Goal: Transaction & Acquisition: Purchase product/service

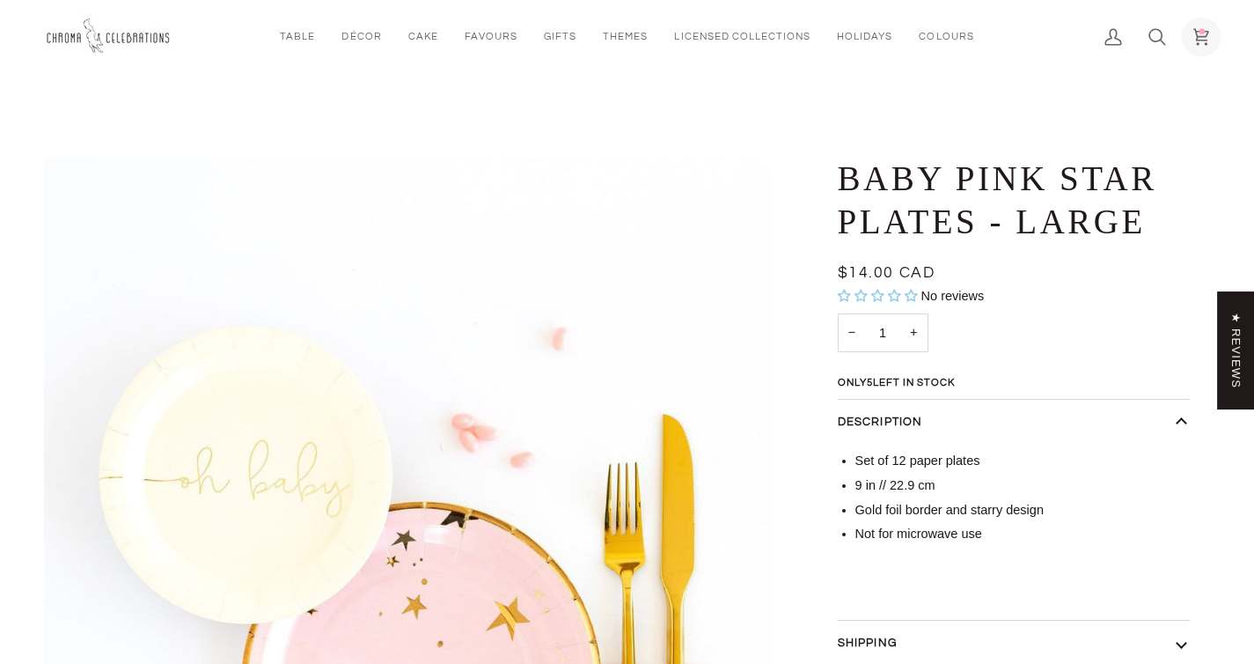
click at [1199, 33] on icon at bounding box center [1201, 37] width 18 height 18
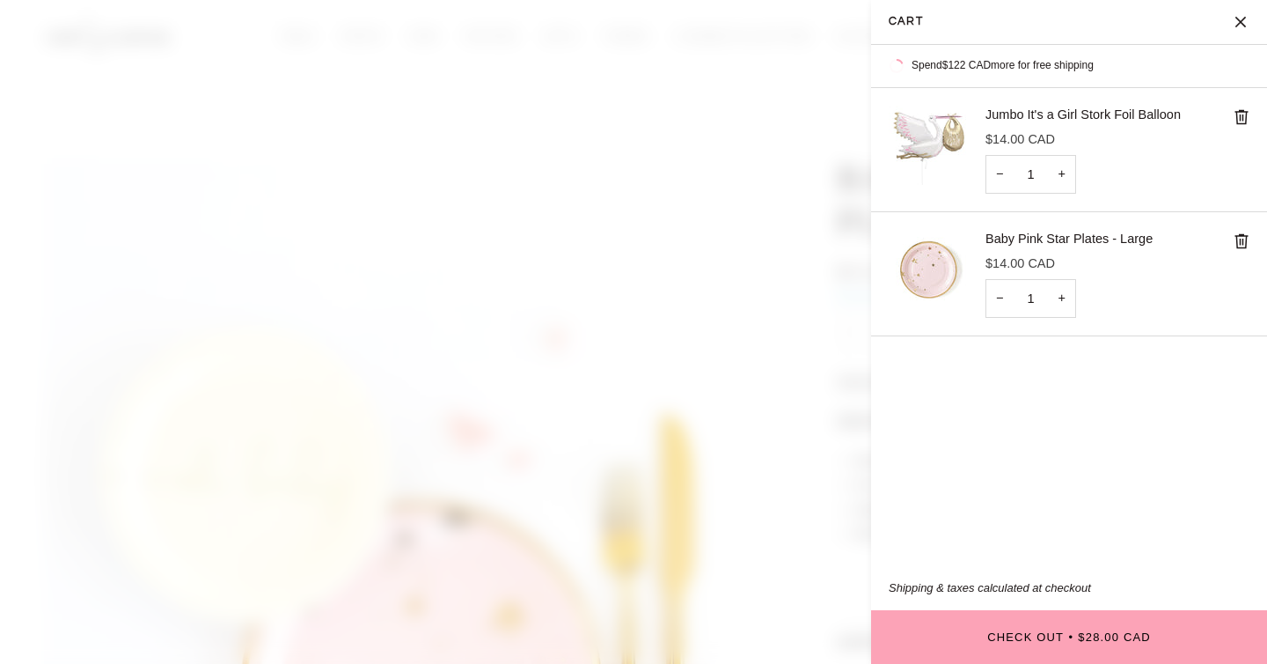
click at [560, 311] on span at bounding box center [633, 332] width 1267 height 664
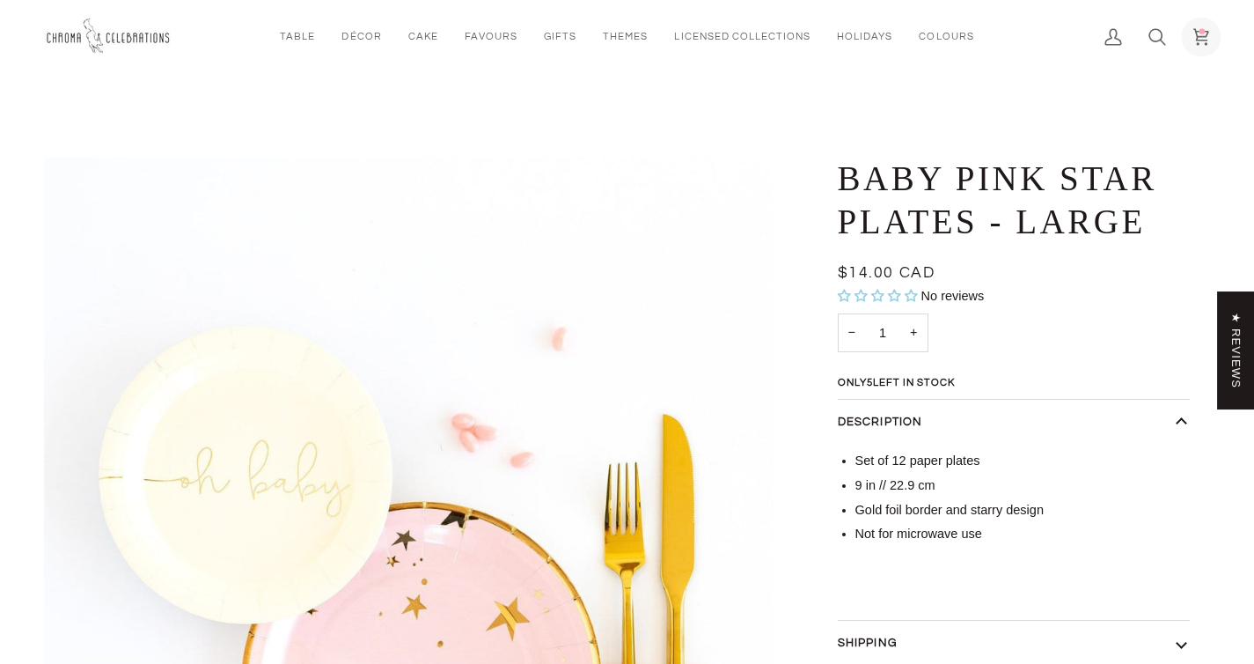
click at [1207, 37] on icon at bounding box center [1201, 37] width 18 height 18
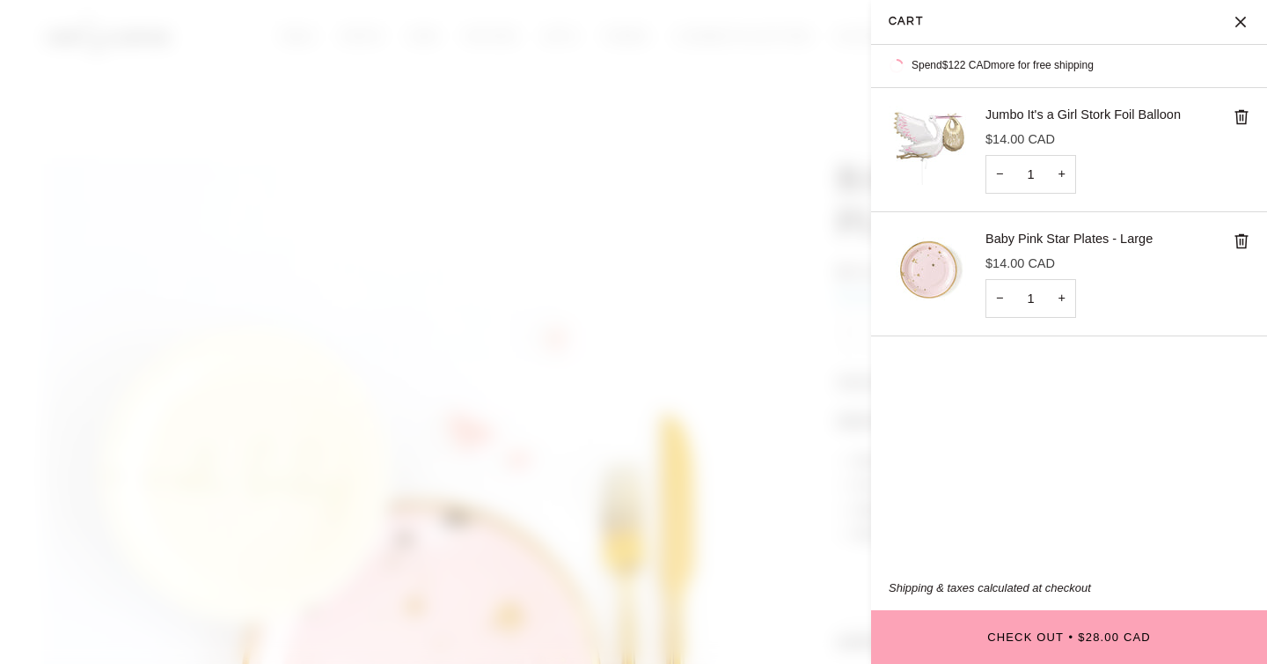
click at [724, 156] on span at bounding box center [633, 332] width 1267 height 664
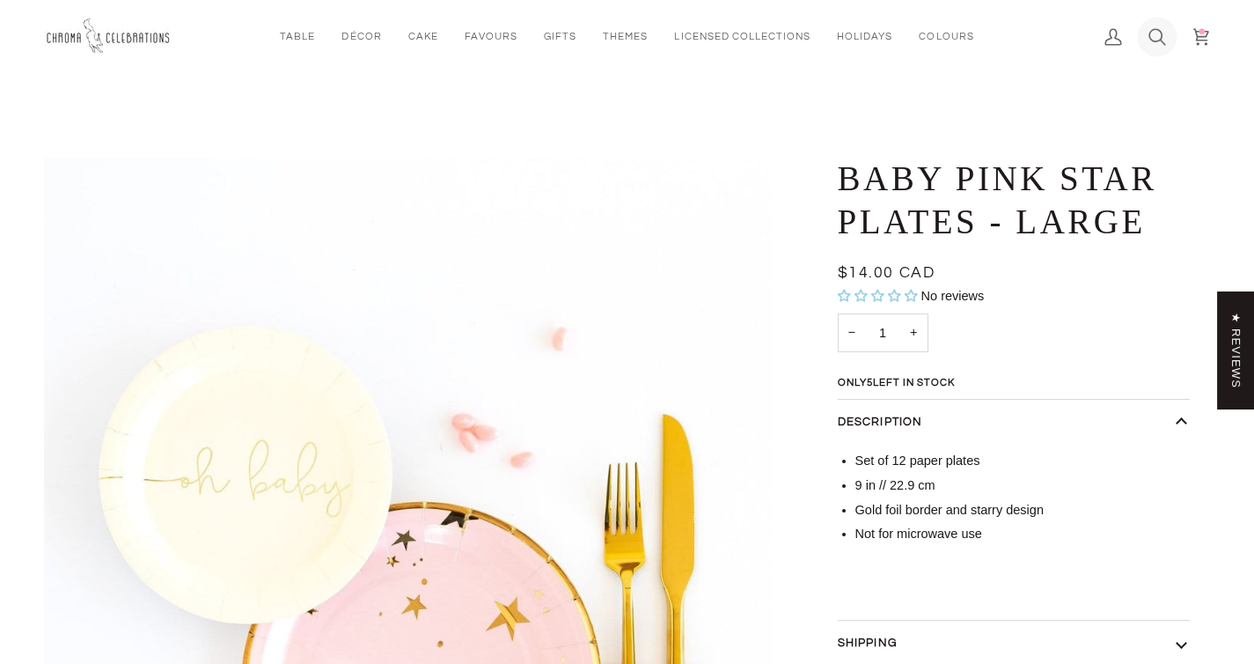
click at [1159, 35] on icon at bounding box center [1157, 37] width 18 height 18
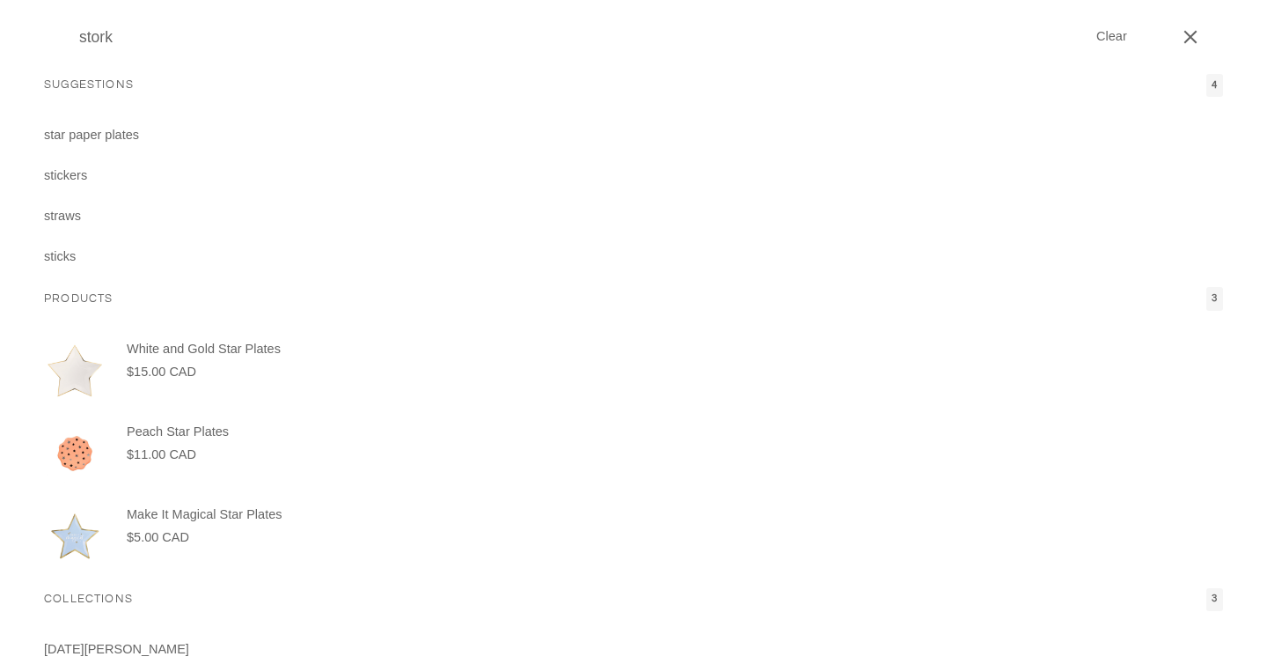
type input "stork"
click at [44, 0] on button "Search" at bounding box center [57, 37] width 26 height 74
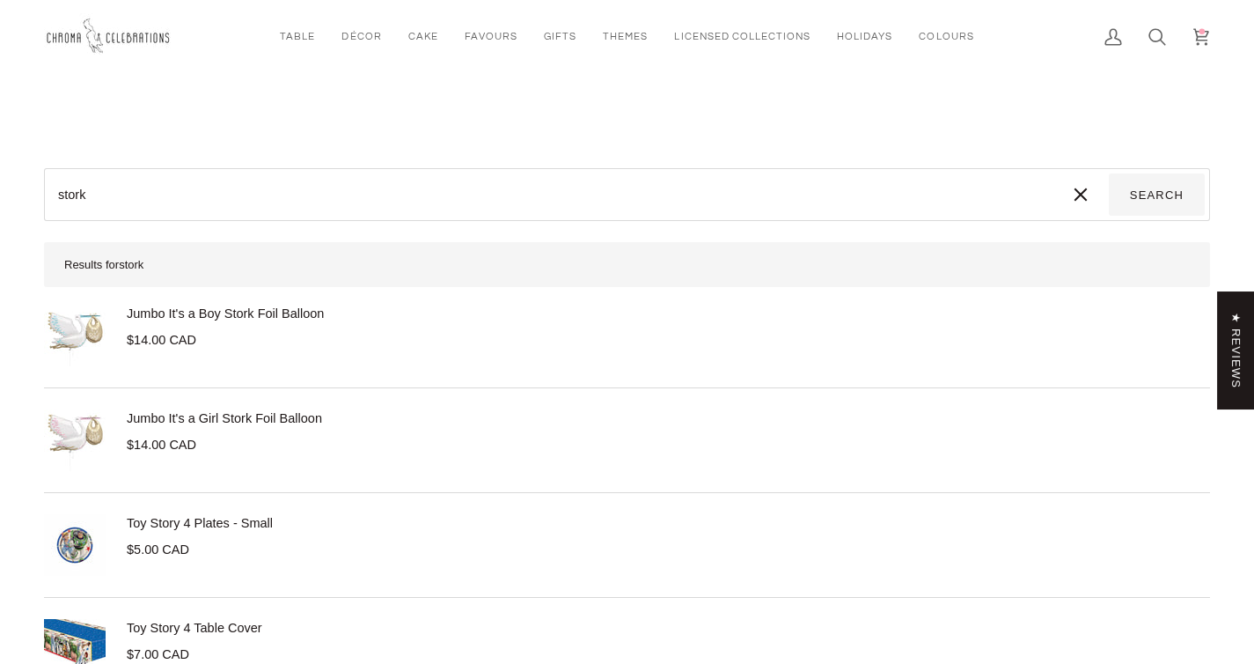
click at [274, 415] on link "Jumbo It's a Girl Stork Foil Balloon" at bounding box center [224, 418] width 195 height 14
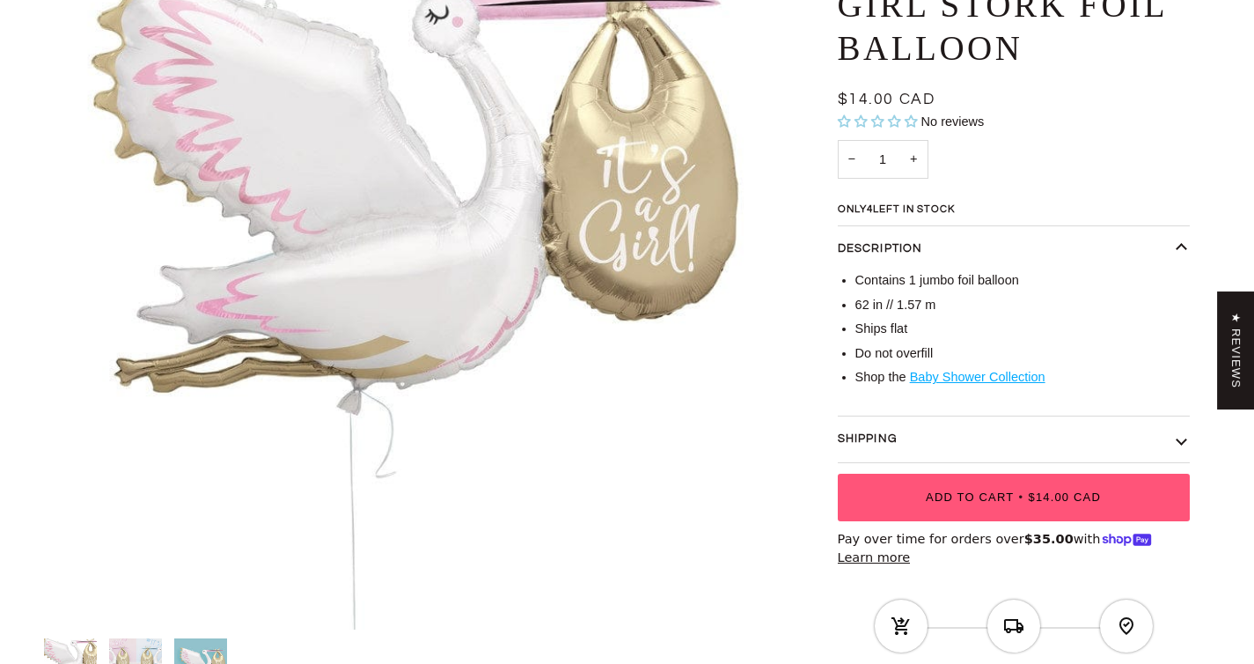
scroll to position [270, 0]
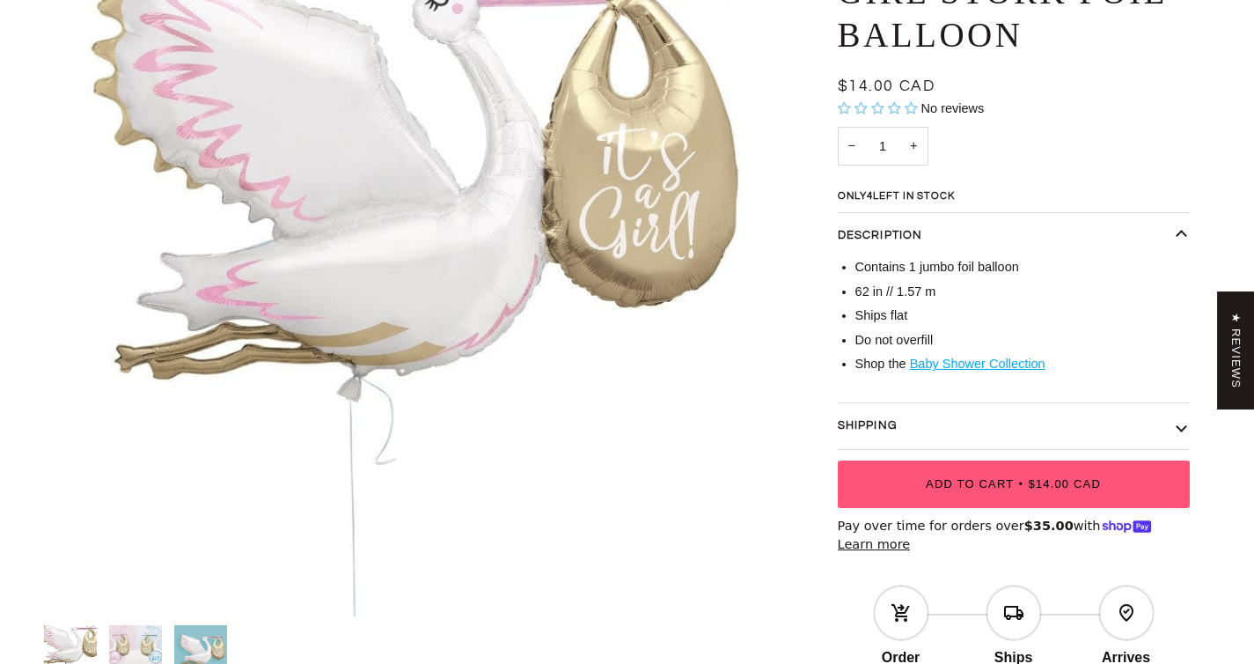
click at [933, 477] on span "Add to Cart" at bounding box center [970, 483] width 88 height 13
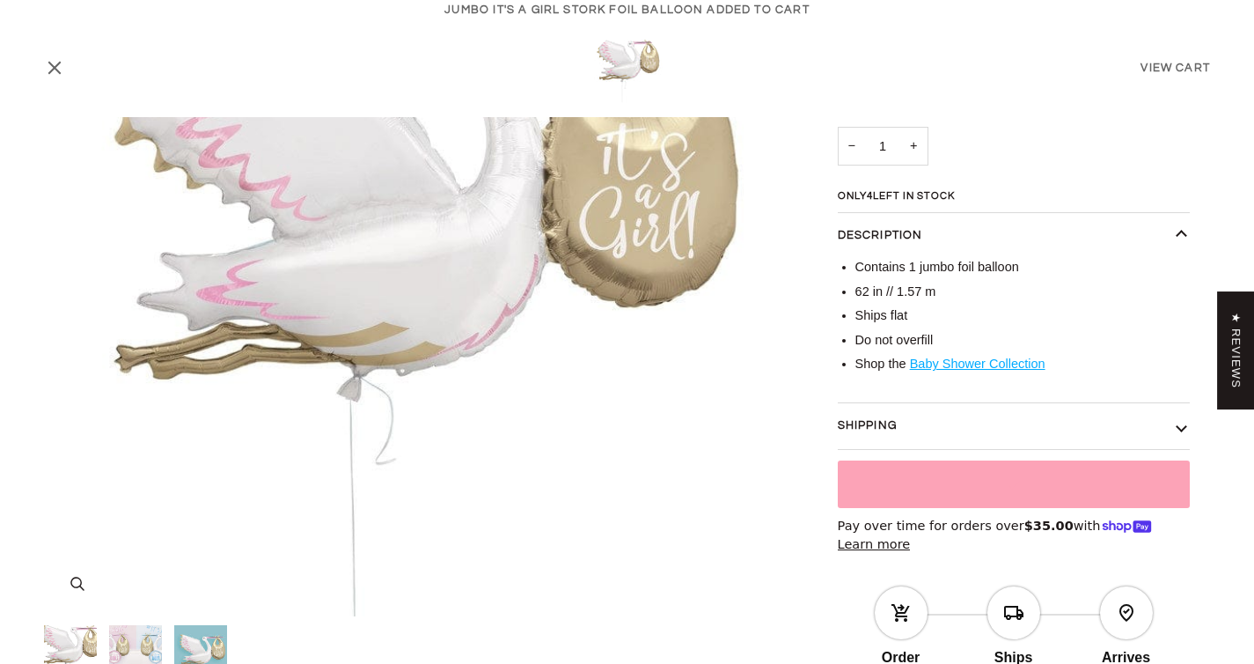
click at [770, 202] on img "It's A Girl Baby Shower Balloon" at bounding box center [408, 251] width 729 height 729
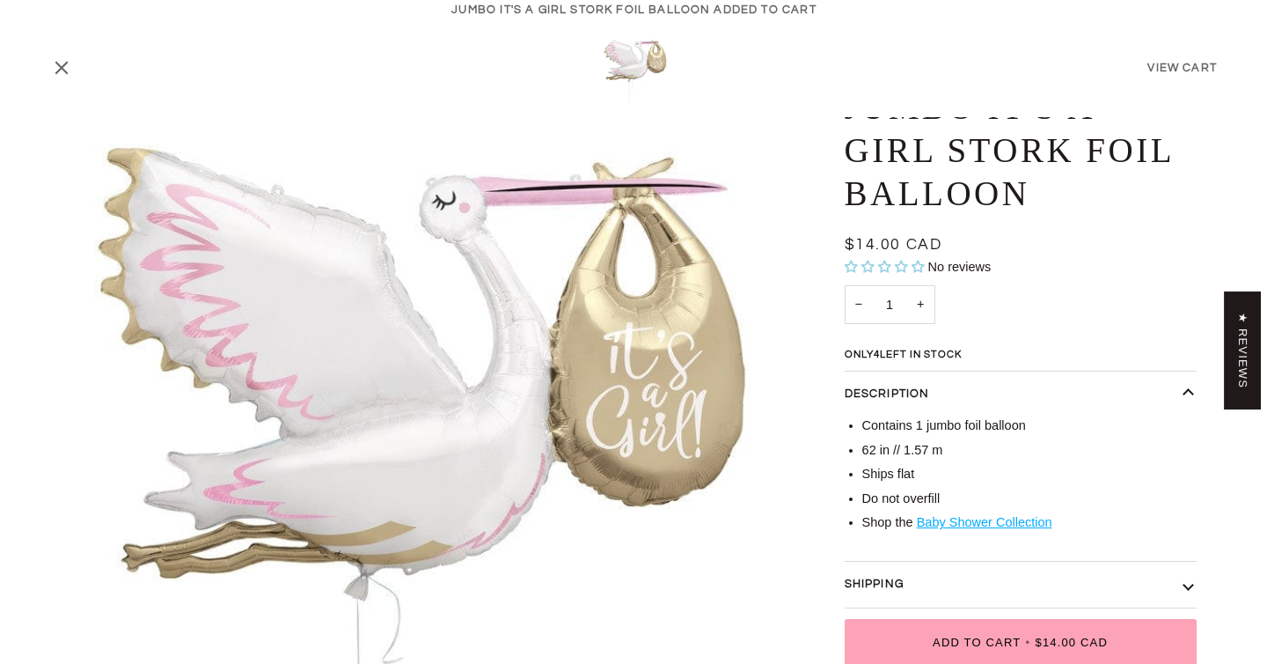
scroll to position [0, 0]
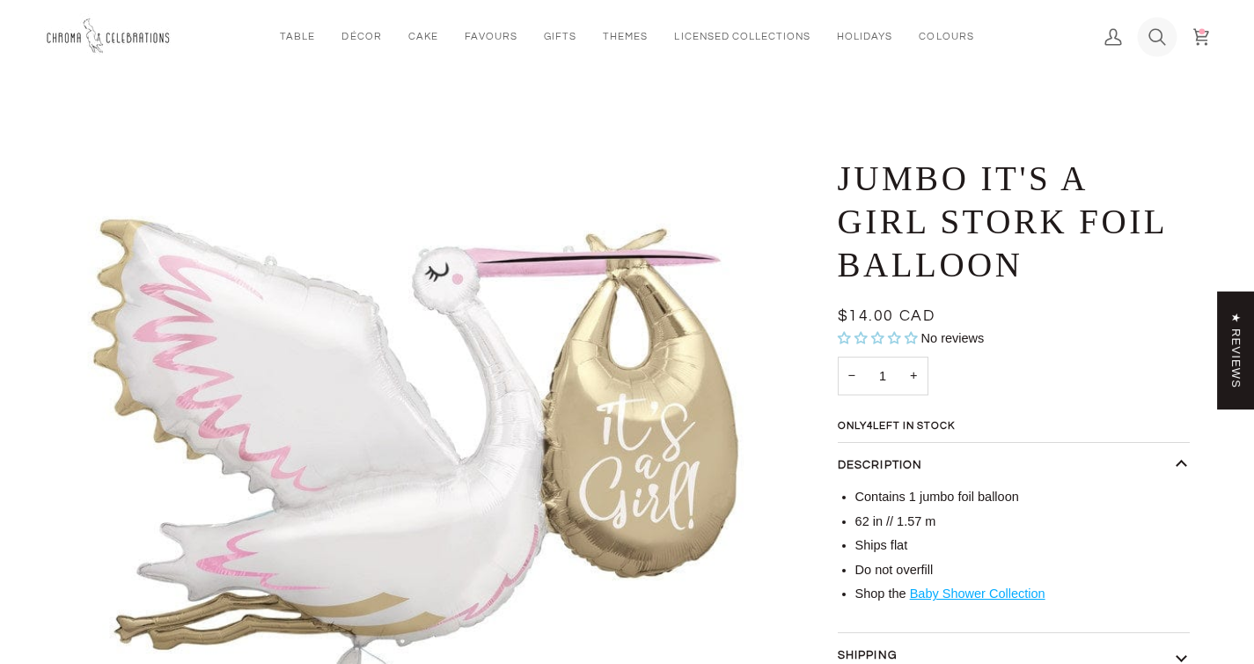
click at [1150, 33] on icon at bounding box center [1156, 37] width 15 height 16
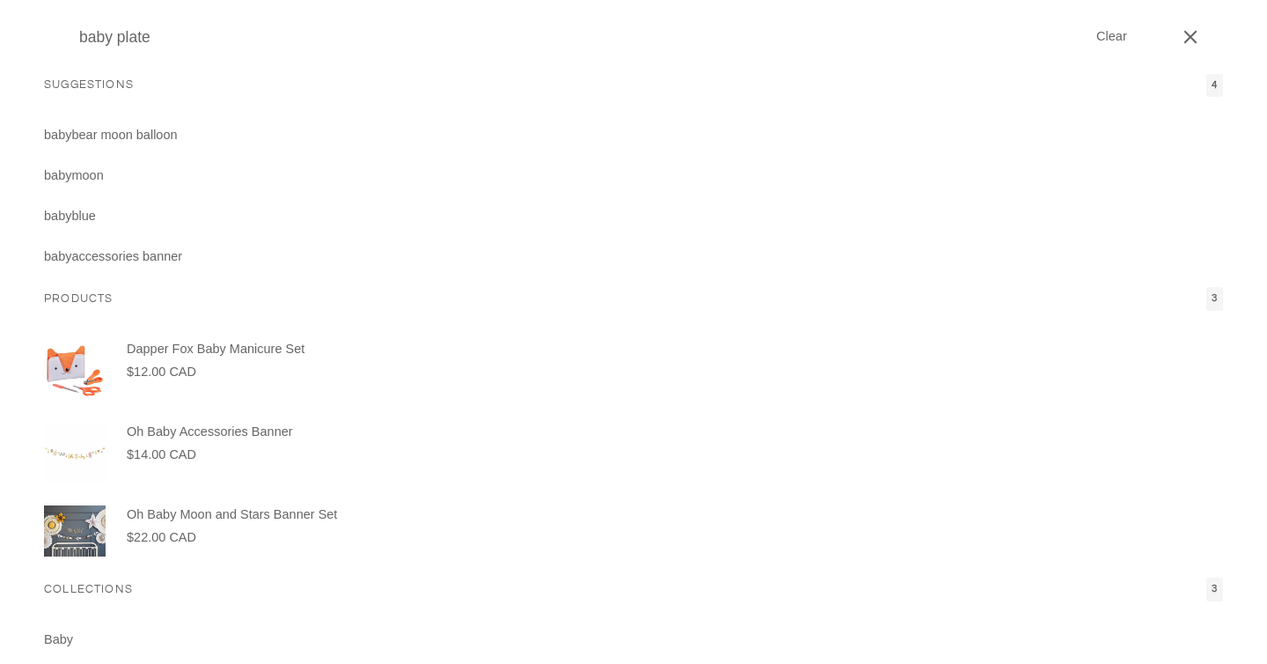
type input "baby plate"
click at [44, 0] on button "Search" at bounding box center [57, 37] width 26 height 74
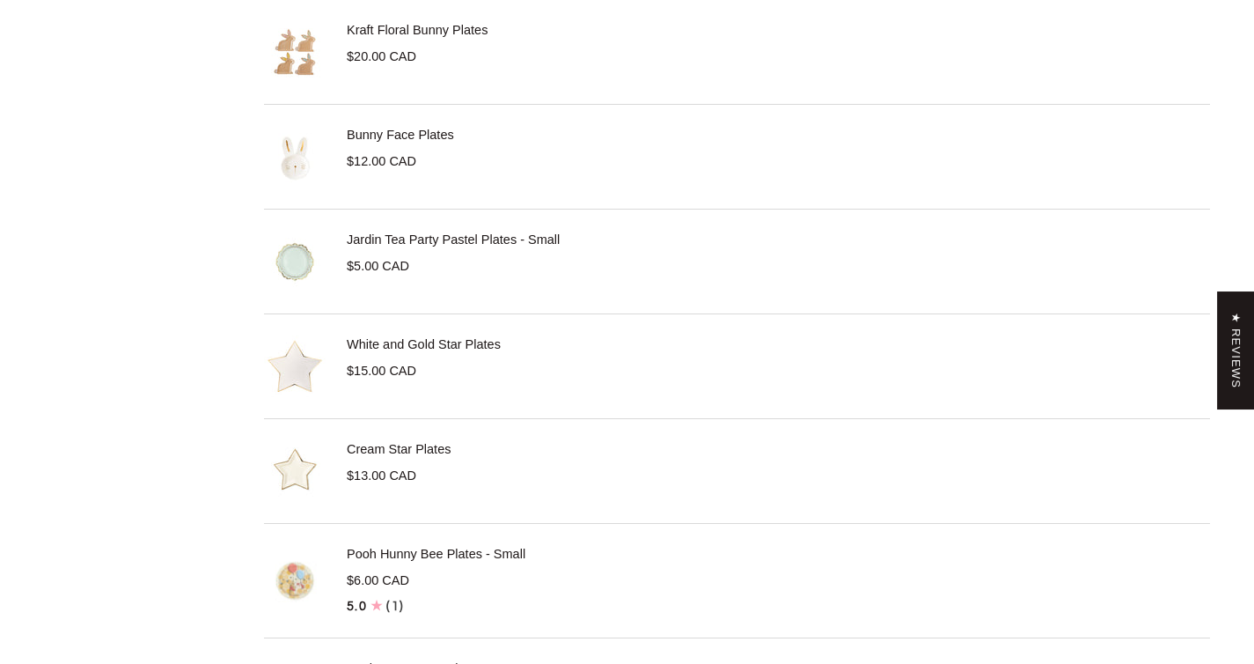
scroll to position [3075, 0]
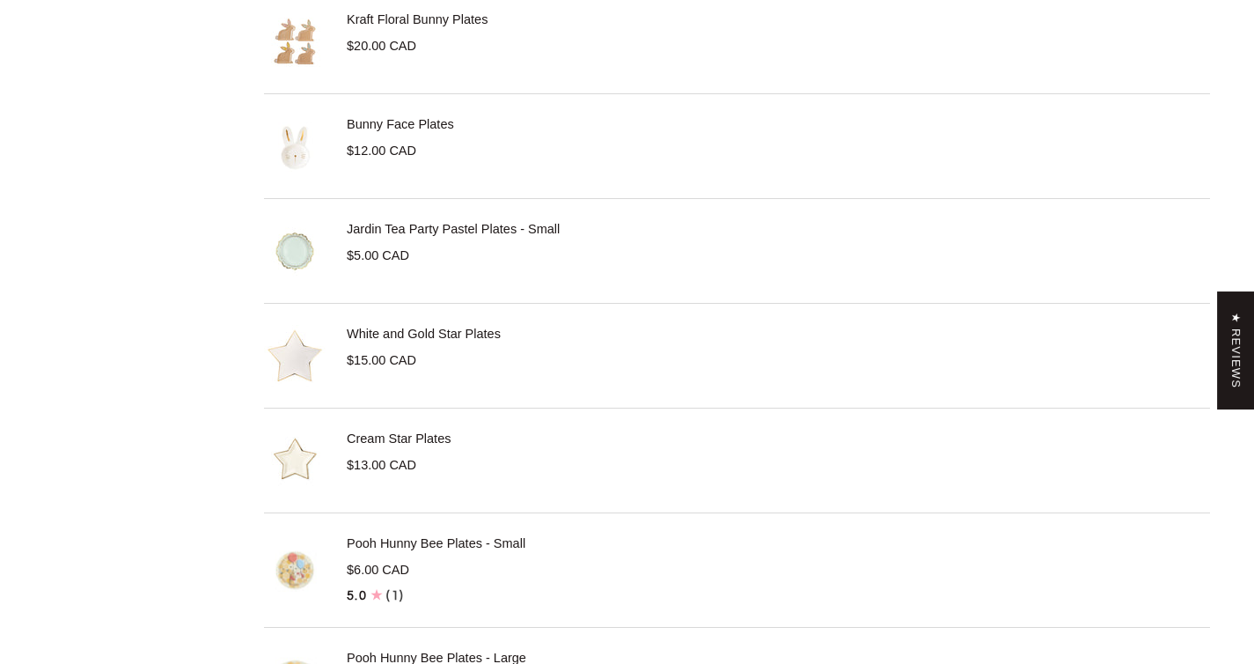
click at [407, 334] on link "White and Gold Star Plates" at bounding box center [424, 333] width 154 height 14
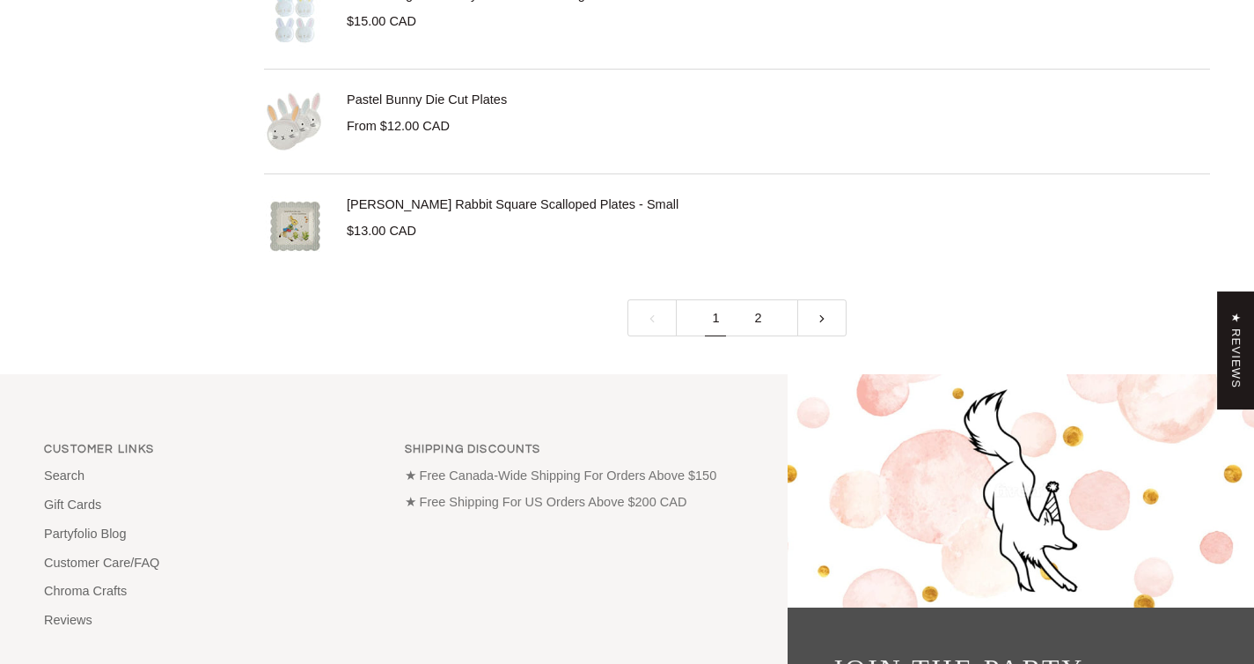
scroll to position [5375, 0]
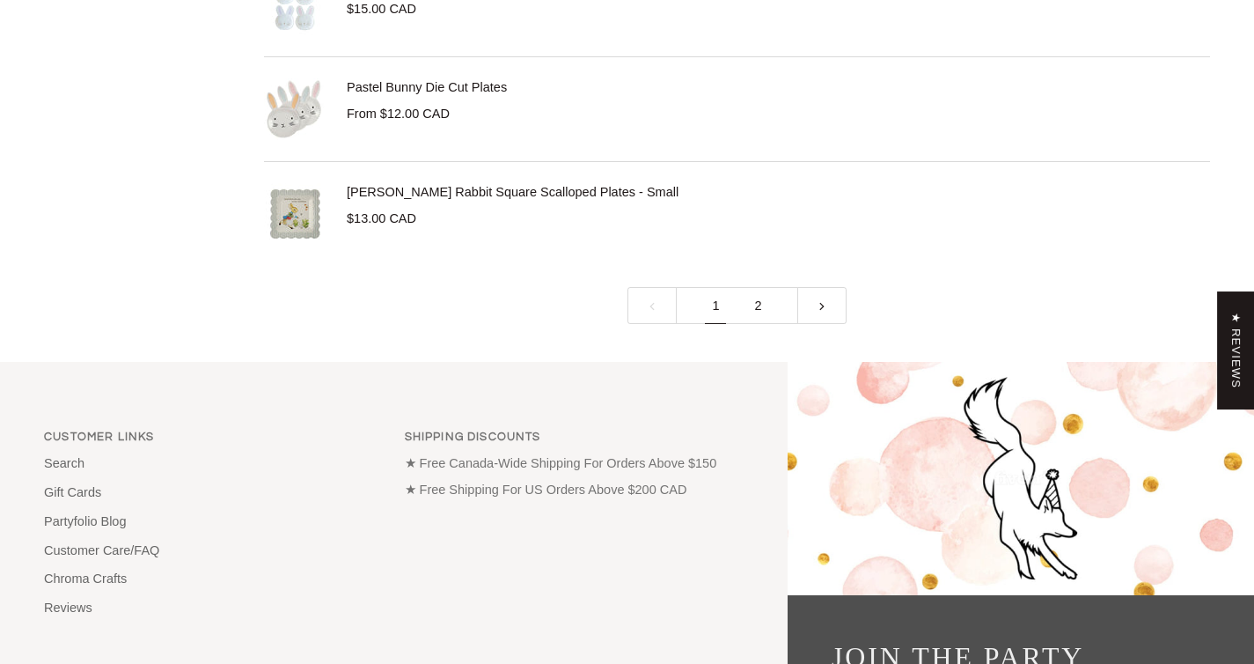
click at [744, 303] on link "2" at bounding box center [758, 306] width 42 height 38
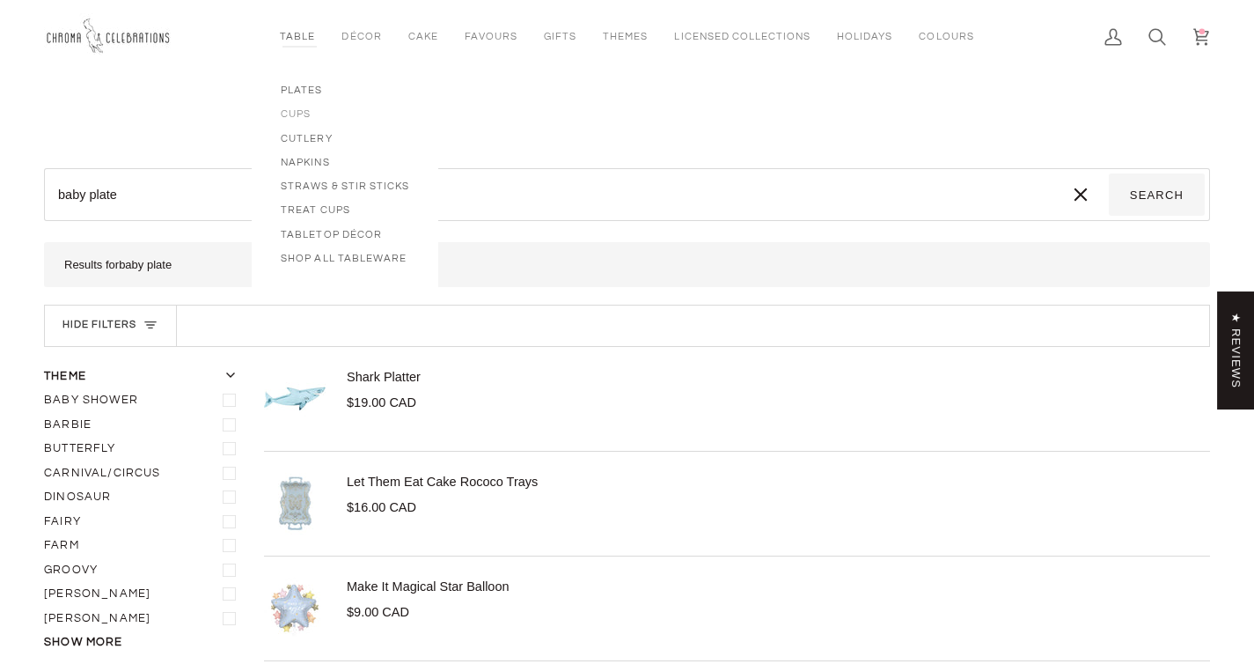
click at [298, 114] on span "Cups" at bounding box center [345, 113] width 128 height 15
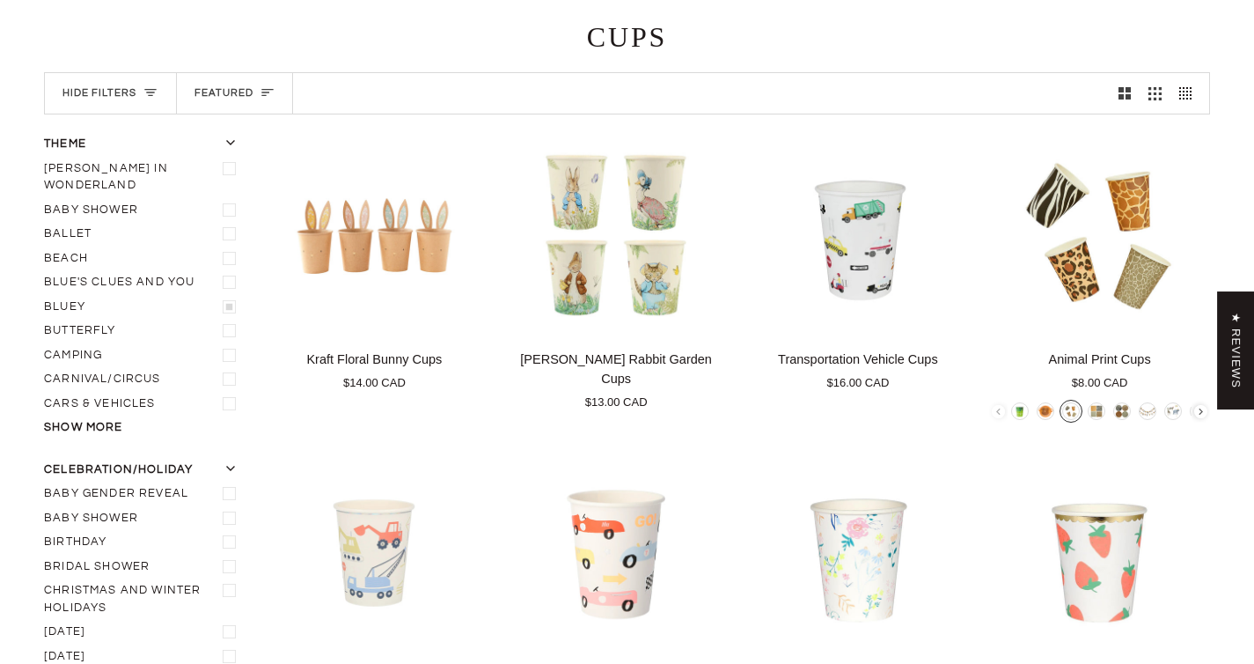
scroll to position [150, 0]
click at [102, 504] on label "Baby shower" at bounding box center [143, 516] width 199 height 25
click at [44, 504] on input "Baby shower" at bounding box center [44, 504] width 0 height 0
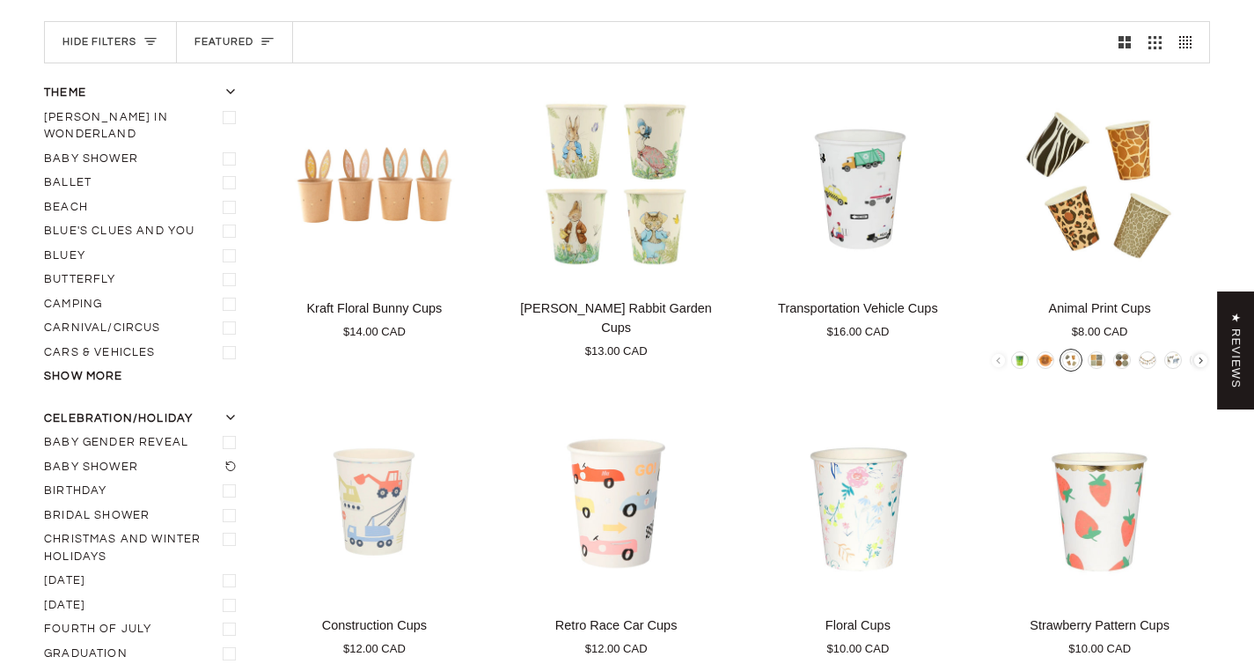
scroll to position [203, 0]
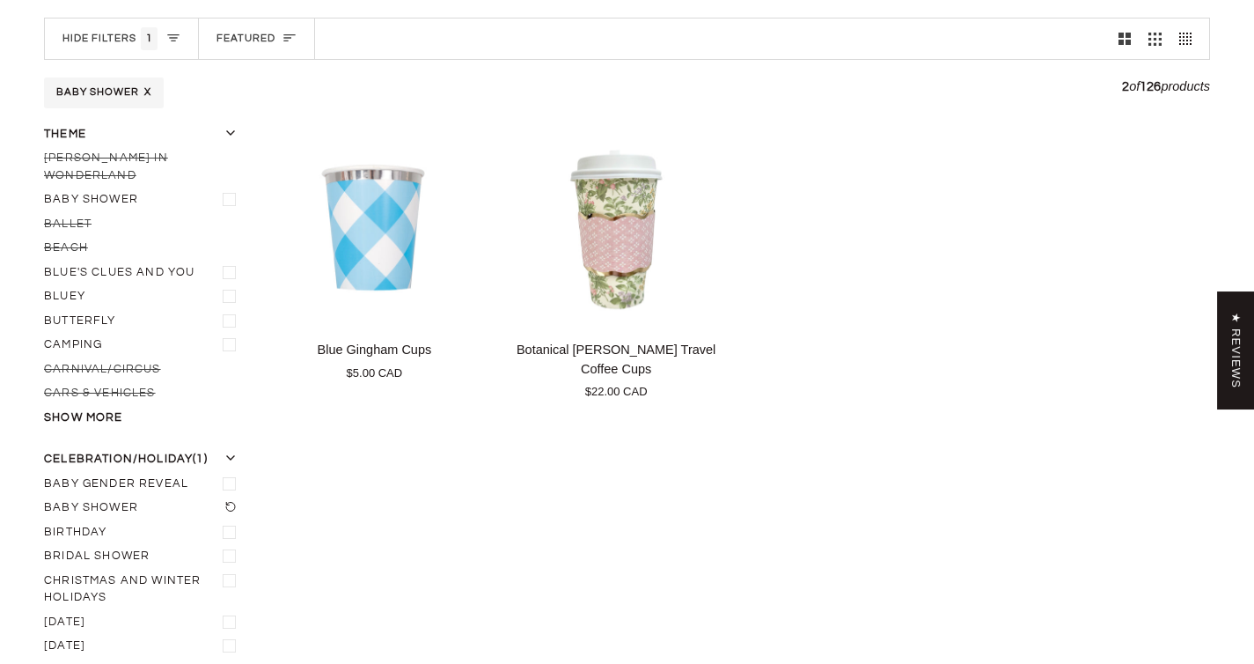
click at [231, 501] on icon "Baby shower" at bounding box center [230, 506] width 11 height 11
click at [44, 495] on input "Baby shower" at bounding box center [44, 495] width 0 height 0
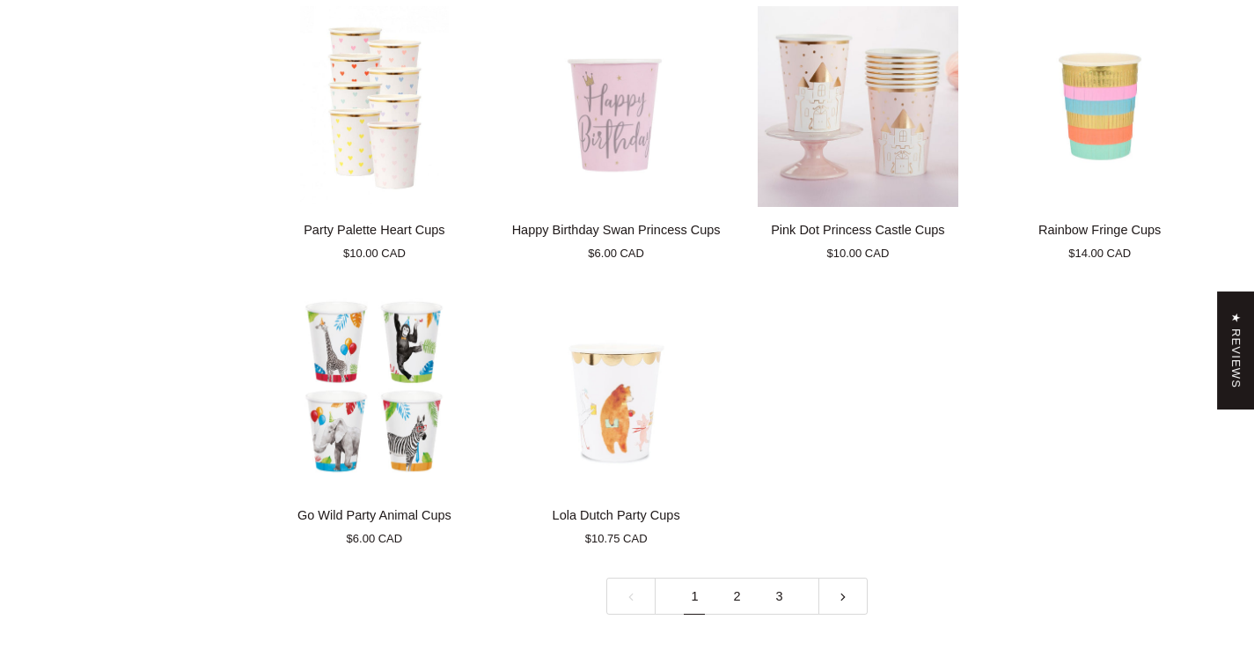
scroll to position [3855, 0]
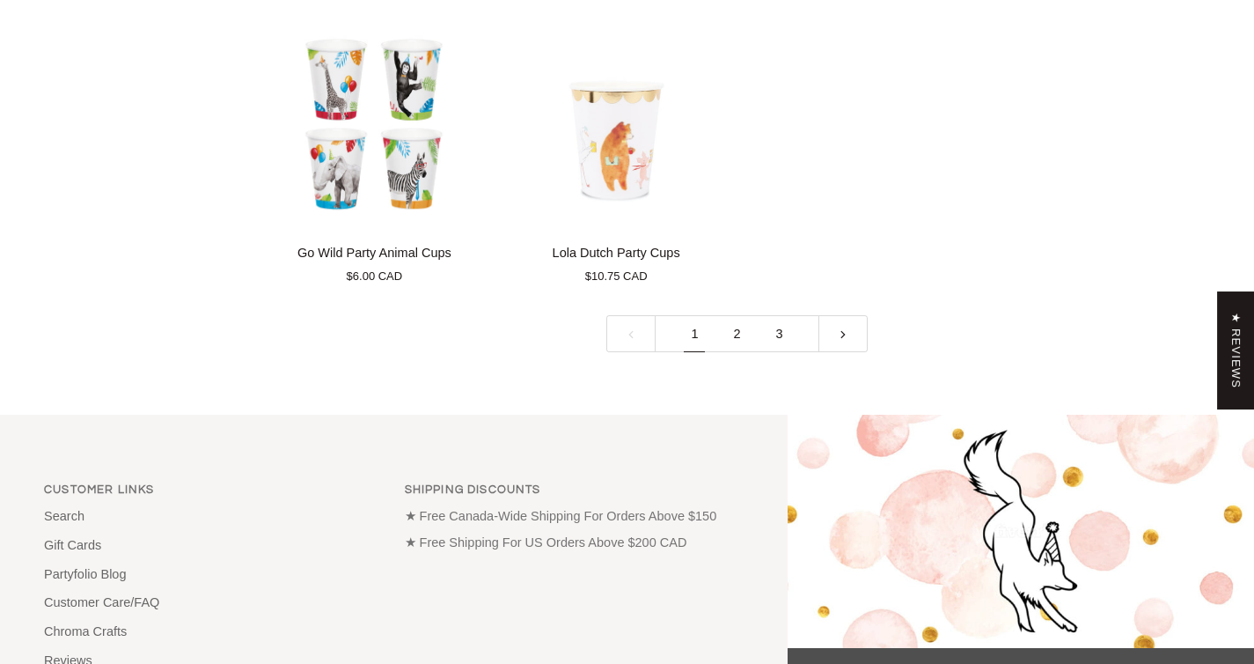
click at [739, 331] on link "2" at bounding box center [736, 334] width 42 height 38
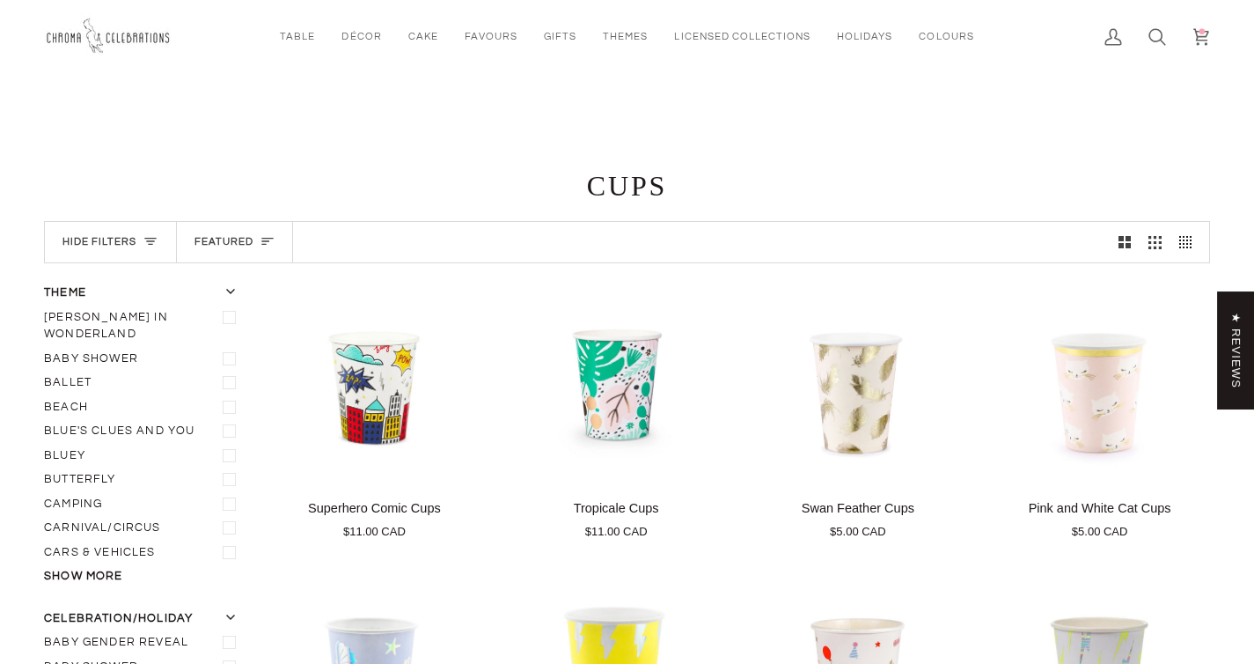
drag, startPoint x: 1263, startPoint y: 310, endPoint x: 1266, endPoint y: 26, distance: 284.3
click at [1192, 40] on link "Cart $42.00 (3)" at bounding box center [1201, 36] width 44 height 73
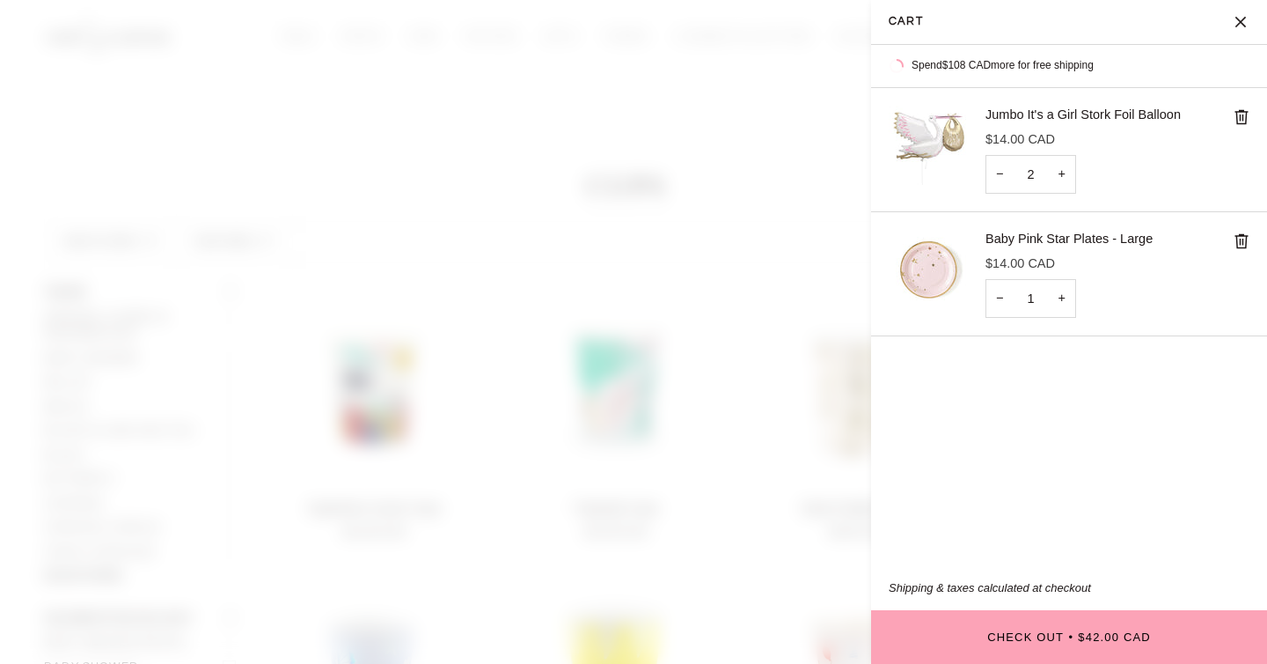
click at [931, 272] on img "Cart" at bounding box center [928, 269] width 79 height 79
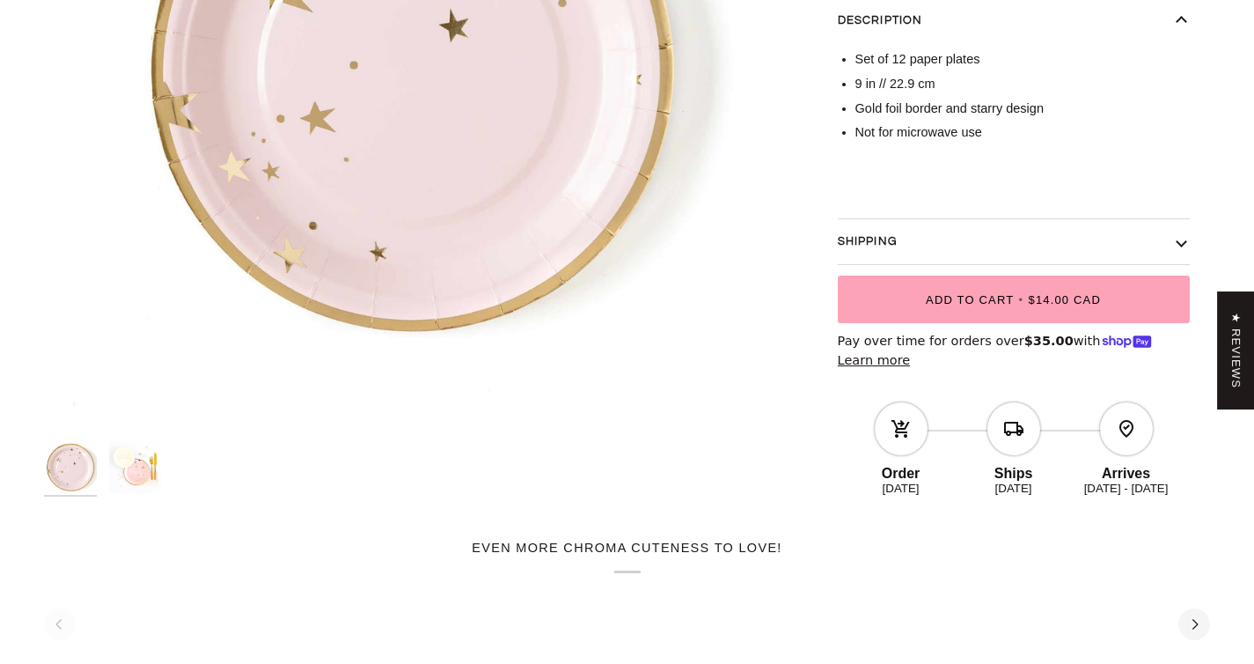
scroll to position [457, 0]
click at [125, 470] on img "Baby Pink Star Plates - Large" at bounding box center [135, 464] width 53 height 53
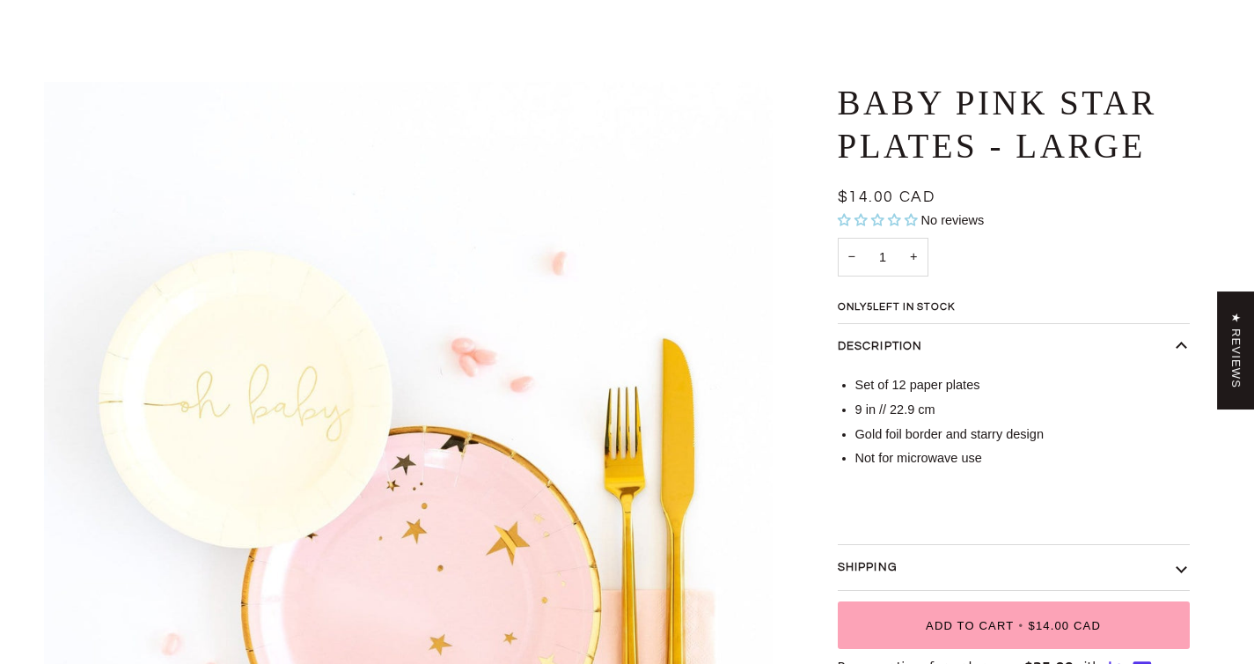
scroll to position [0, 0]
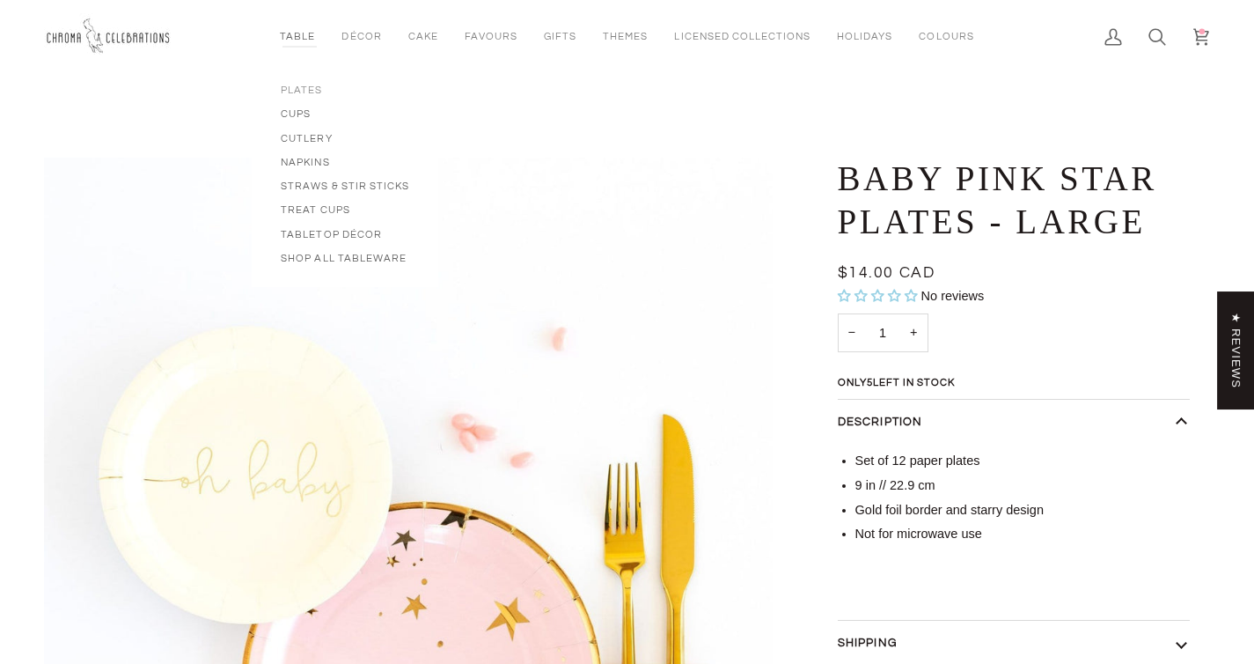
click at [301, 88] on span "Plates" at bounding box center [345, 90] width 128 height 15
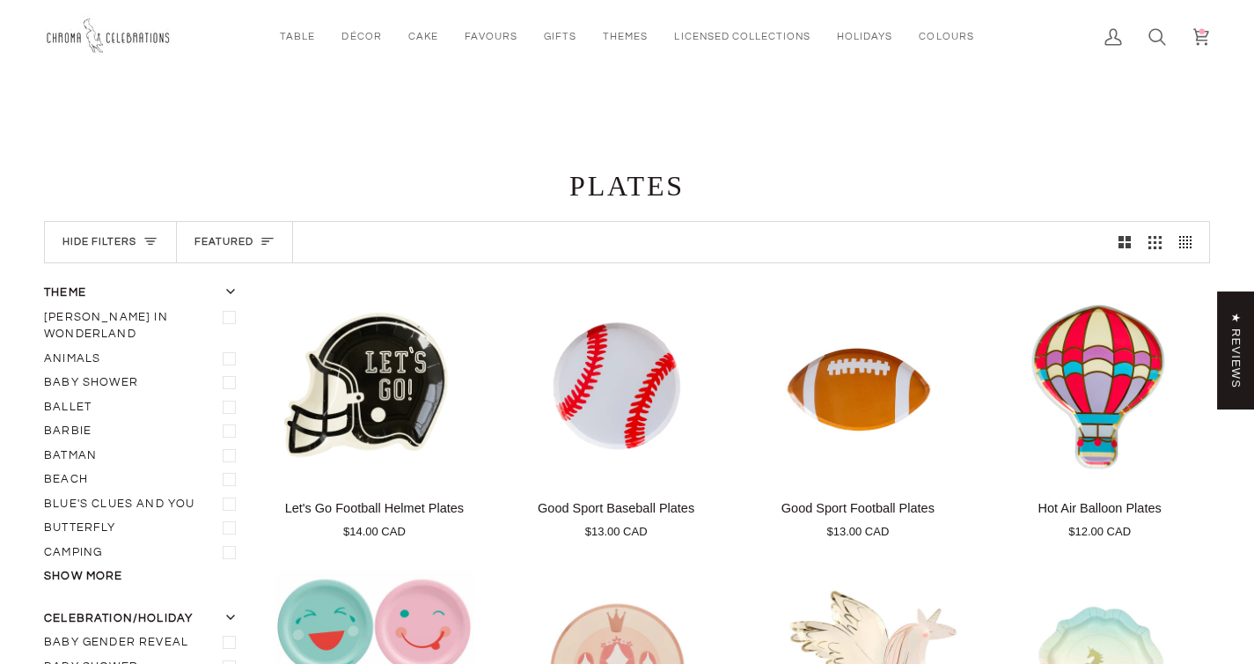
click at [149, 234] on icon at bounding box center [150, 241] width 14 height 14
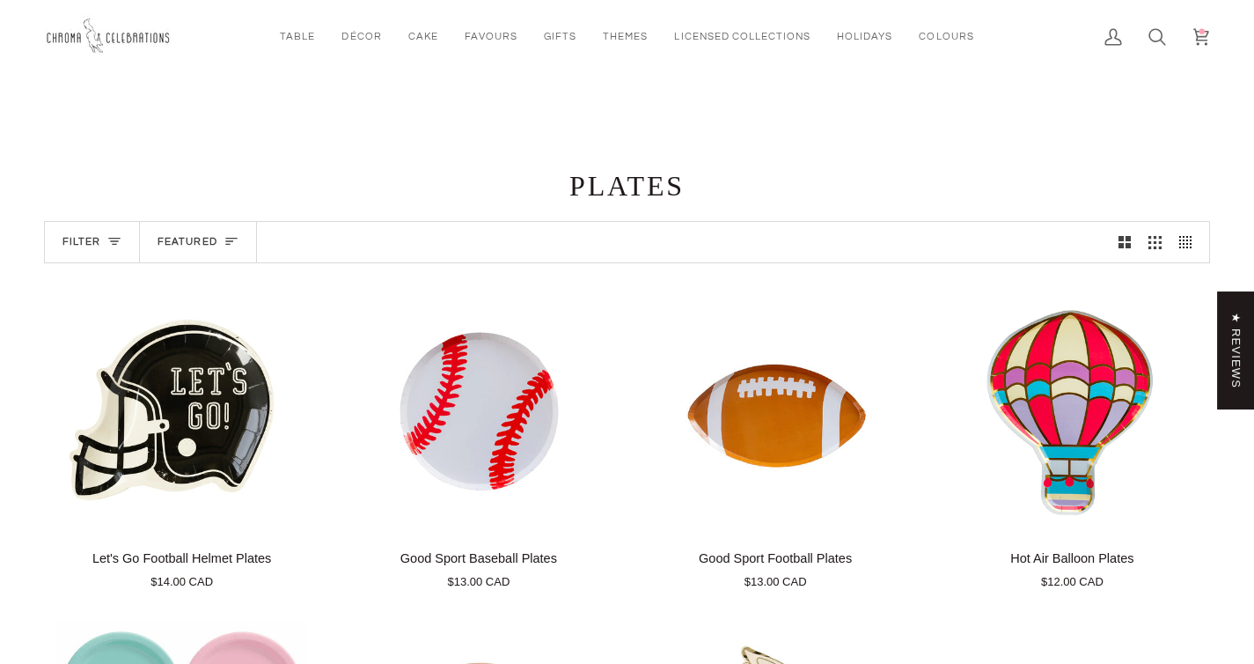
click at [149, 234] on button "Featured Sort" at bounding box center [198, 242] width 116 height 40
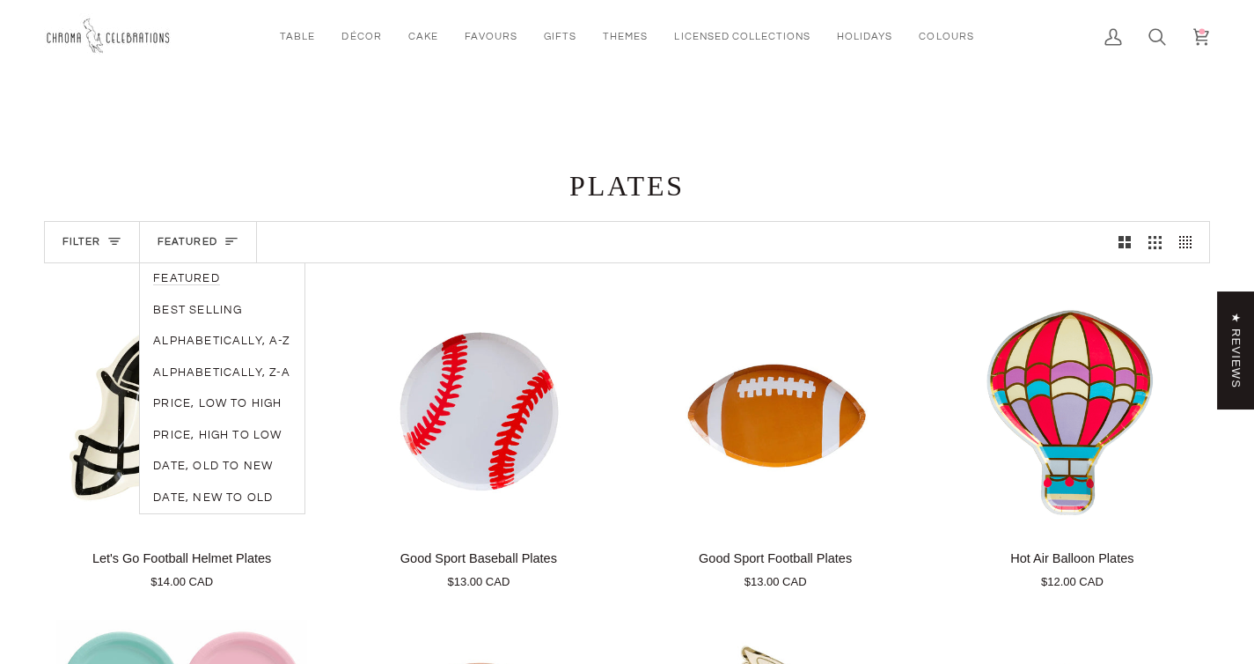
click at [115, 242] on icon at bounding box center [114, 241] width 14 height 14
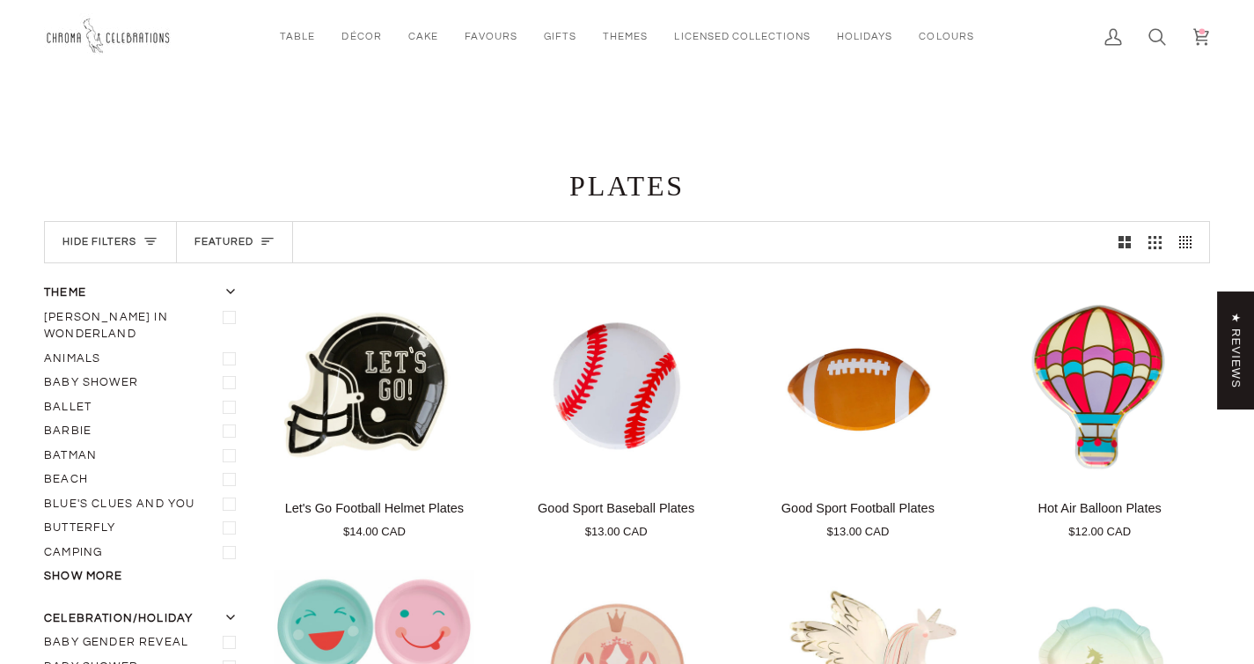
click at [1187, 245] on icon "Show 4 products per row" at bounding box center [1185, 242] width 13 height 13
click at [1147, 248] on button "Show 3 products per row" at bounding box center [1155, 242] width 31 height 40
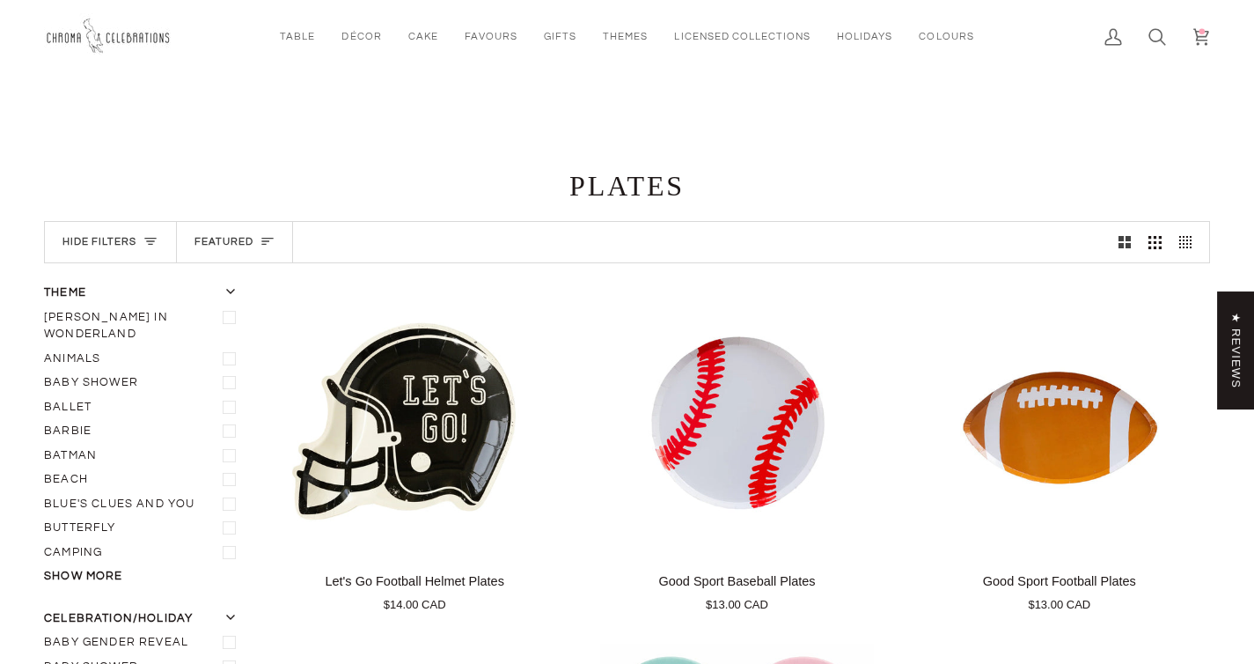
click at [1205, 243] on button "Show 4 products per row" at bounding box center [1190, 242] width 40 height 40
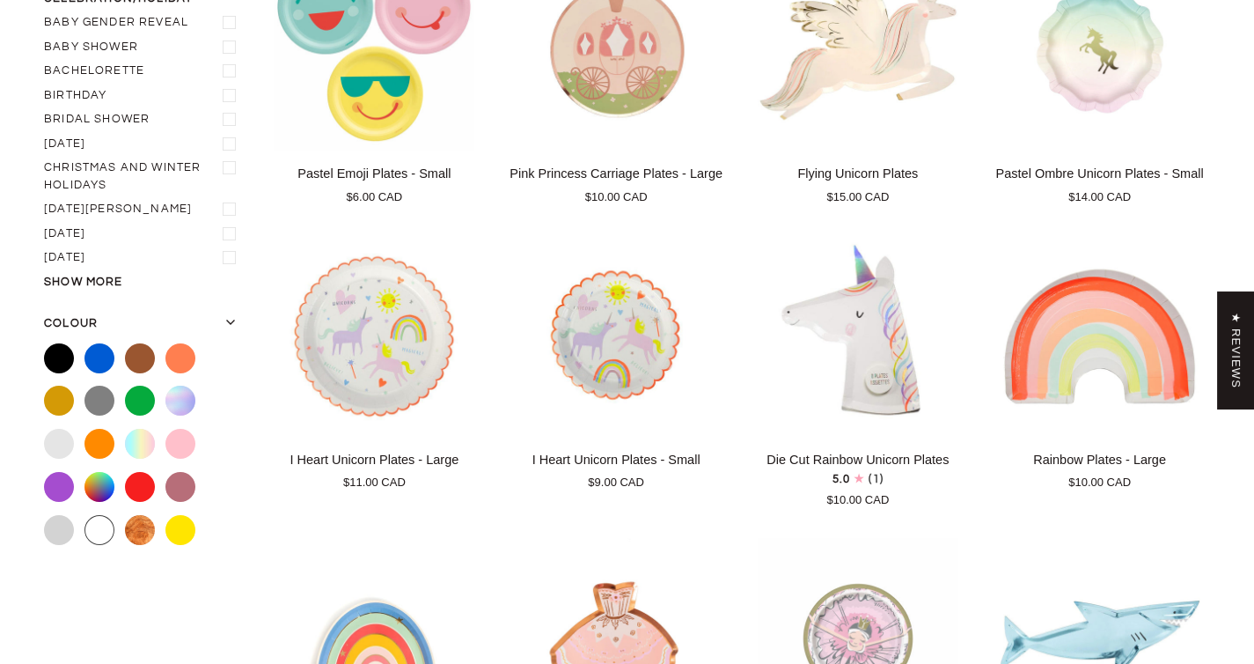
scroll to position [622, 0]
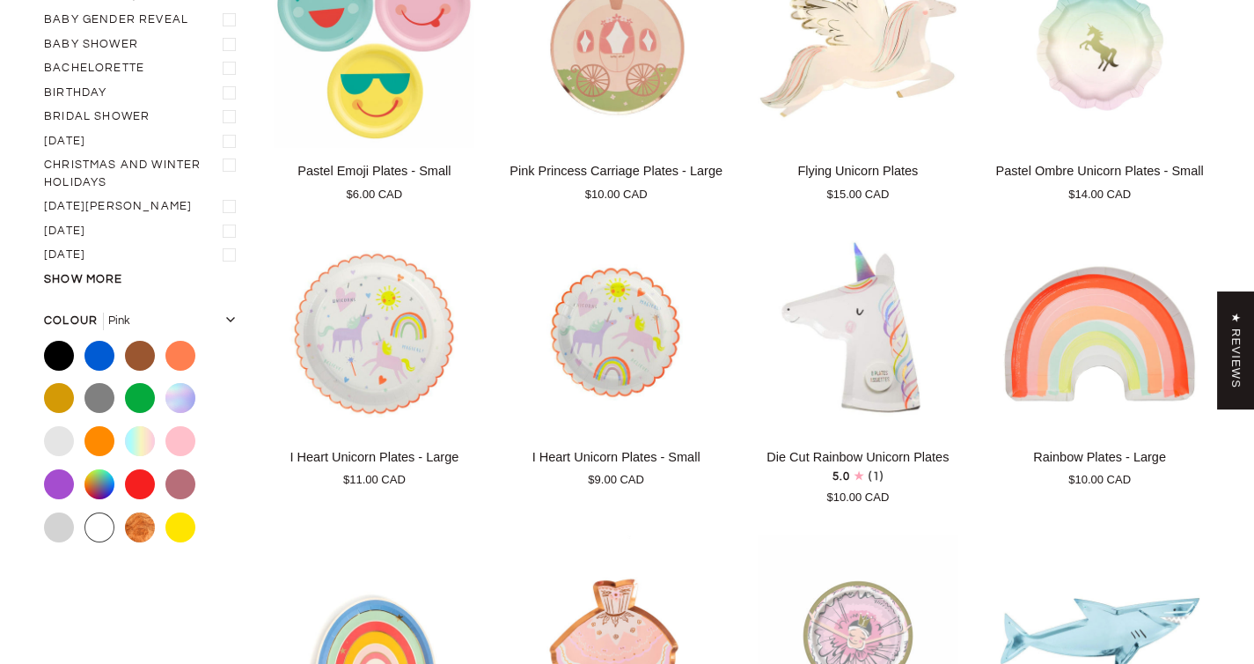
click at [180, 426] on label "Pink" at bounding box center [180, 441] width 30 height 30
click at [165, 426] on input "Pink" at bounding box center [165, 426] width 0 height 0
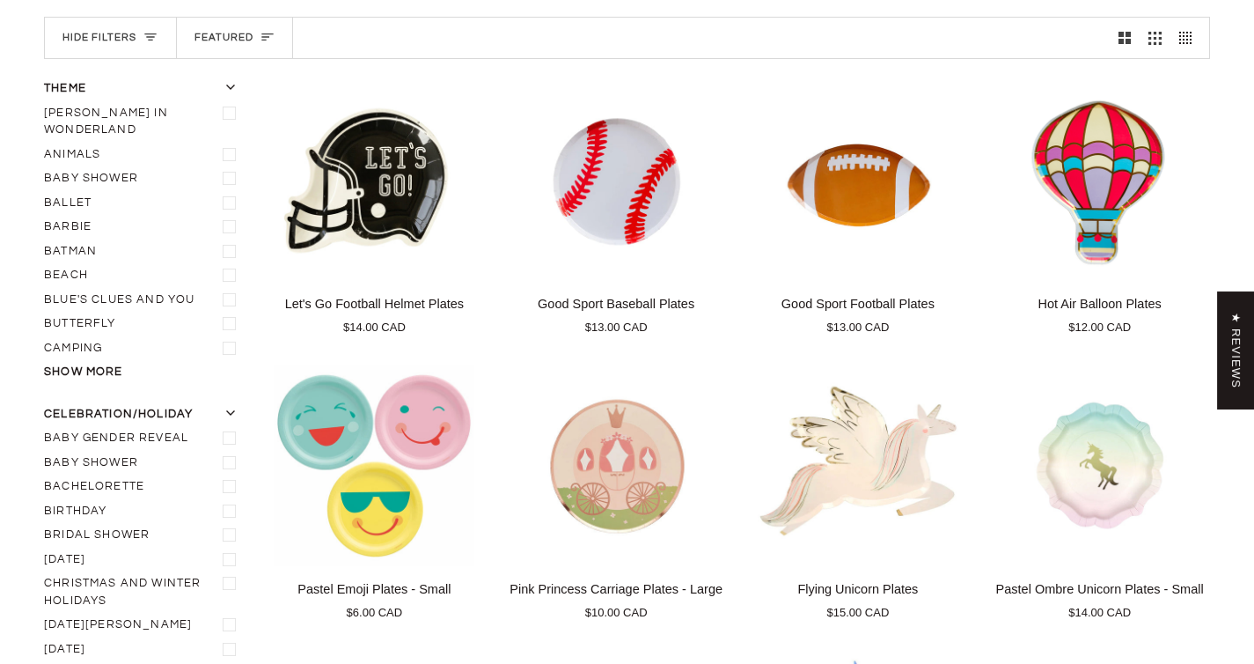
scroll to position [203, 0]
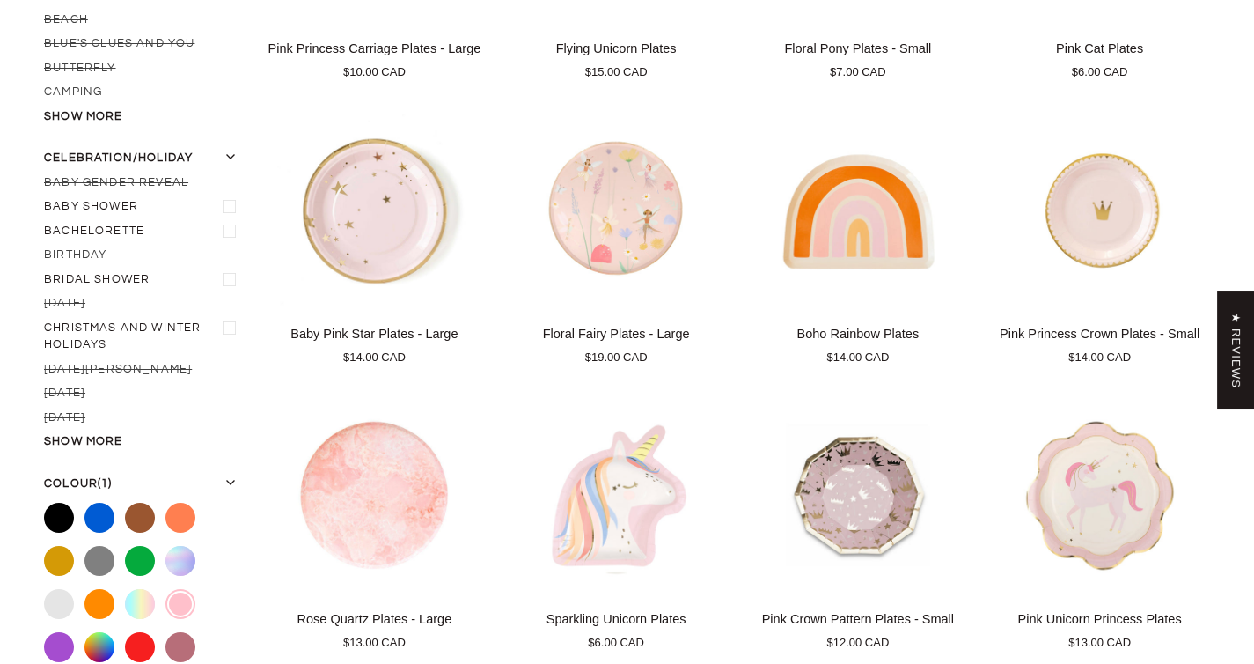
scroll to position [547, 0]
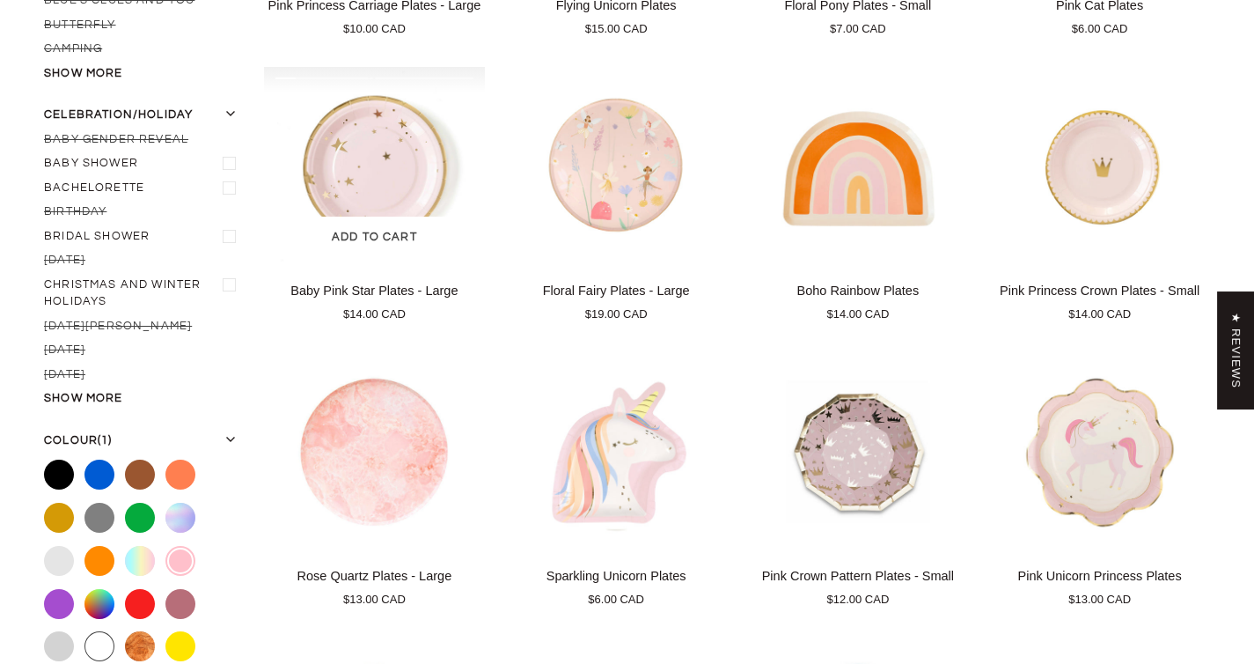
click at [351, 200] on img "Baby Pink Star Plates - Large" at bounding box center [374, 167] width 221 height 201
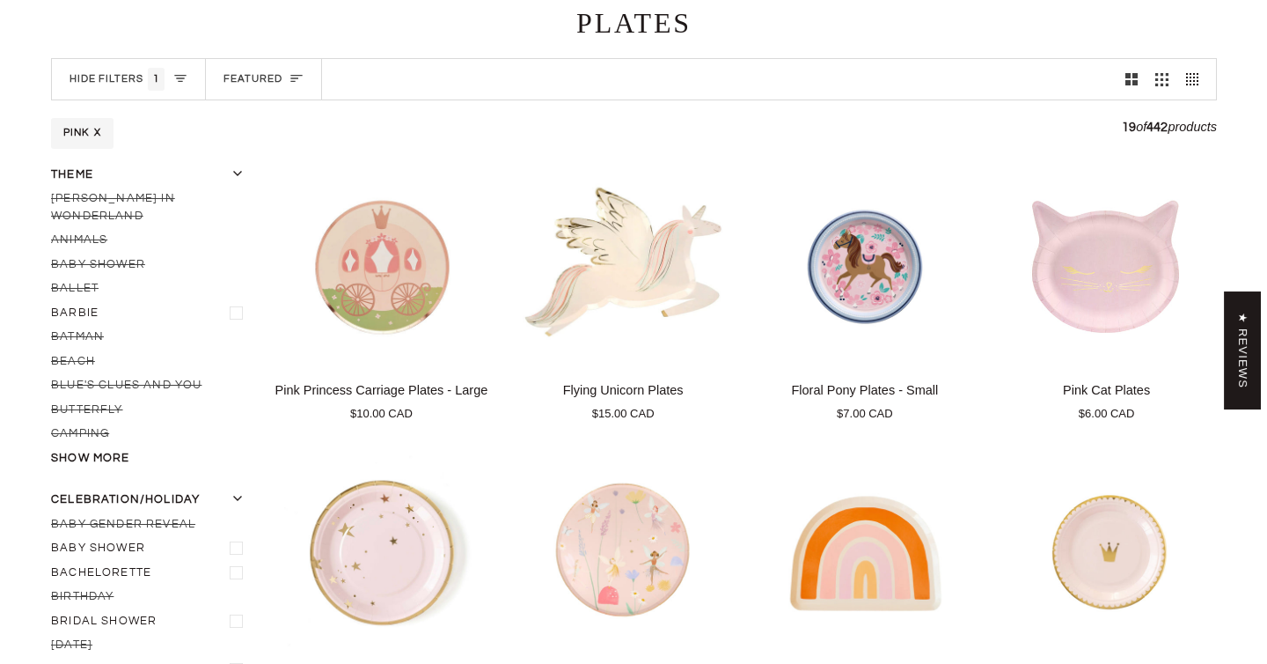
scroll to position [0, 0]
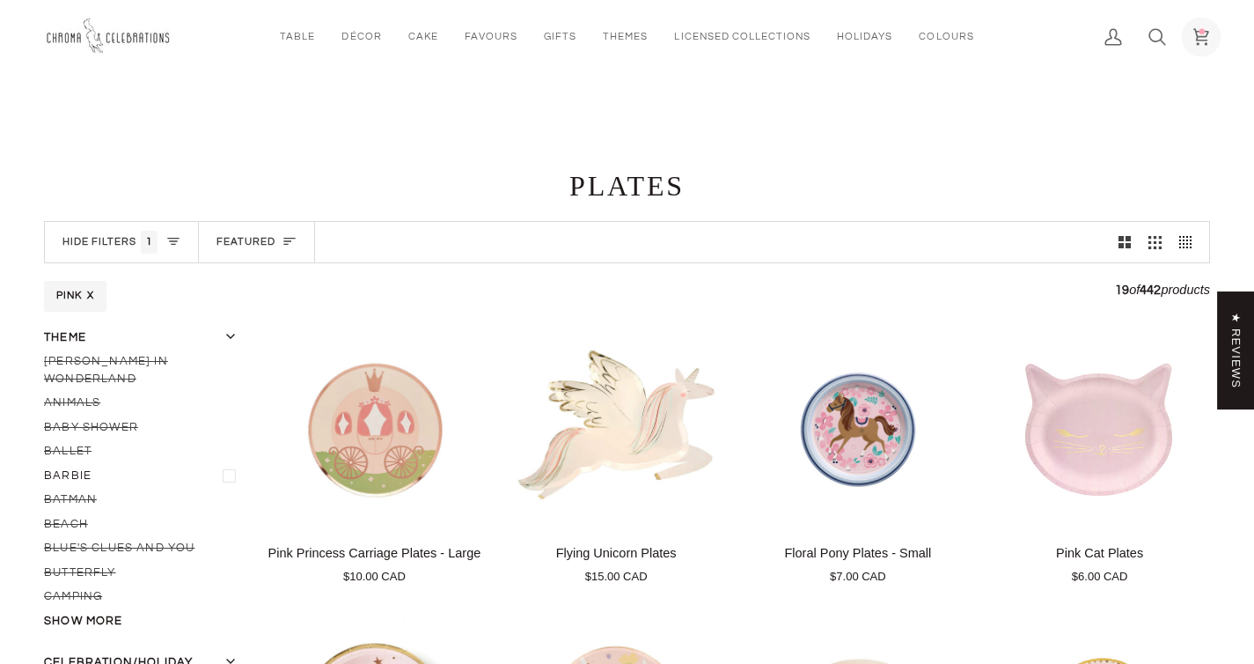
click at [1206, 35] on icon at bounding box center [1200, 37] width 15 height 16
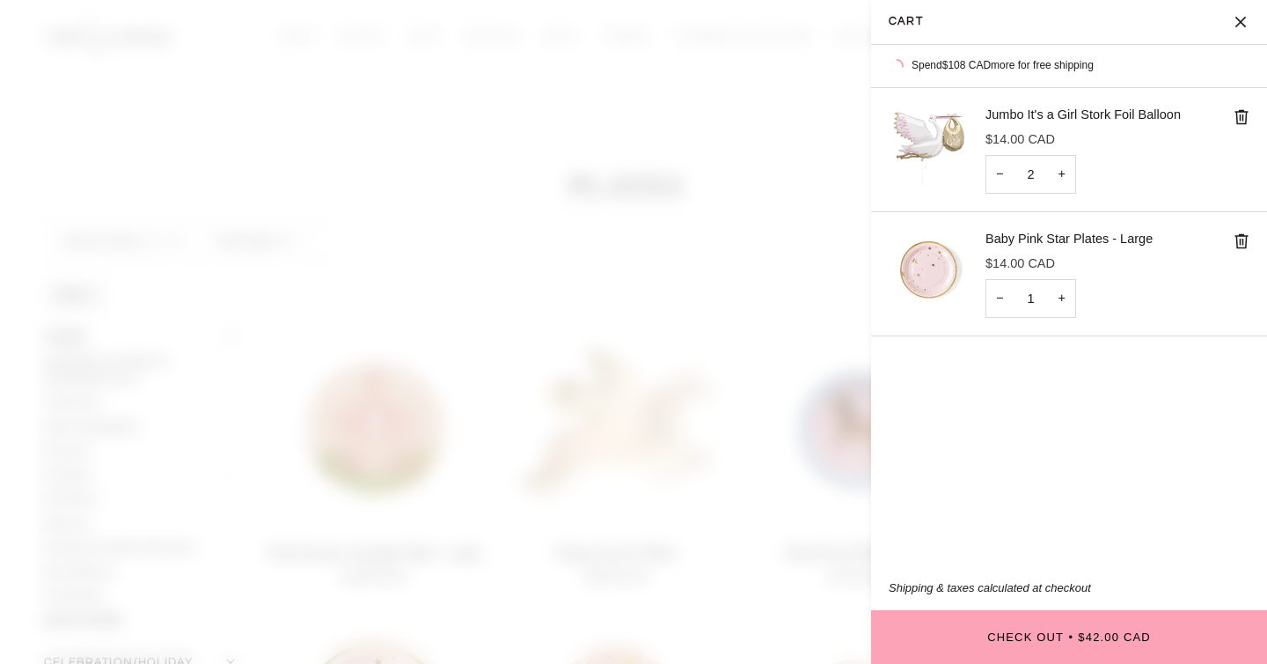
click at [1025, 241] on link "Baby Pink Star Plates - Large" at bounding box center [1069, 238] width 167 height 14
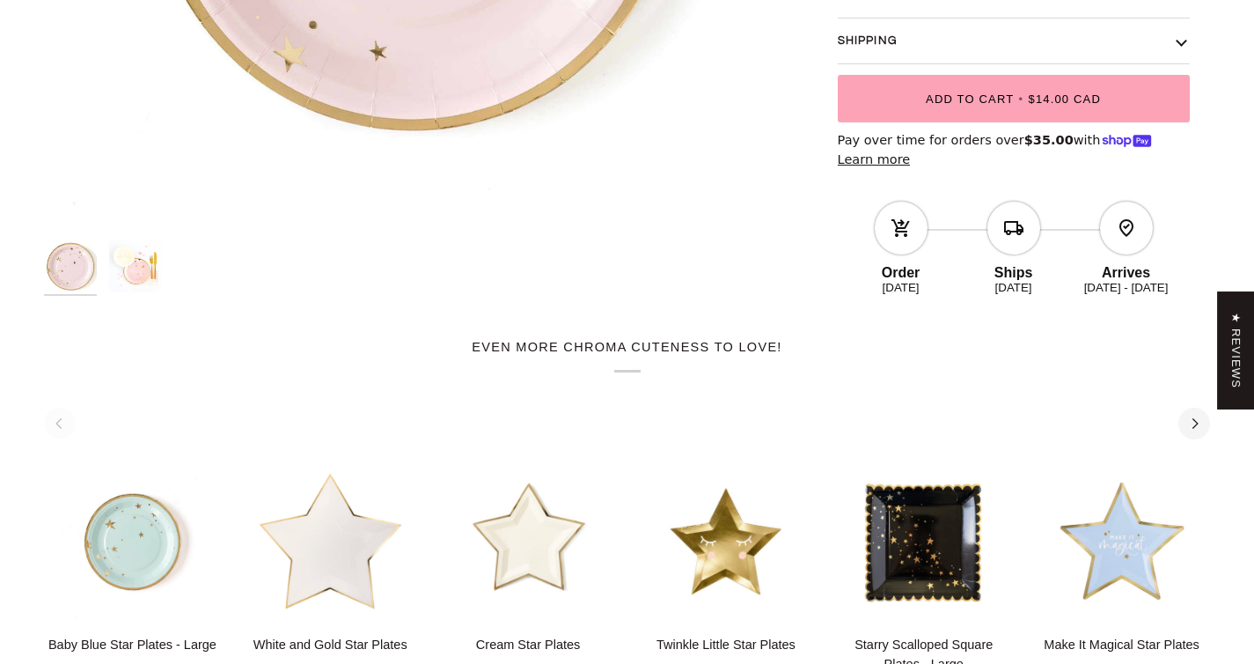
scroll to position [665, 0]
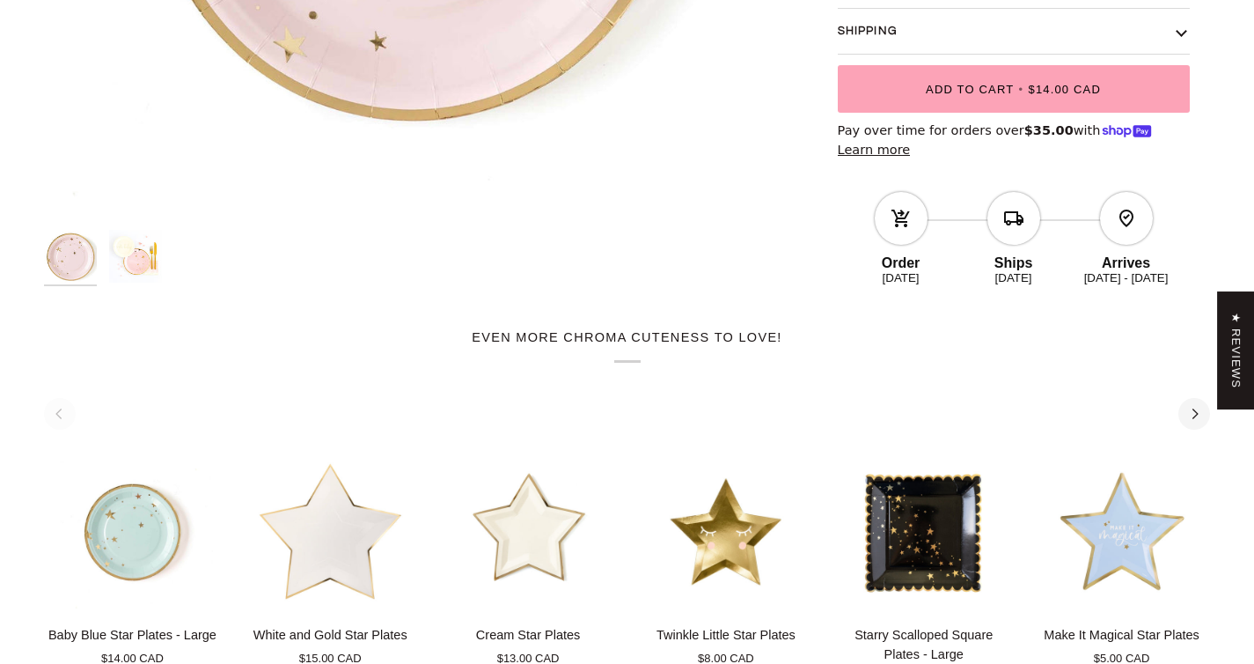
click at [136, 250] on img "Baby Pink Star Plates - Large" at bounding box center [135, 256] width 53 height 53
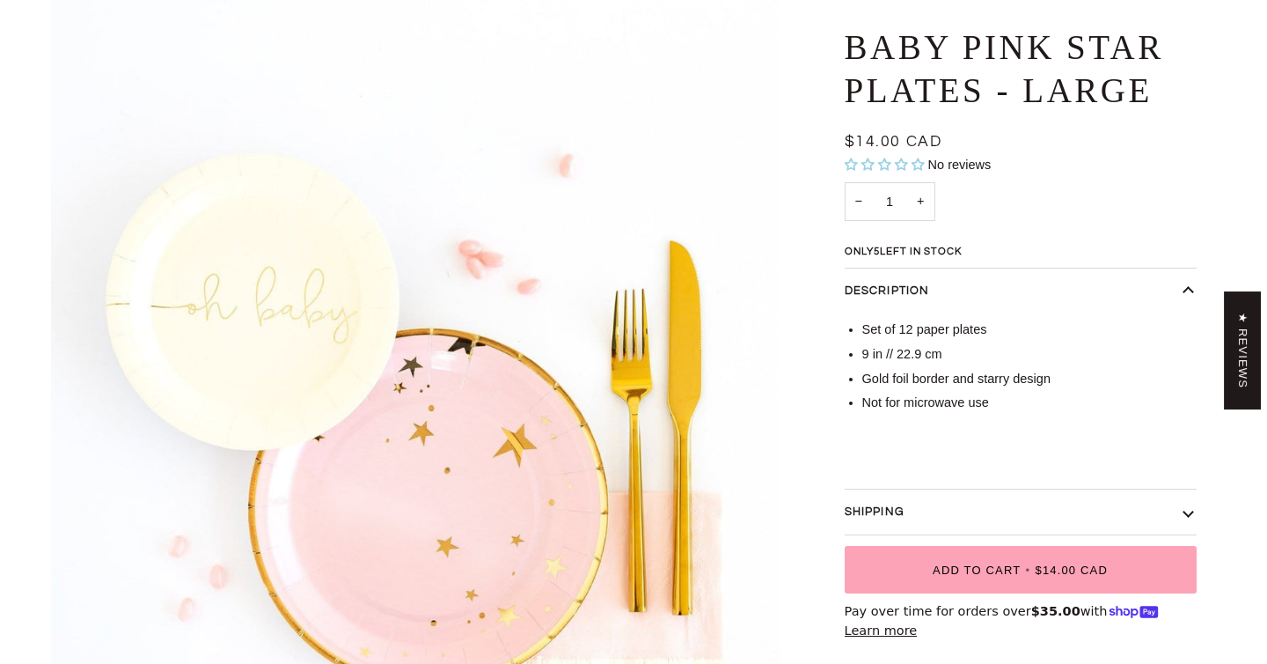
scroll to position [0, 0]
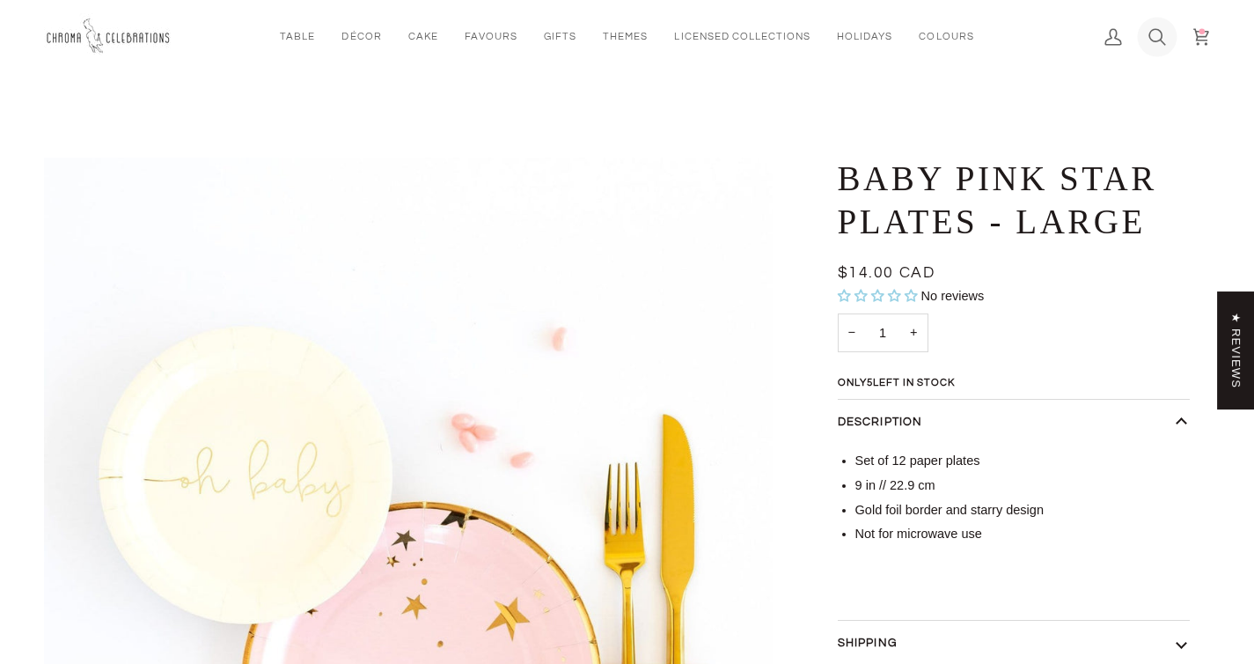
click at [1164, 37] on icon at bounding box center [1157, 37] width 18 height 18
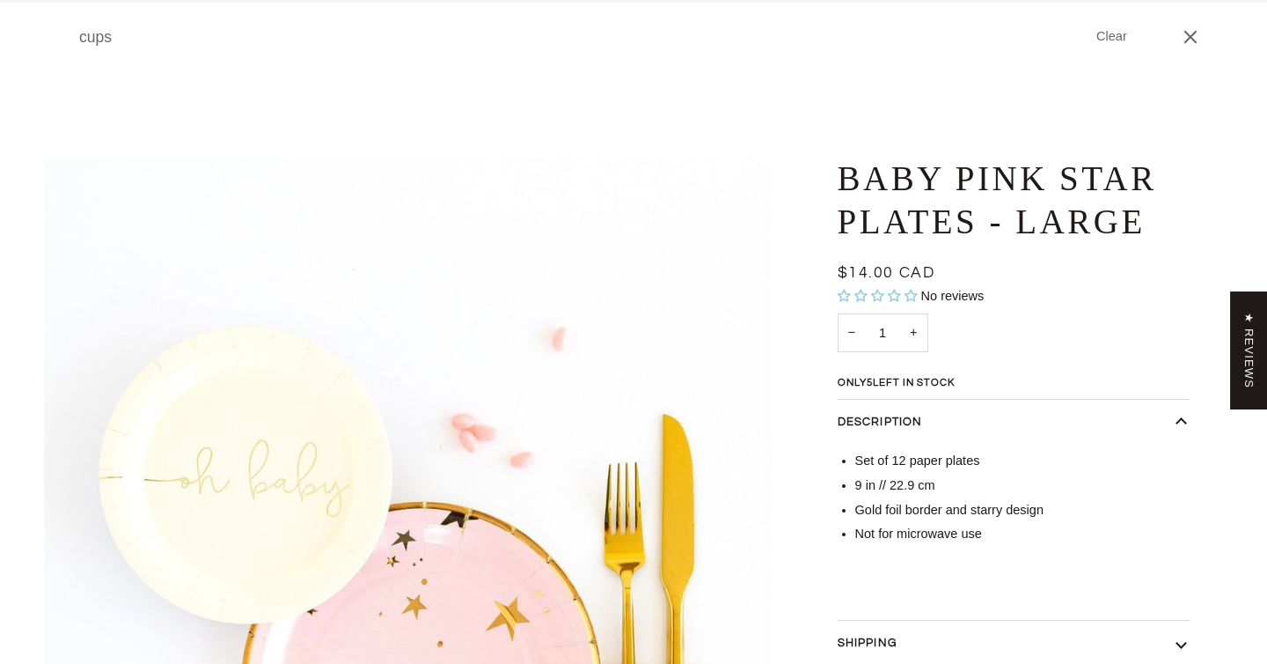
type input "cups"
click at [44, 0] on button "Search" at bounding box center [57, 37] width 26 height 74
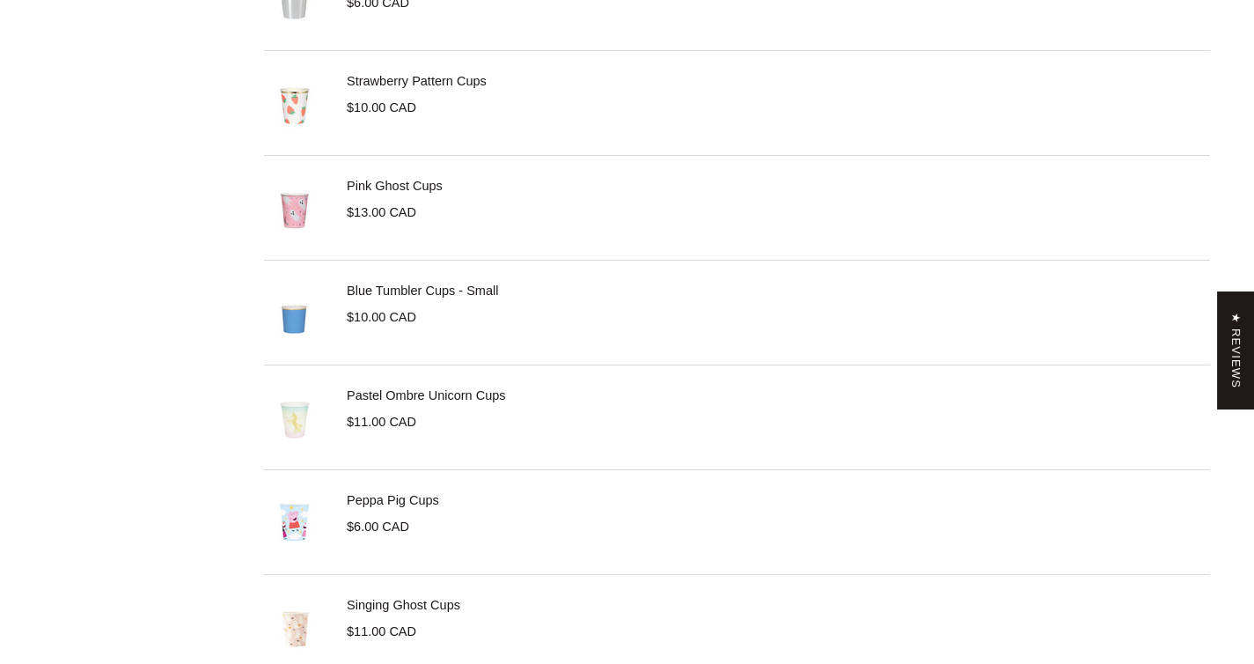
scroll to position [5105, 0]
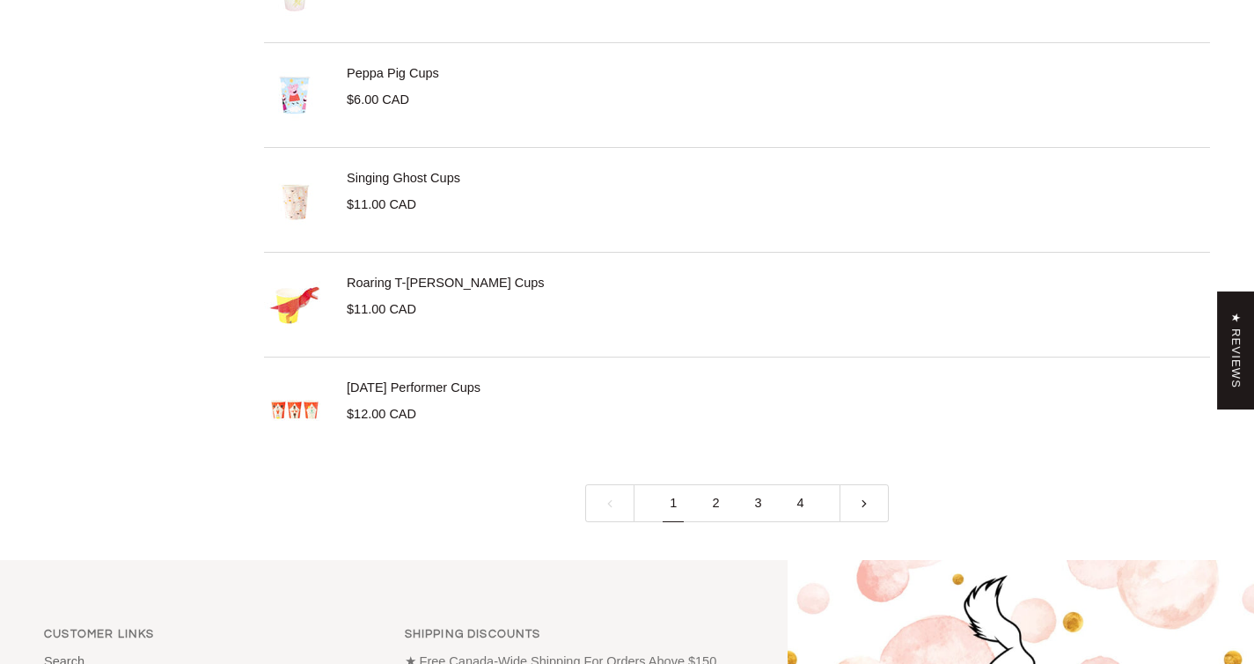
click at [715, 505] on link "2" at bounding box center [715, 503] width 42 height 38
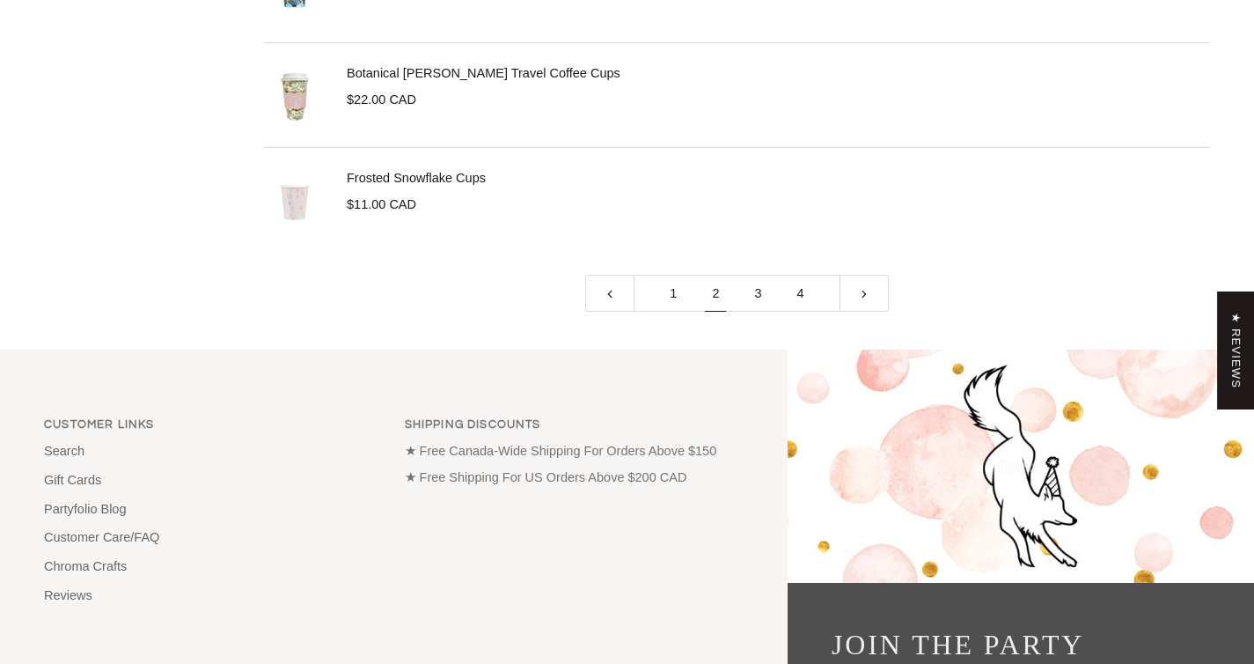
scroll to position [5351, 0]
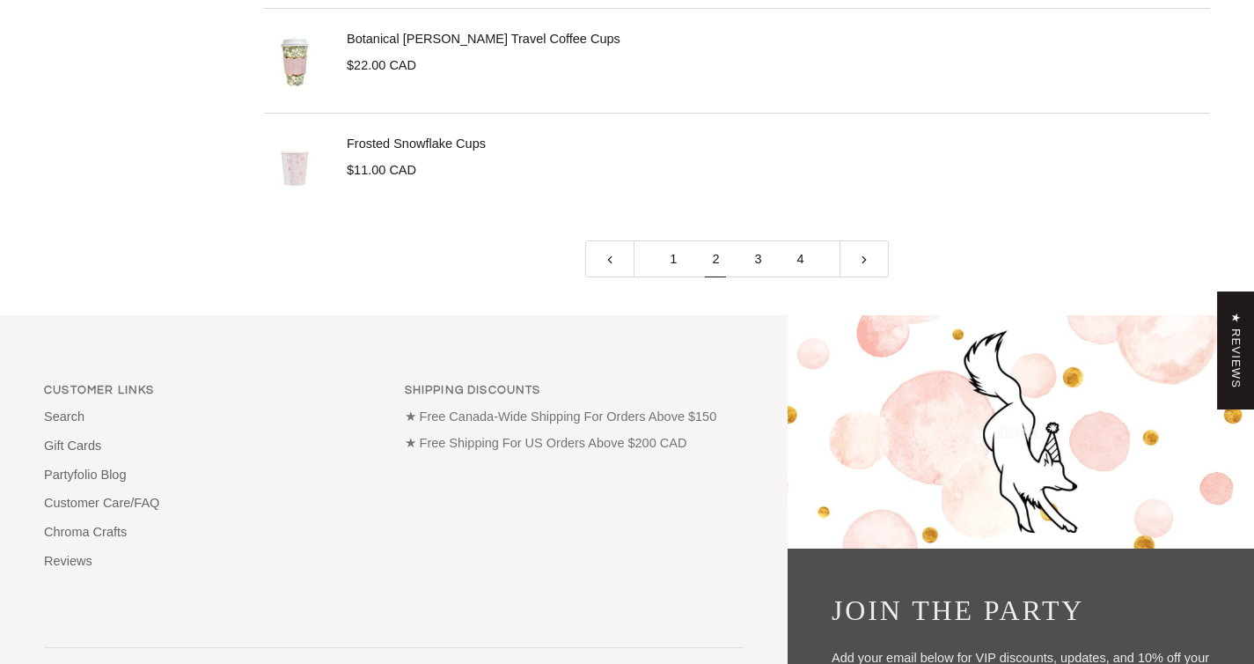
click at [766, 259] on link "3" at bounding box center [758, 259] width 42 height 38
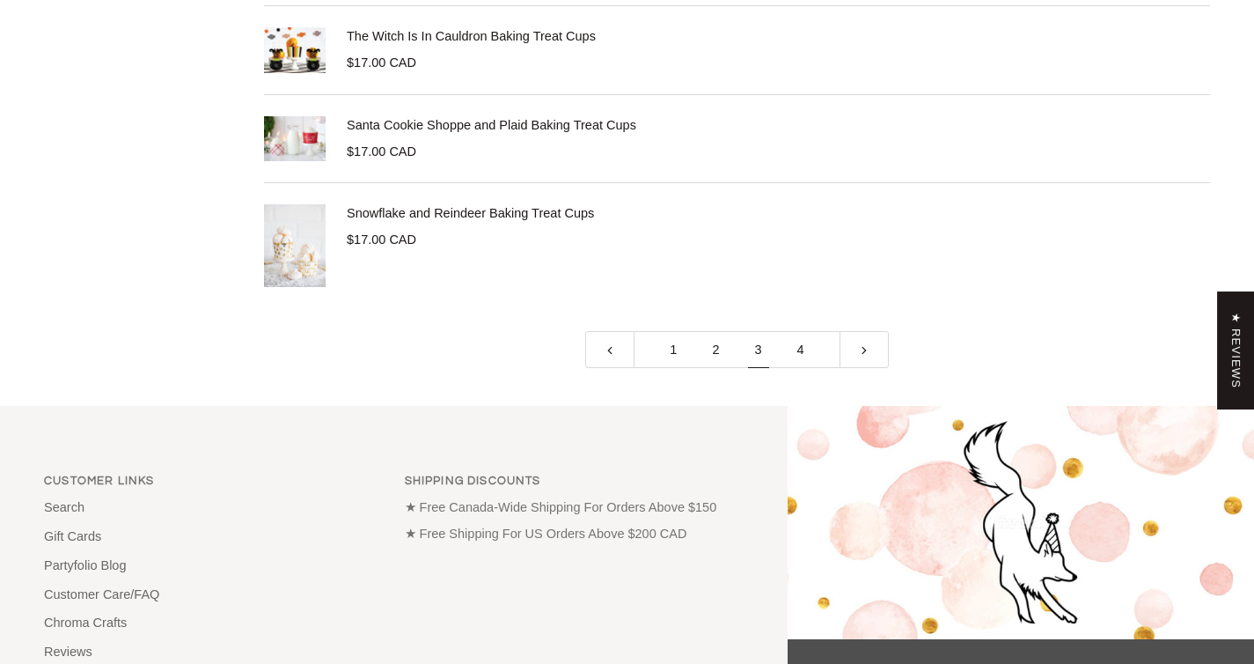
scroll to position [5179, 0]
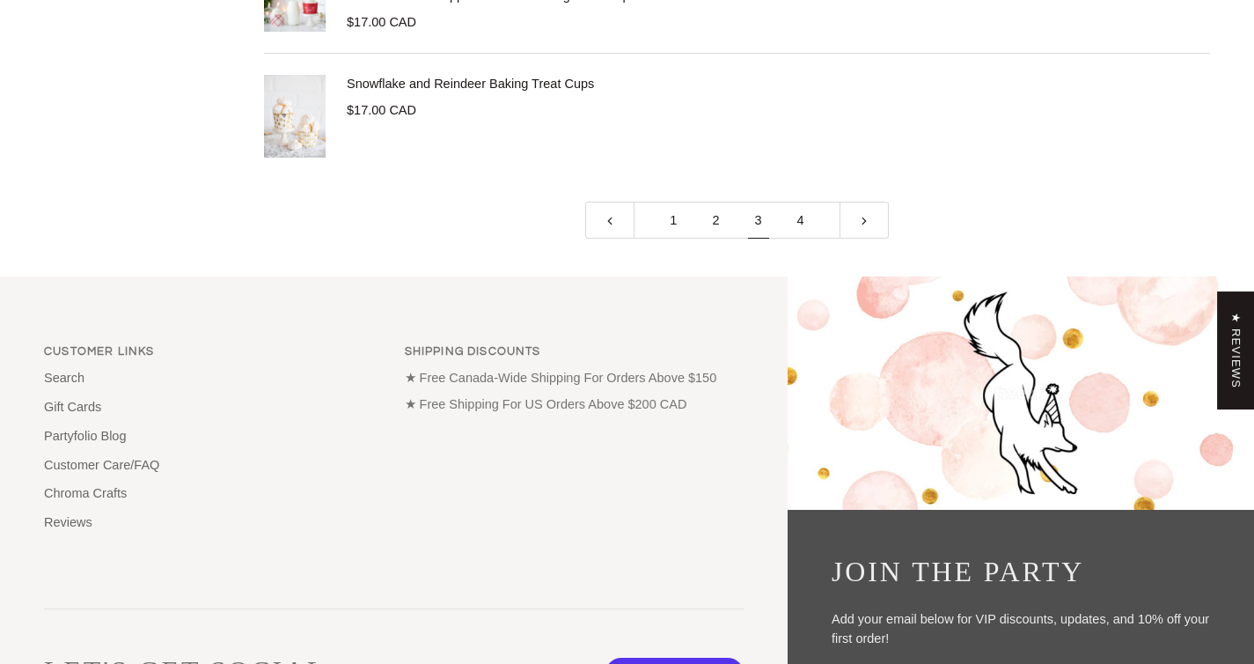
click at [796, 218] on link "4" at bounding box center [801, 221] width 42 height 38
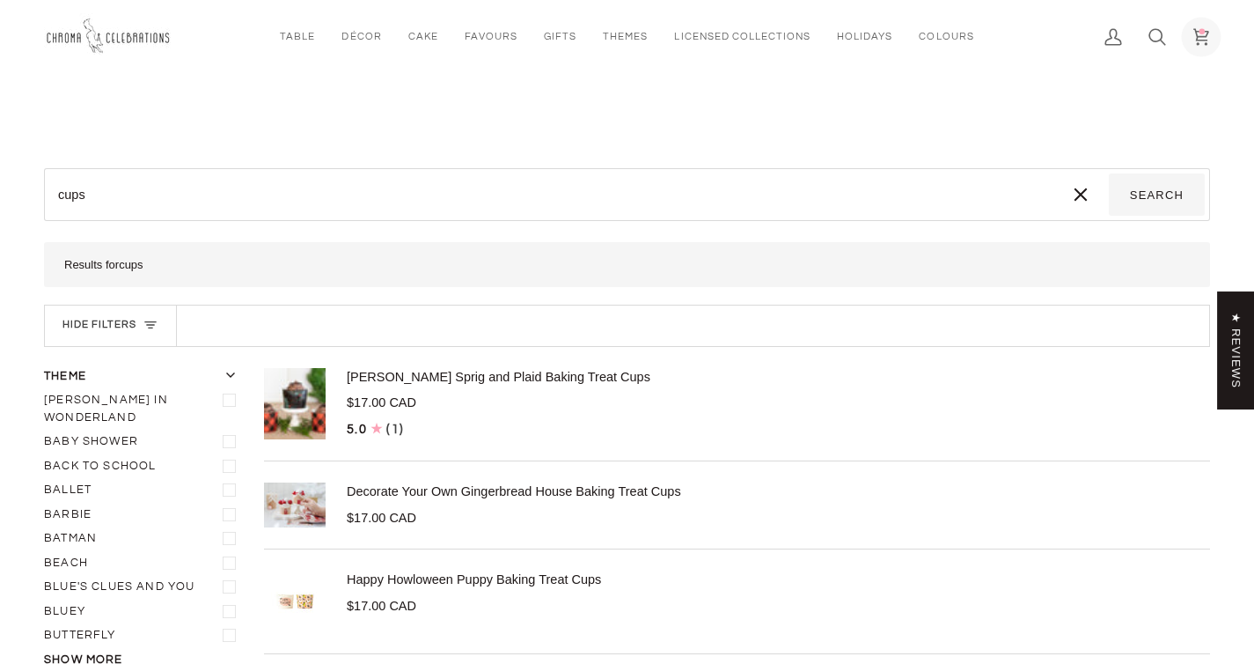
click at [1209, 33] on icon at bounding box center [1201, 37] width 18 height 18
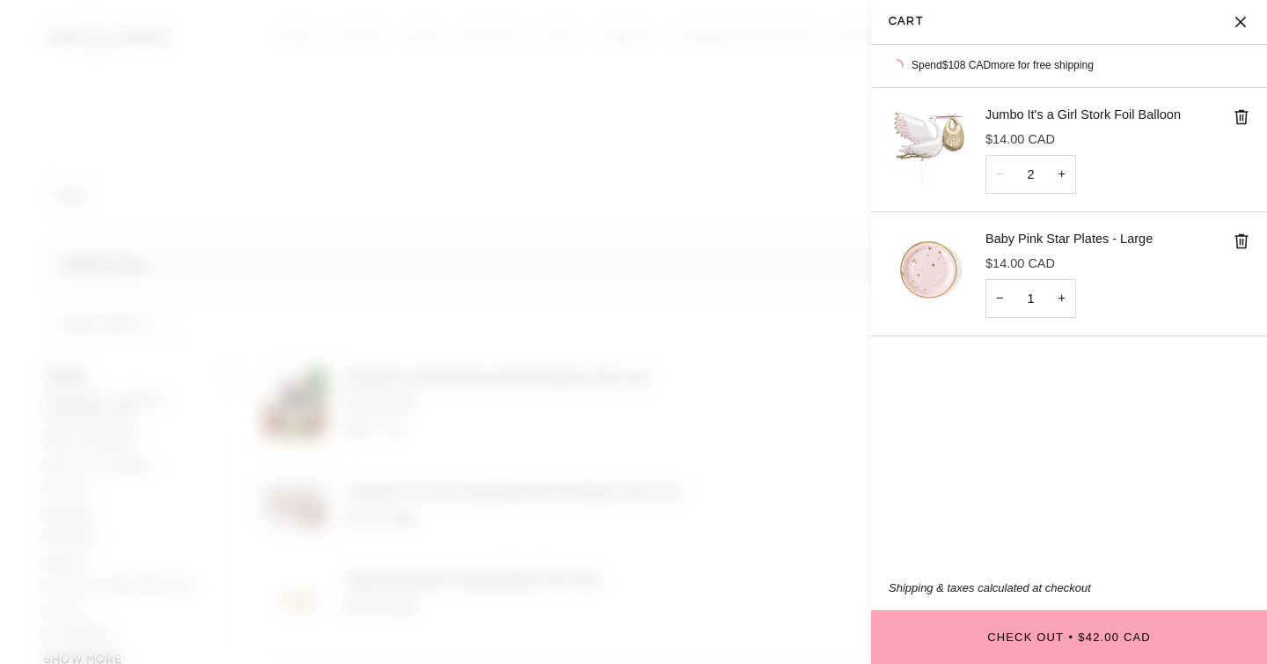
click at [993, 177] on button "−" at bounding box center [1000, 175] width 28 height 40
type input "1"
click at [664, 106] on span at bounding box center [633, 332] width 1267 height 664
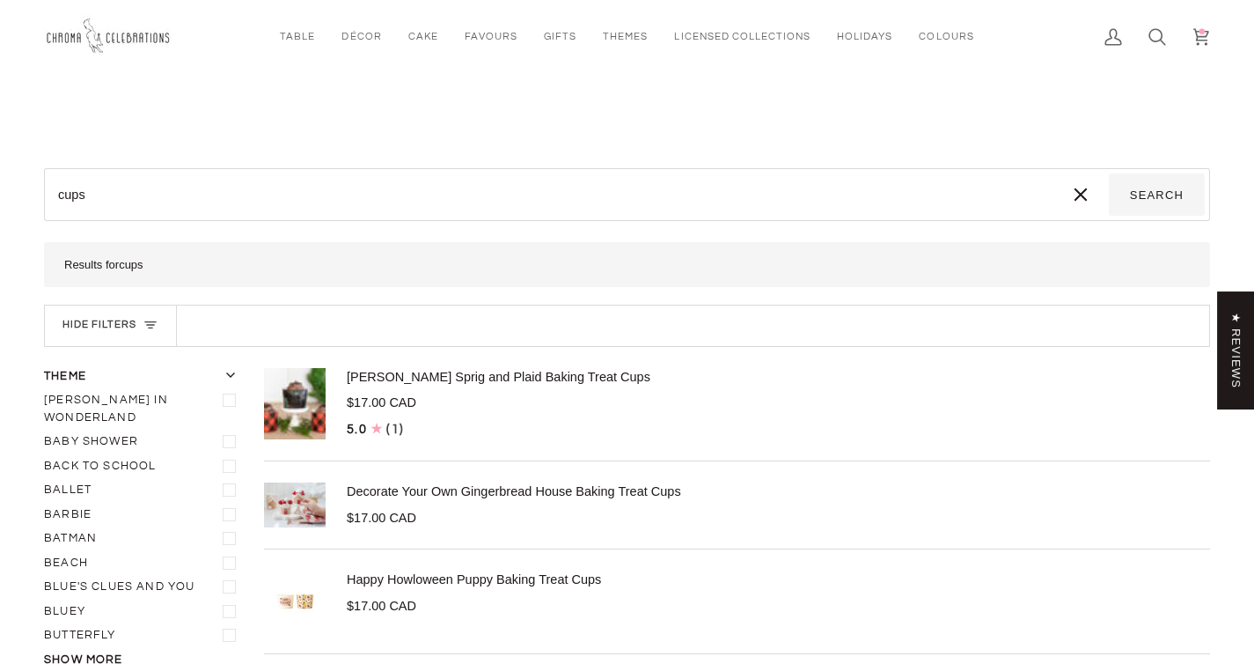
click at [295, 190] on input "cups" at bounding box center [550, 194] width 1003 height 42
type input "cup"
type input "cu"
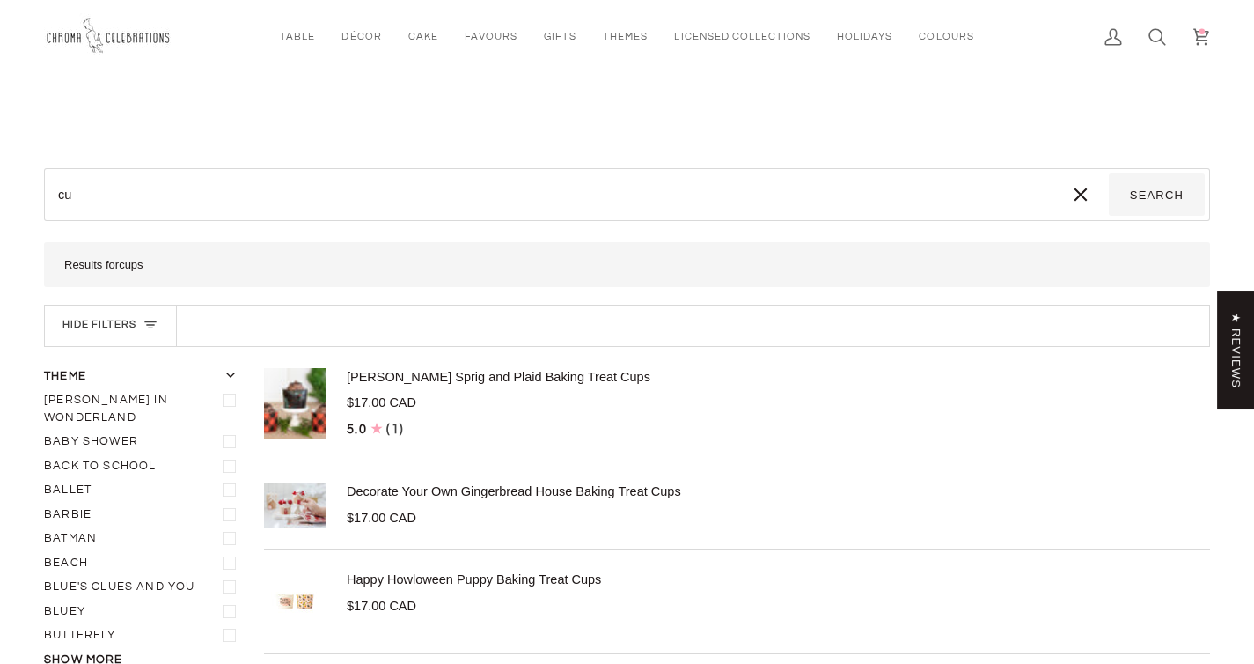
type input "c"
type input "m"
type input "mo"
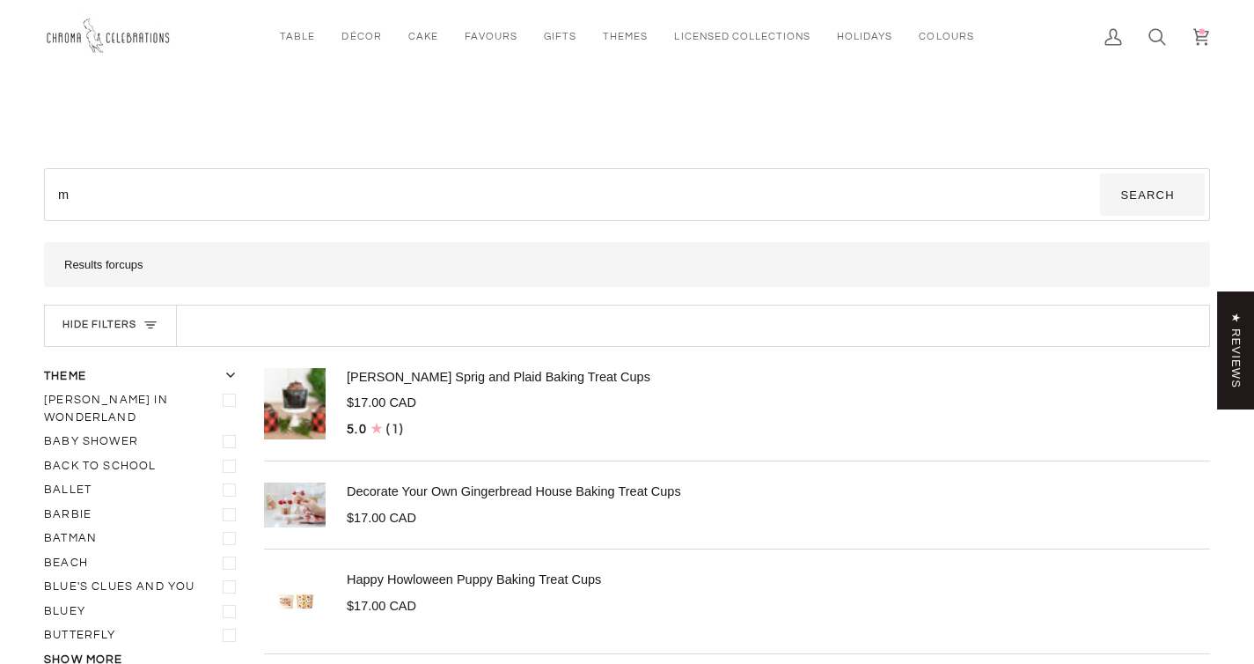
type input "mo"
type input "moo"
type input "moon"
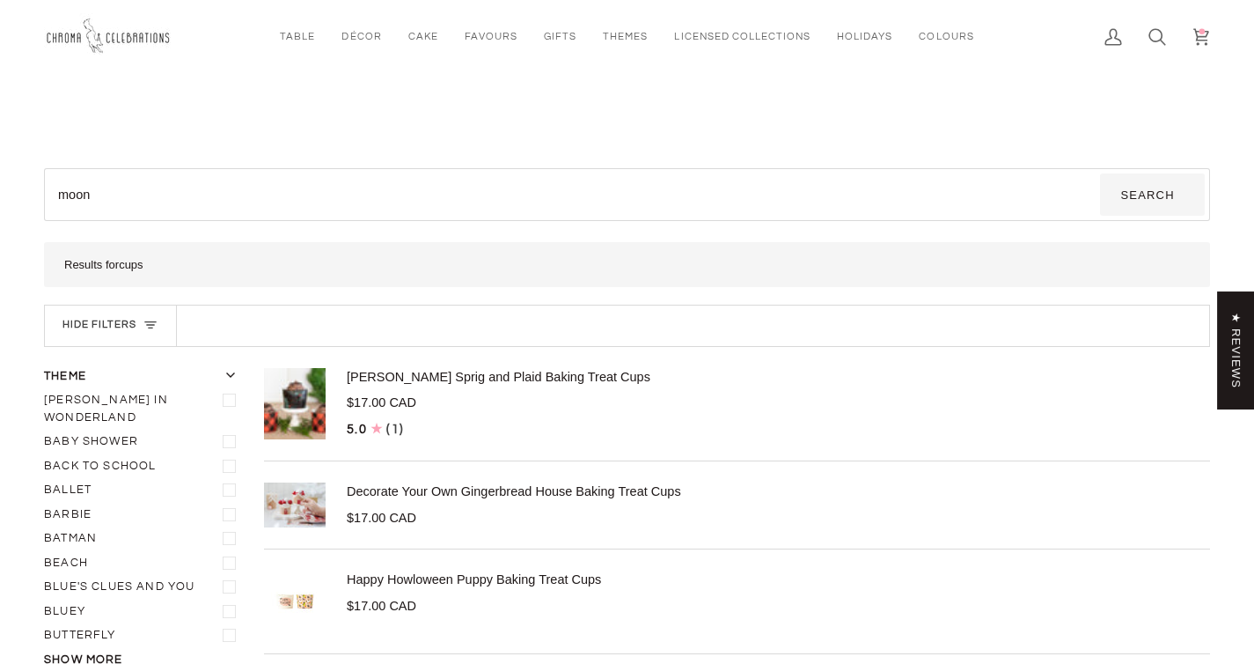
type input "moon"
click at [1100, 173] on button "Search" at bounding box center [1153, 194] width 106 height 42
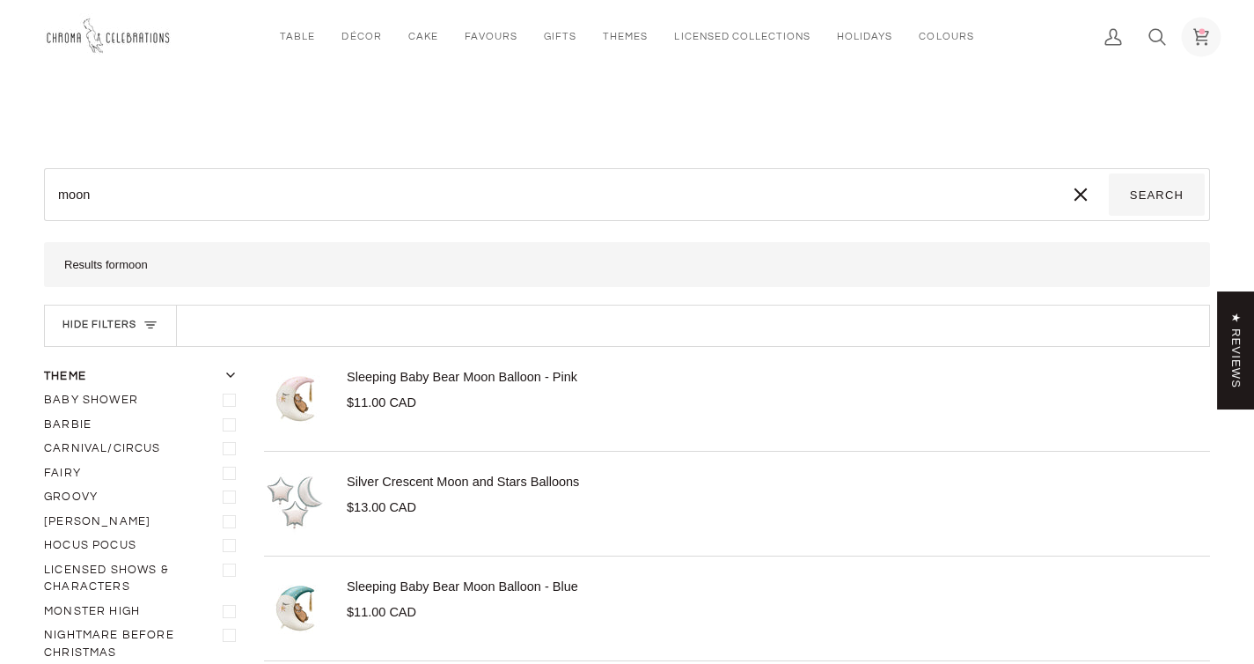
click at [1197, 38] on icon at bounding box center [1200, 37] width 15 height 16
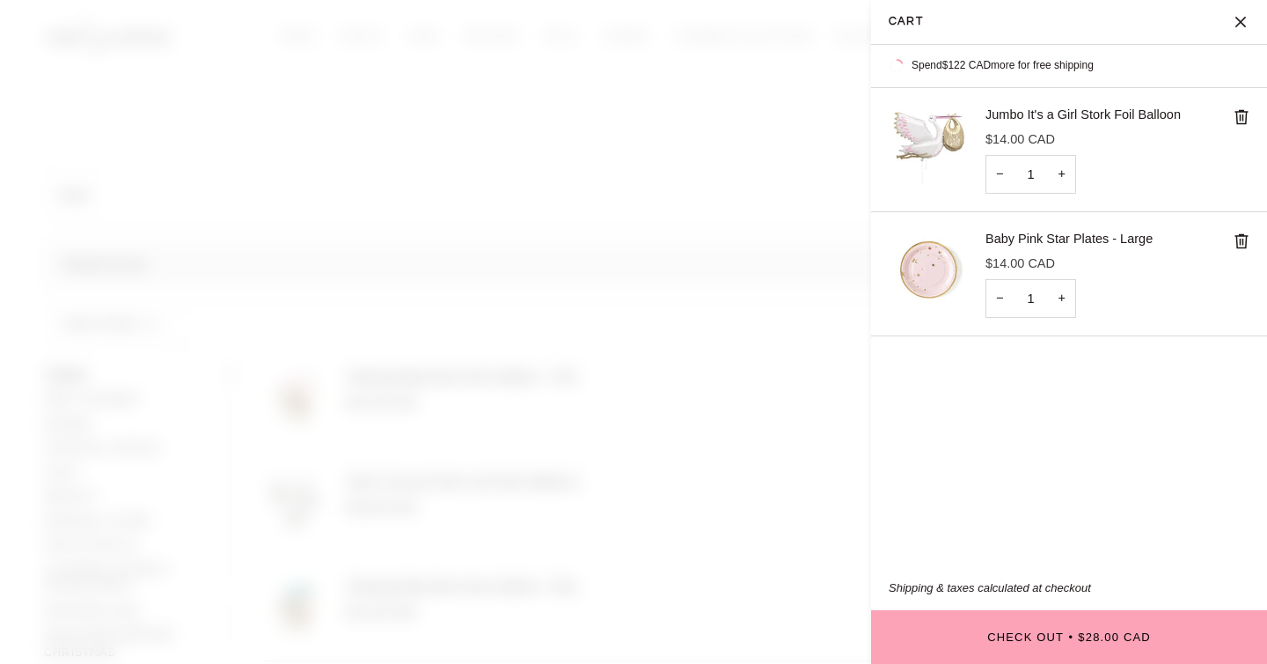
click at [732, 169] on span at bounding box center [633, 332] width 1267 height 664
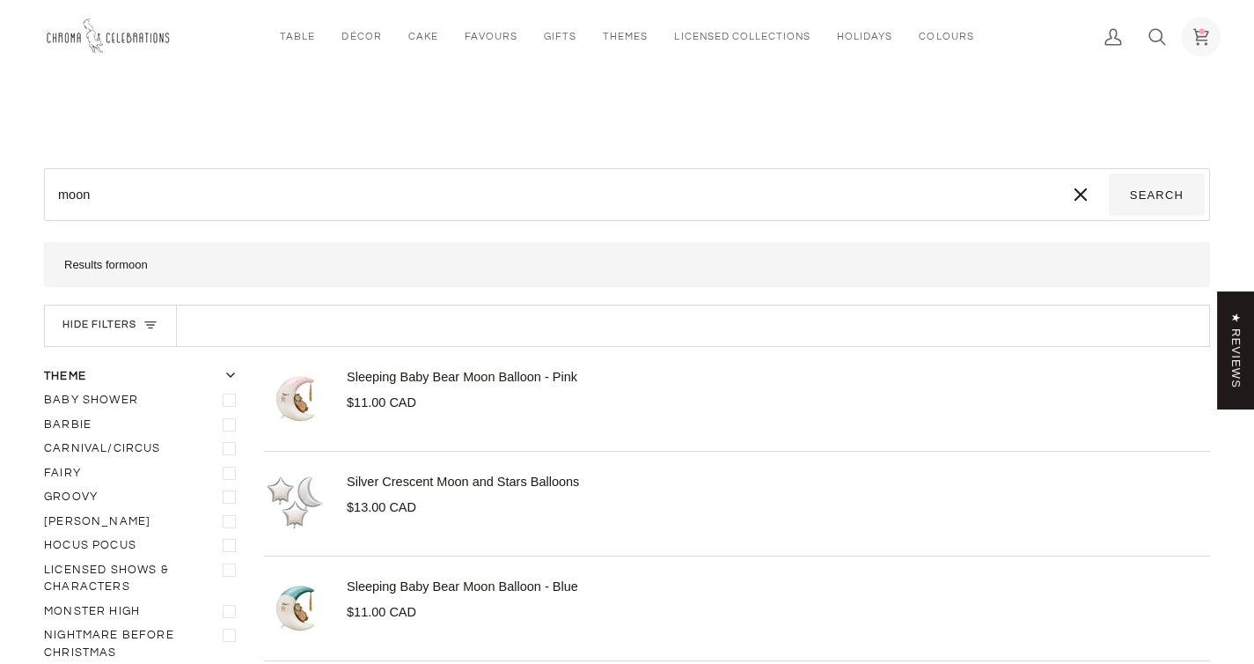
click at [1211, 31] on link "Cart $28.00 (2)" at bounding box center [1201, 36] width 44 height 73
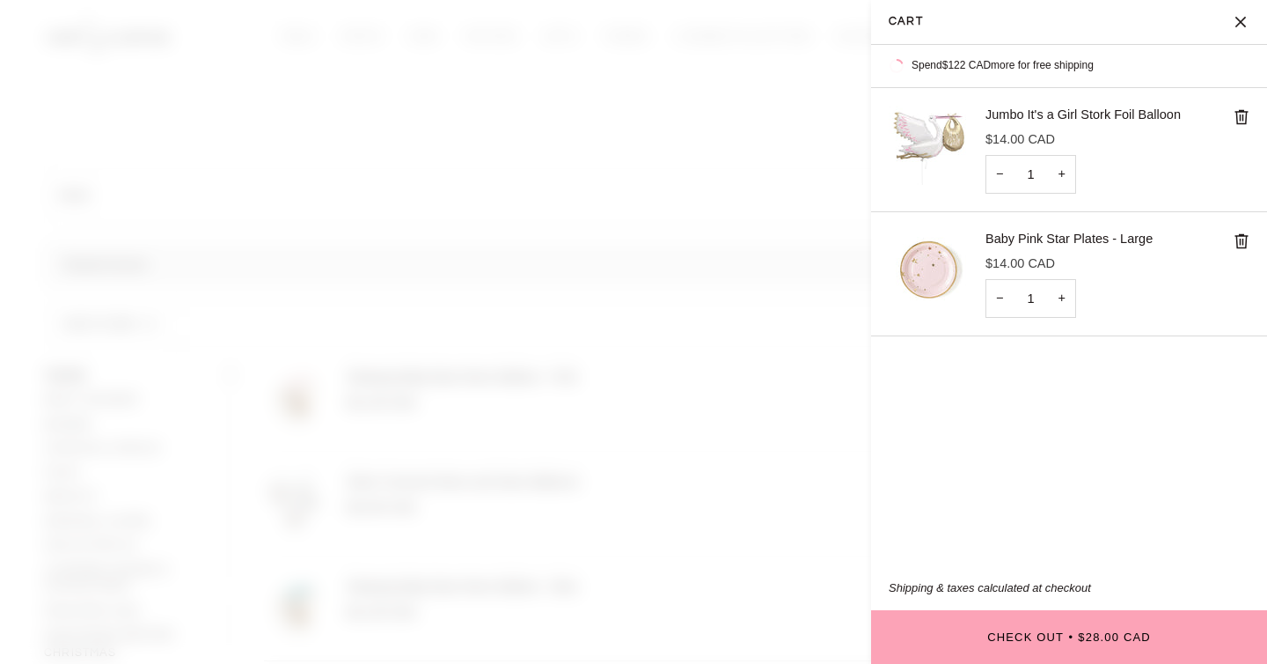
click at [945, 266] on img "Cart" at bounding box center [928, 269] width 79 height 79
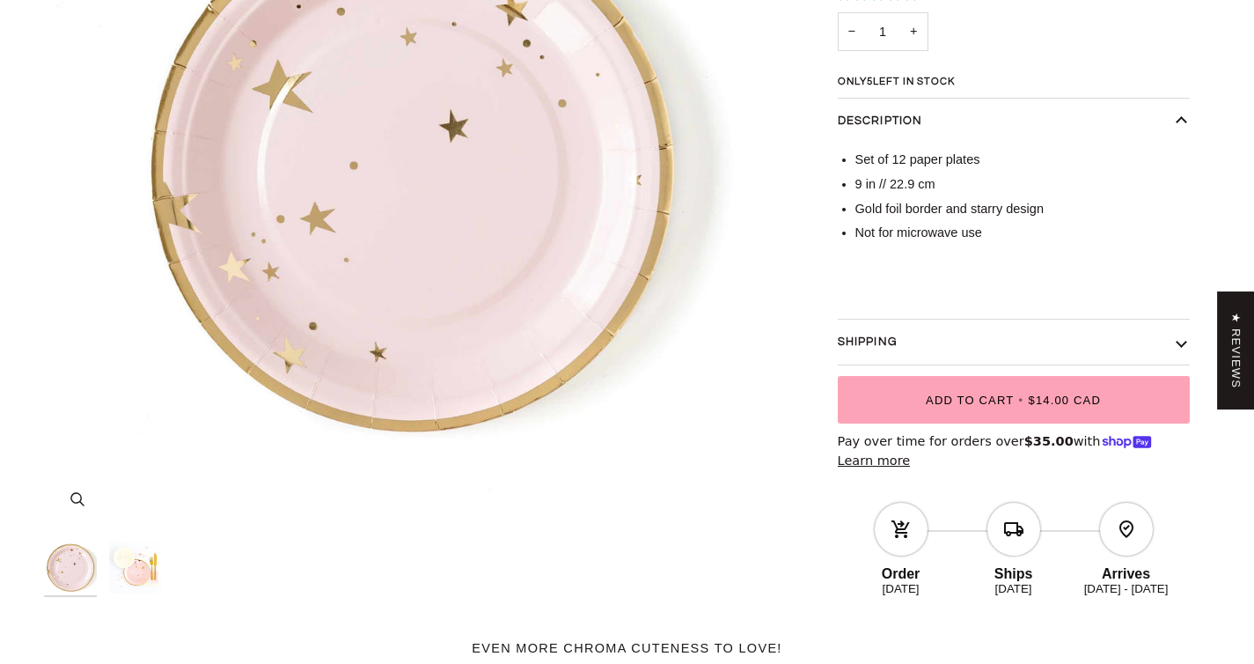
scroll to position [395, 0]
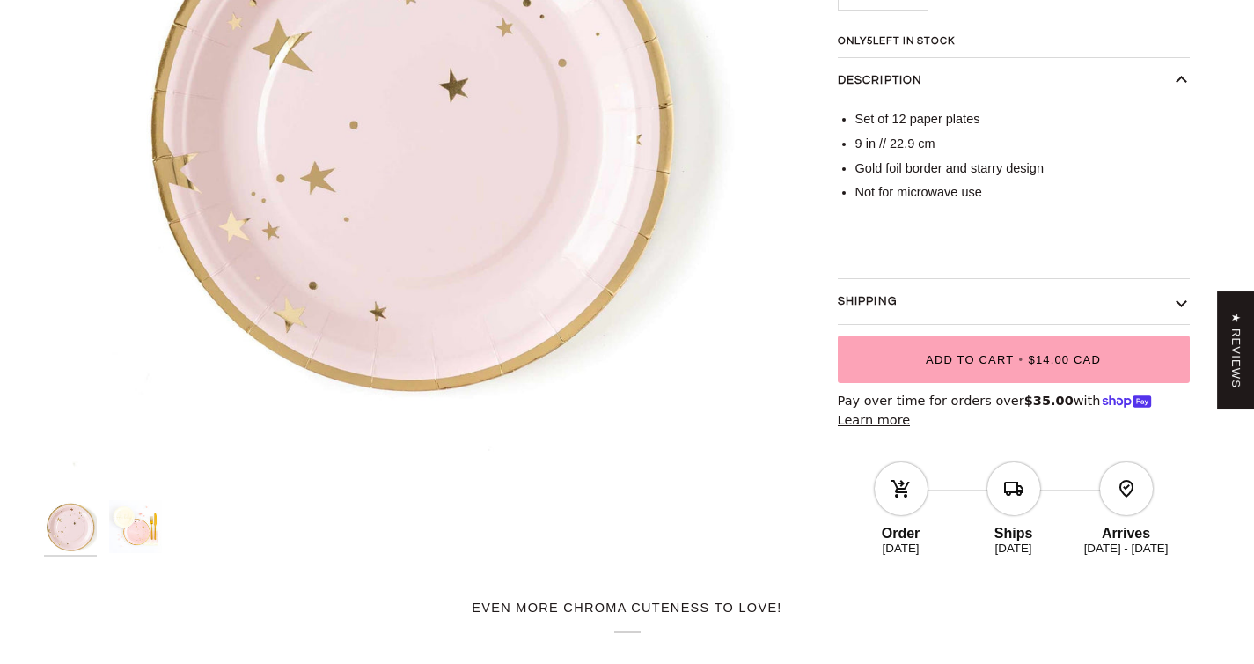
click at [141, 532] on img "Baby Pink Star Plates - Large" at bounding box center [135, 526] width 53 height 53
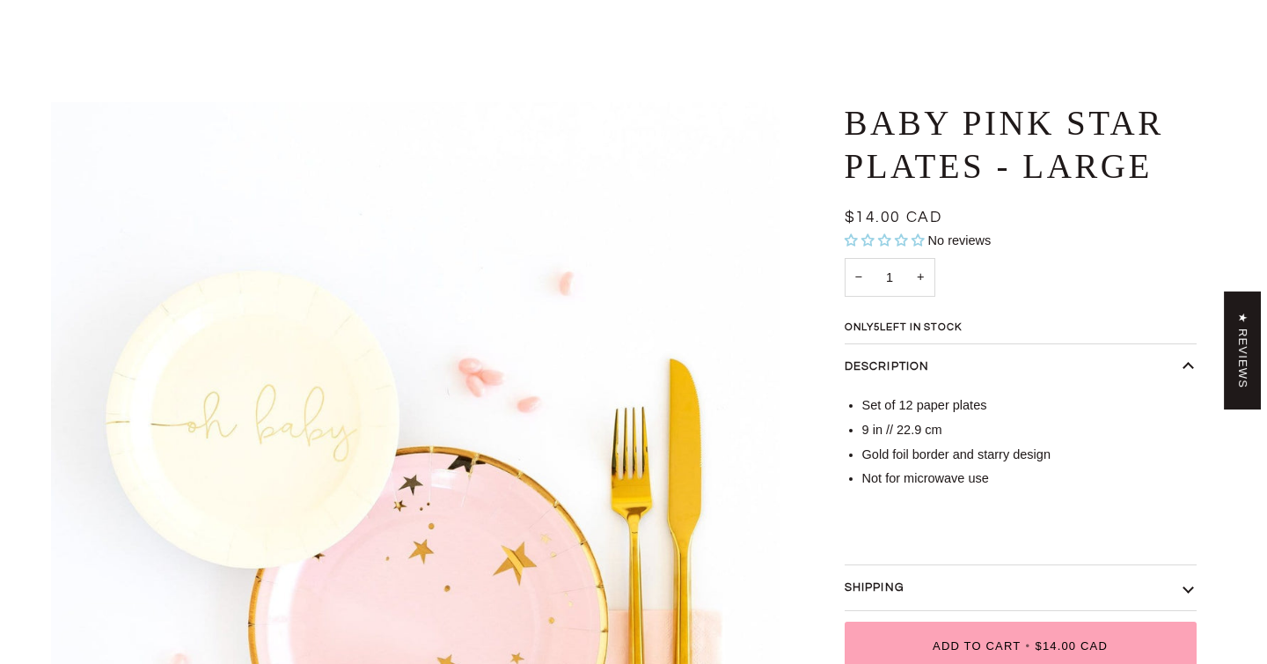
scroll to position [0, 0]
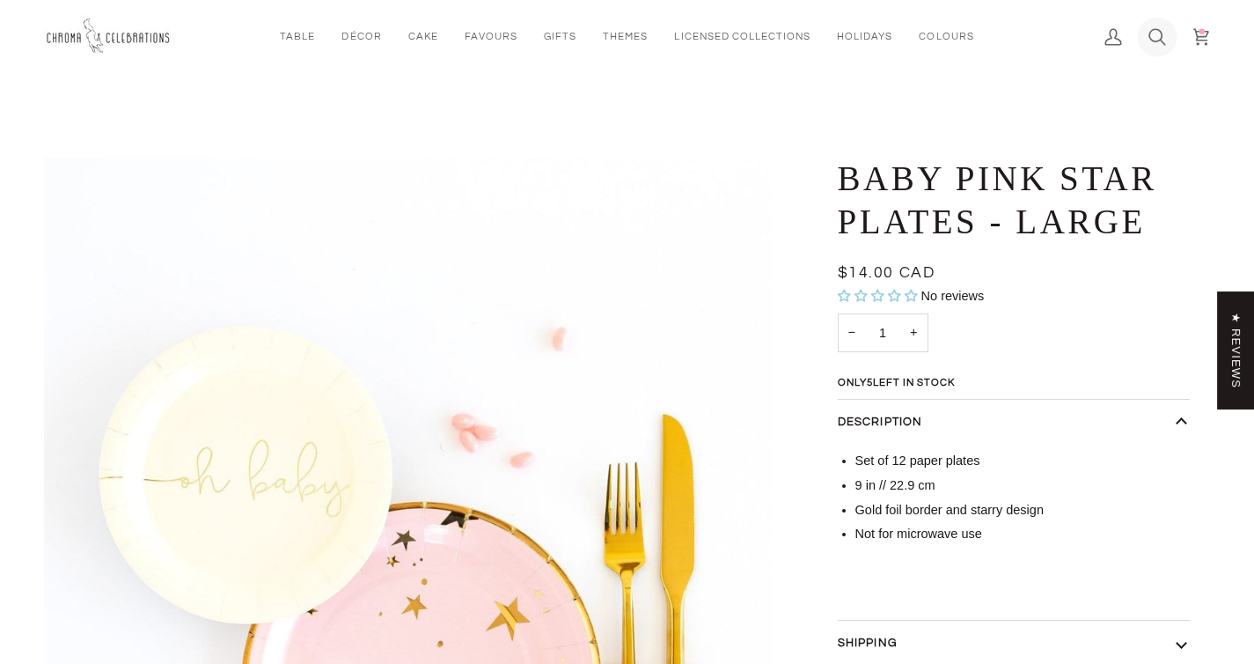
click at [1155, 33] on icon at bounding box center [1157, 37] width 18 height 18
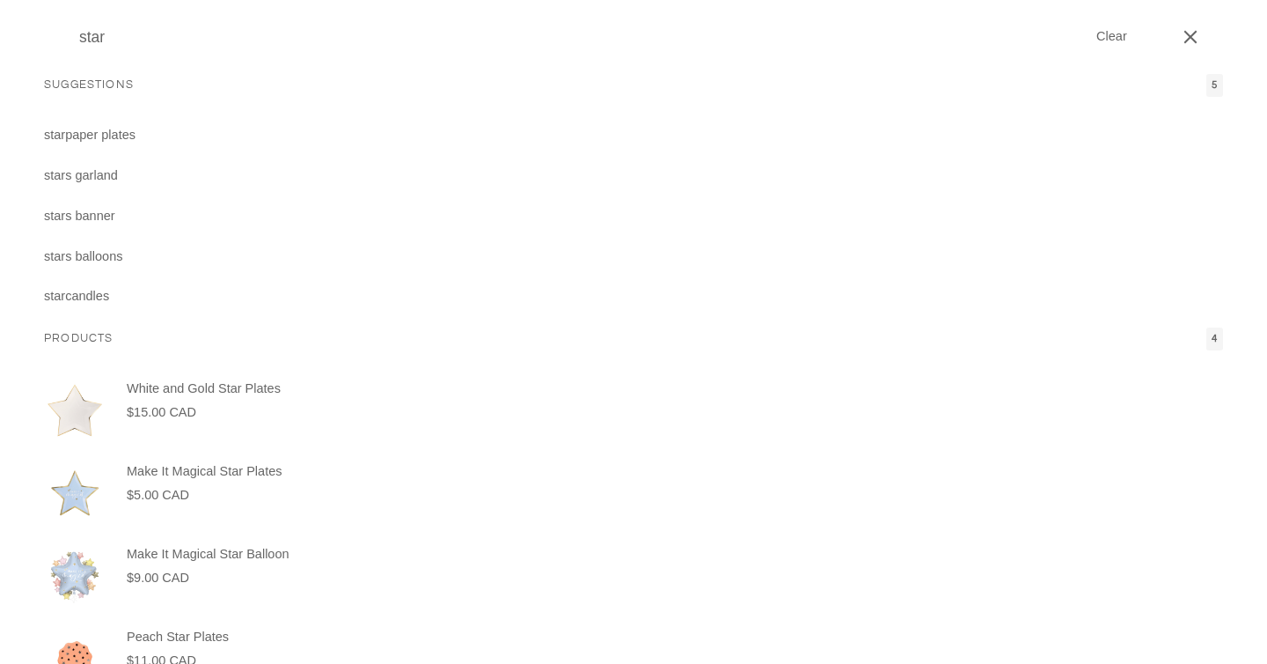
type input "star"
click at [44, 0] on button "Search" at bounding box center [57, 37] width 26 height 74
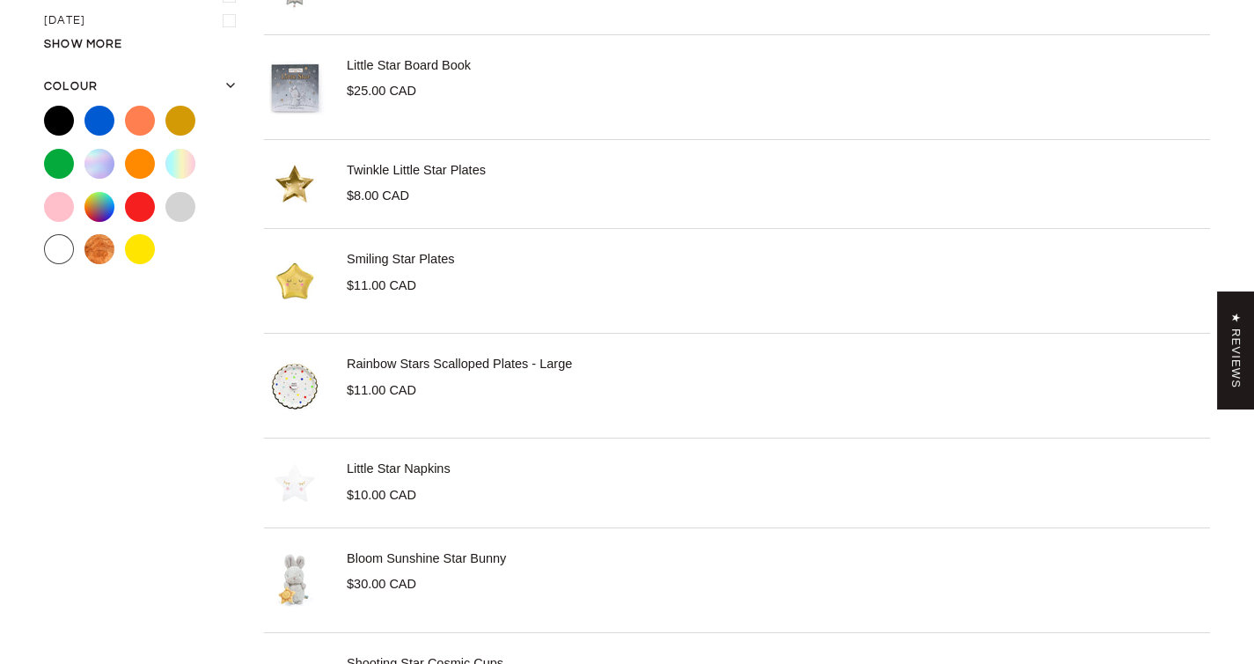
scroll to position [1050, 0]
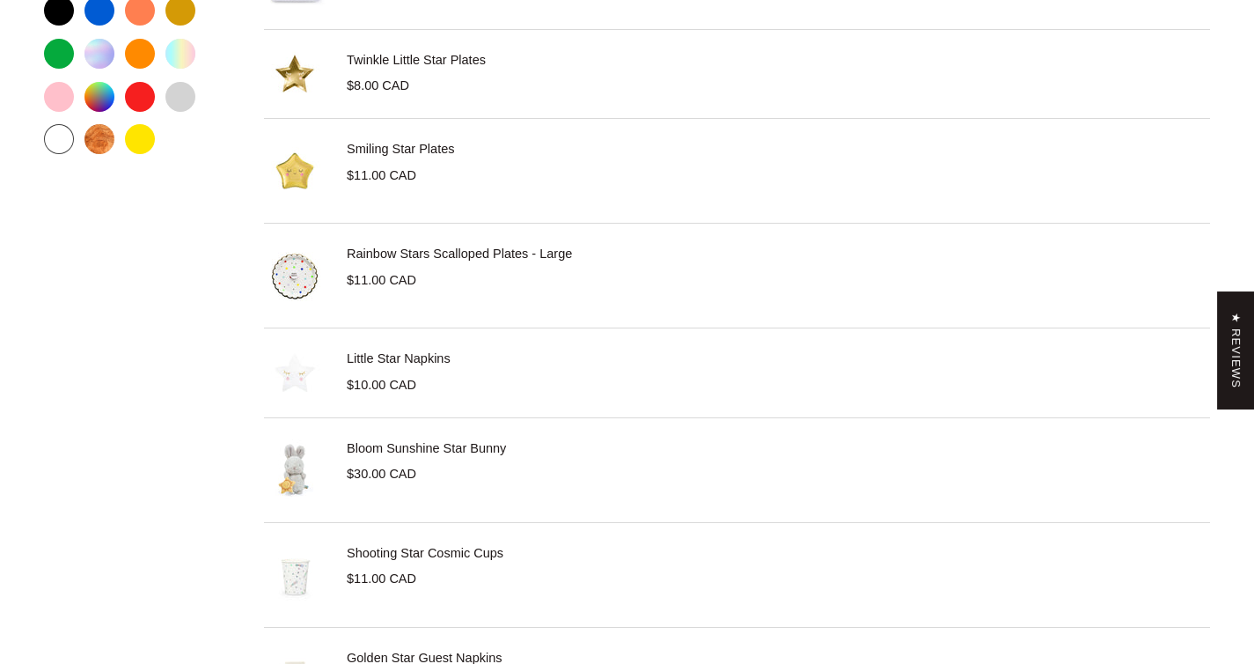
click at [417, 356] on link "Little Star Napkins" at bounding box center [399, 358] width 104 height 14
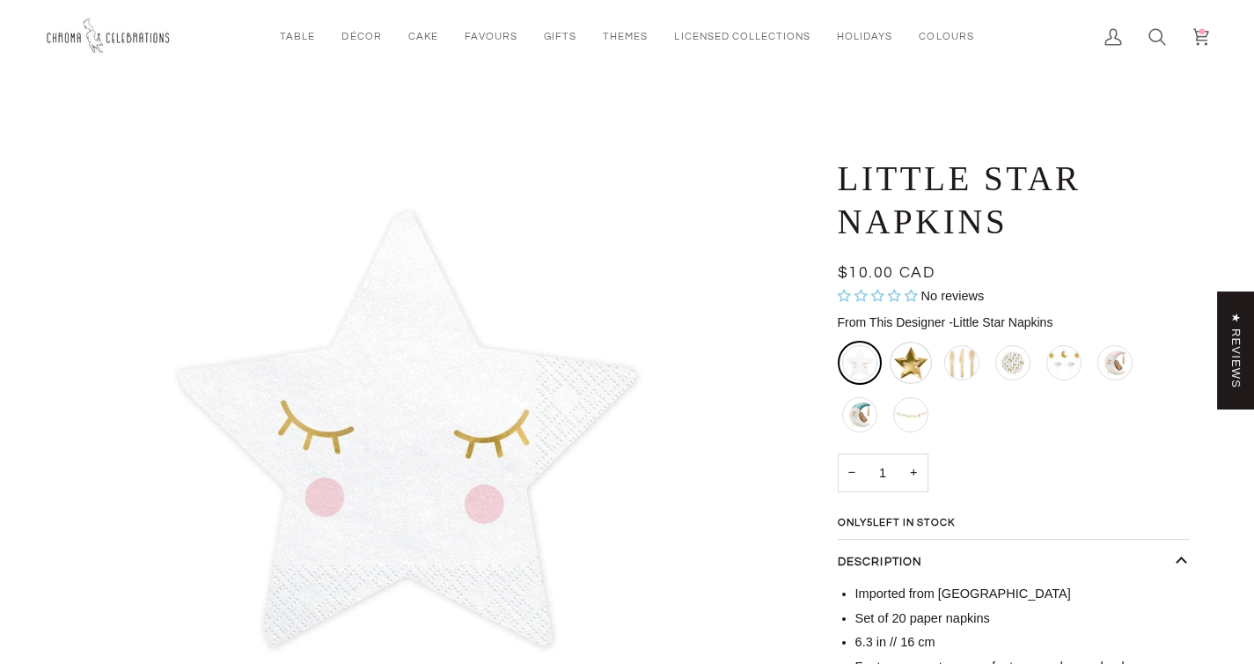
click at [921, 366] on div "Twinkle Little Star Plates" at bounding box center [911, 362] width 42 height 42
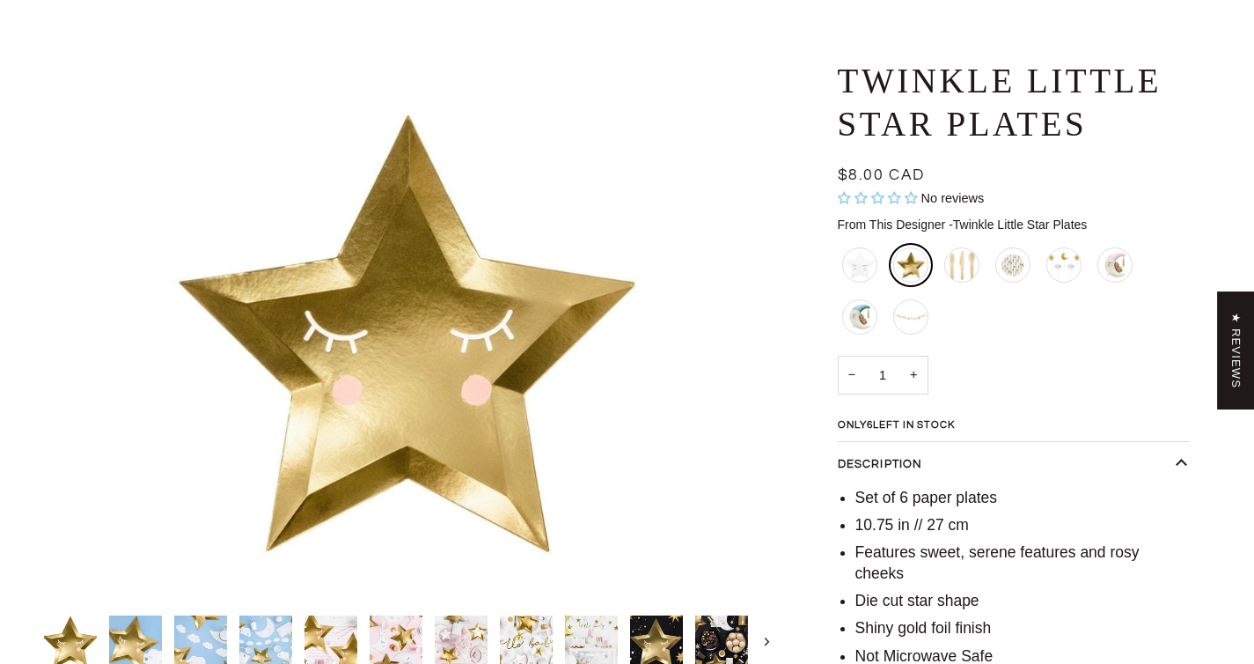
scroll to position [315, 0]
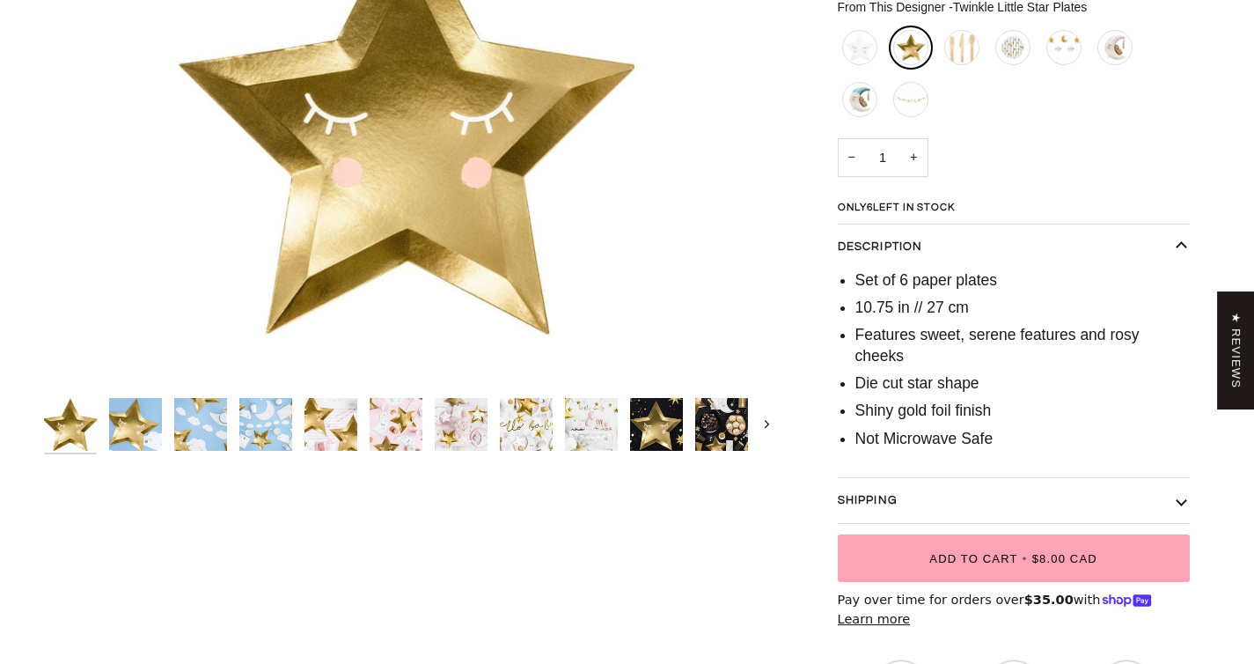
click at [410, 431] on img "Twinkle Little Star Plates" at bounding box center [396, 424] width 53 height 53
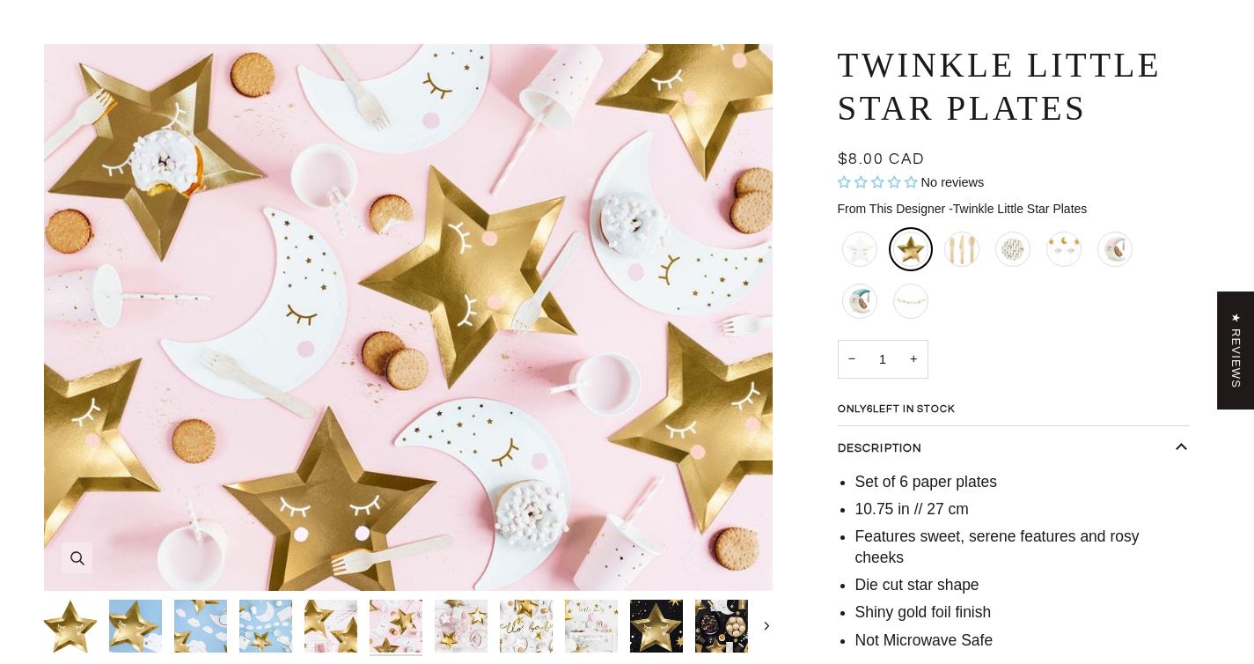
scroll to position [115, 0]
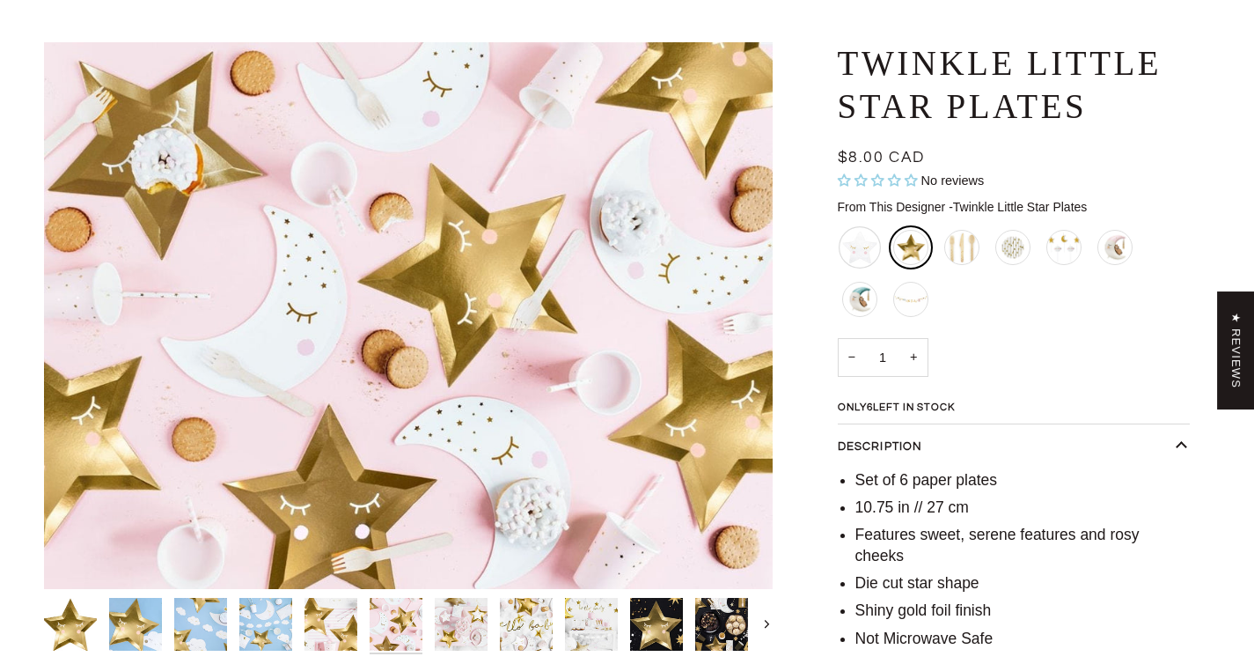
click at [862, 246] on div "Little Star Napkins" at bounding box center [860, 247] width 42 height 42
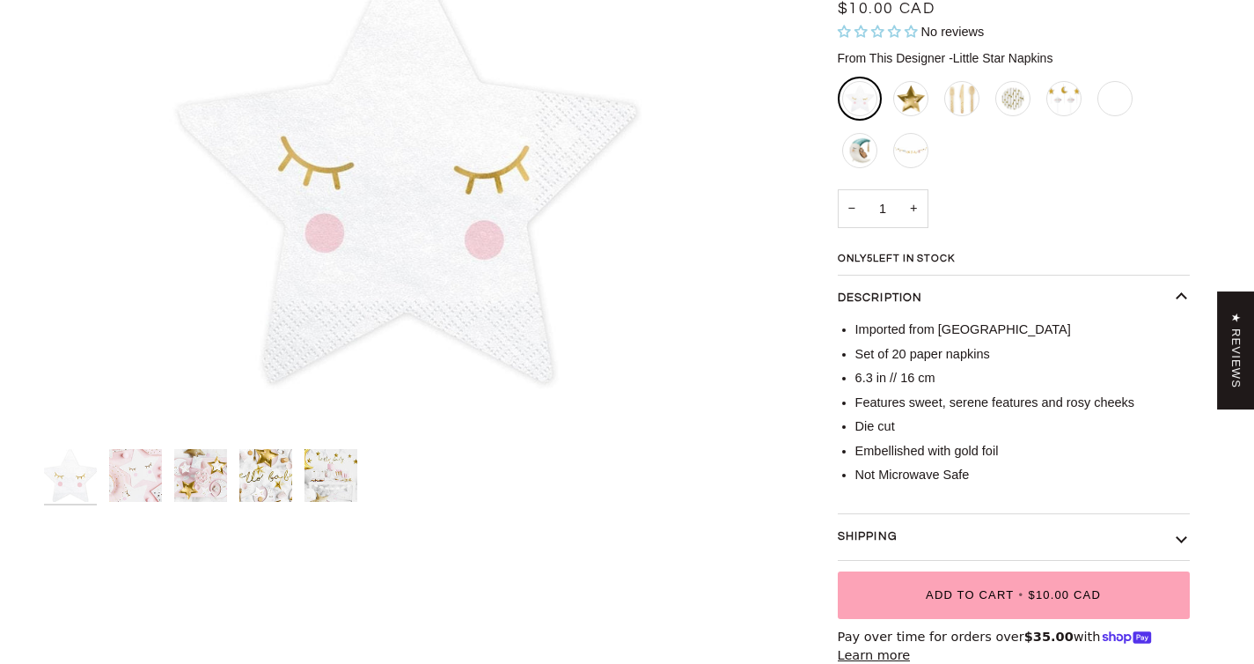
scroll to position [267, 0]
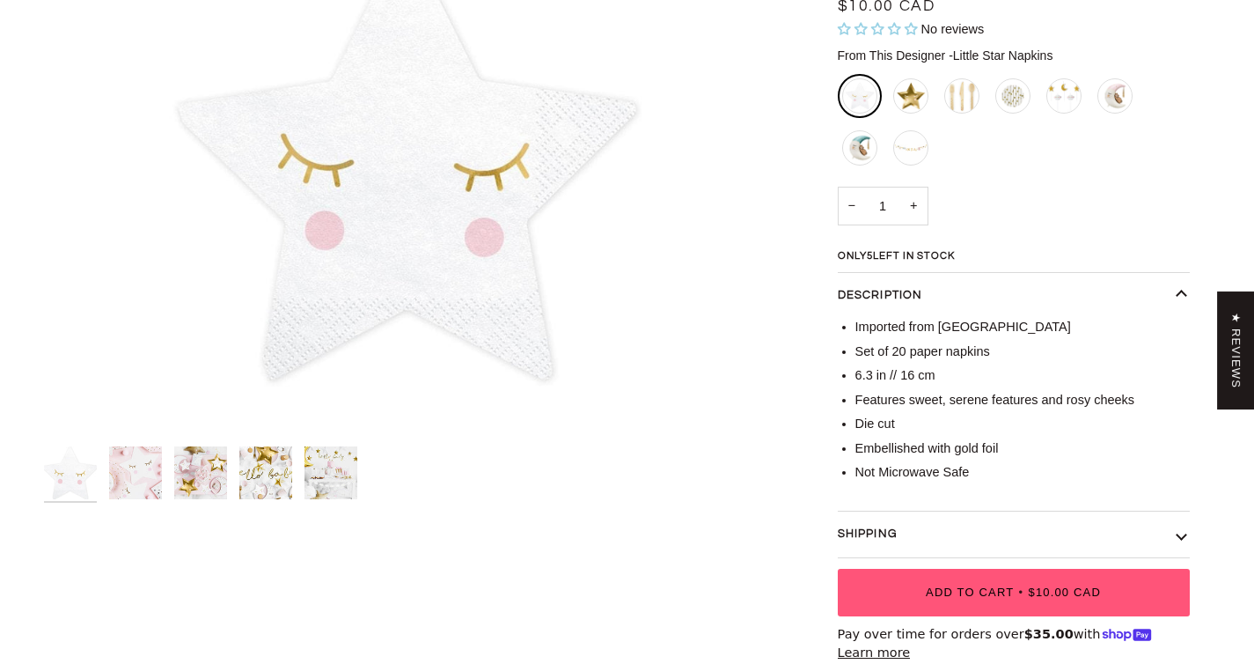
click at [979, 599] on button "Add to Cart • $10.00 CAD" at bounding box center [1014, 592] width 352 height 48
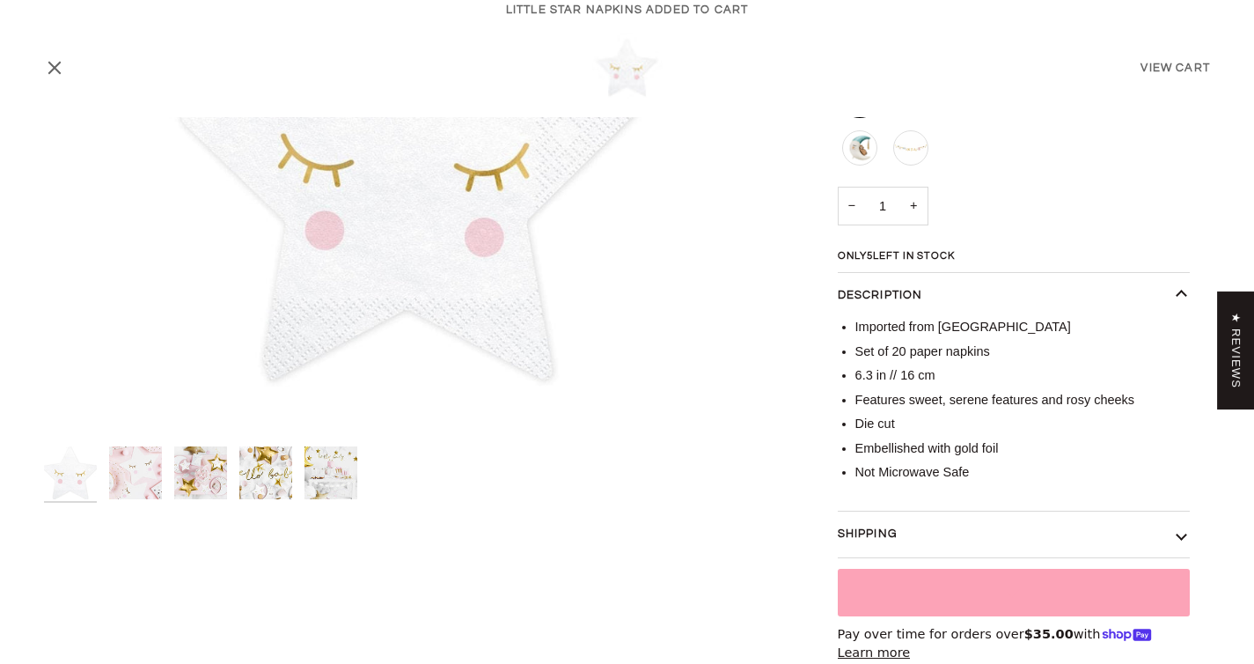
click at [326, 468] on img "Little Star Napkins" at bounding box center [330, 472] width 53 height 53
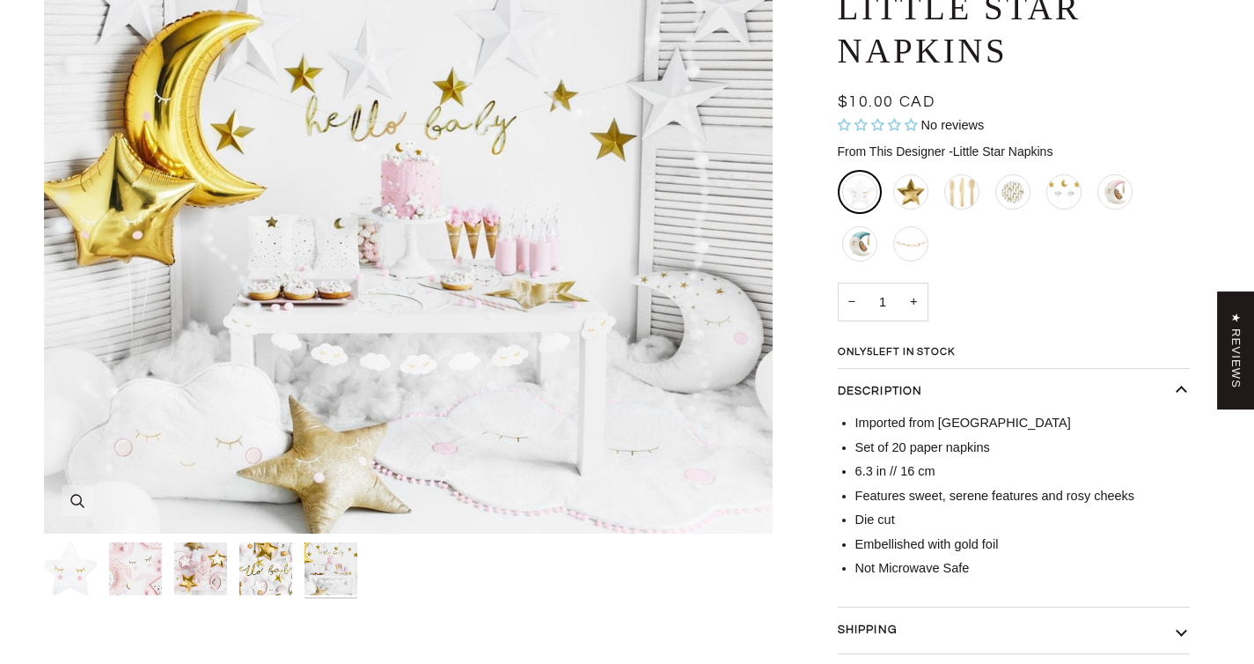
scroll to position [173, 0]
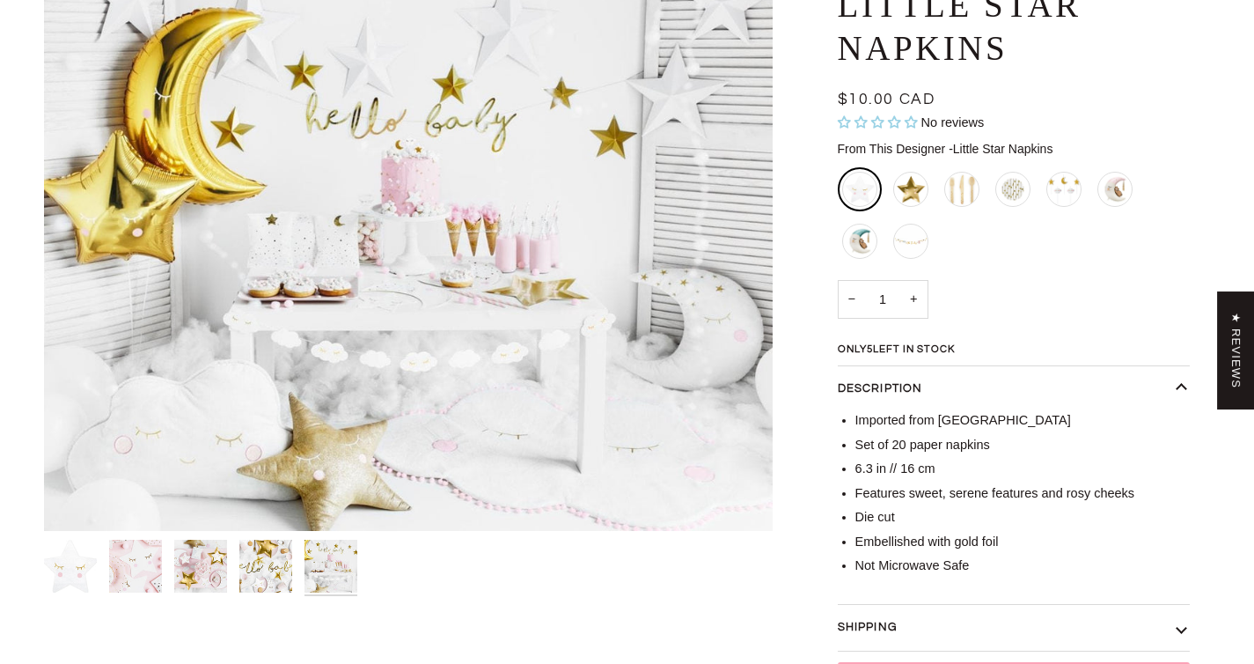
click at [279, 565] on img "Little Star Napkins" at bounding box center [265, 565] width 53 height 53
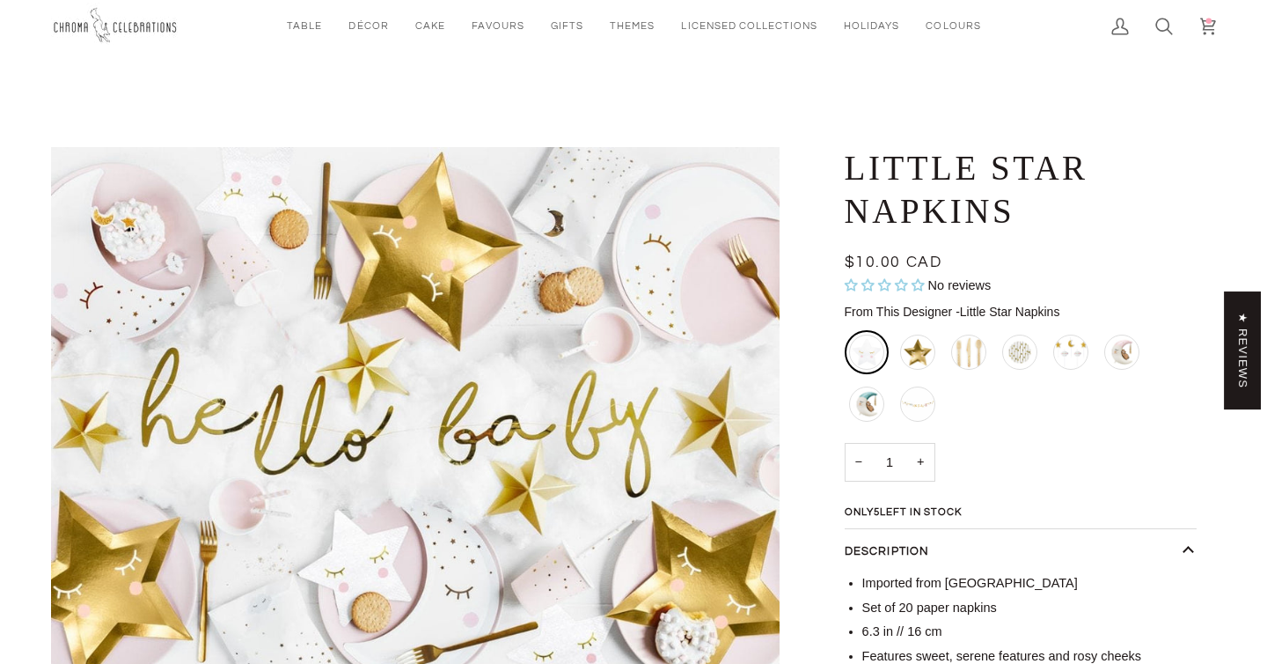
scroll to position [0, 0]
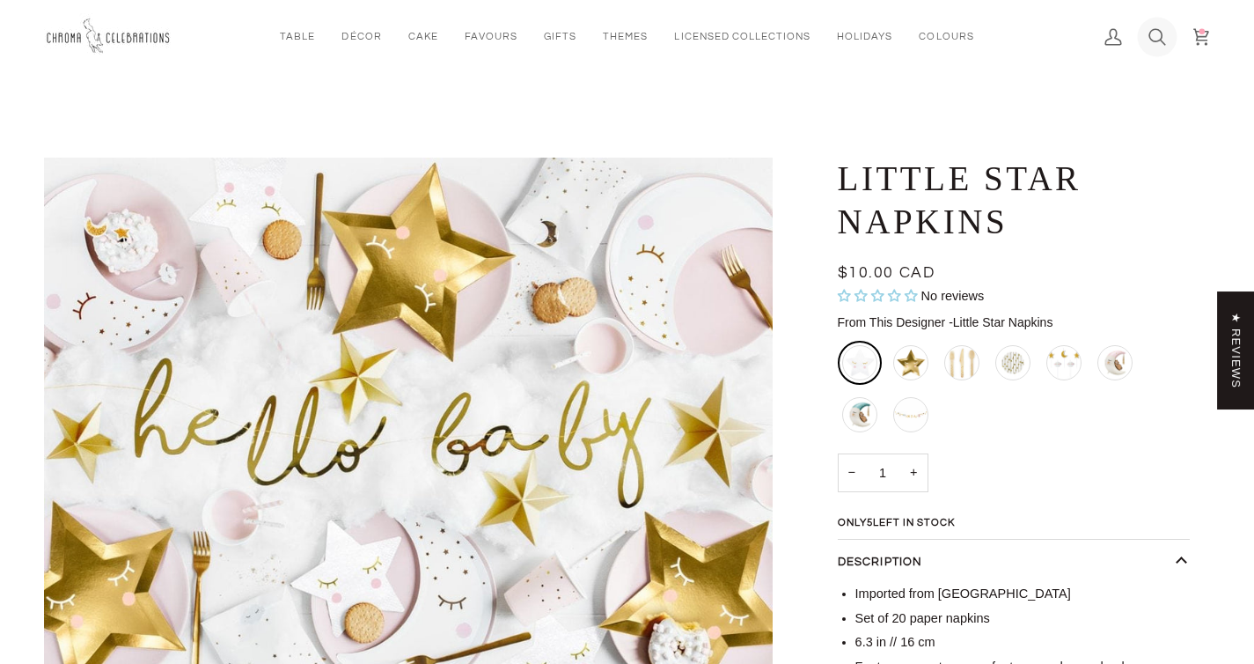
click at [1157, 33] on icon at bounding box center [1157, 37] width 18 height 18
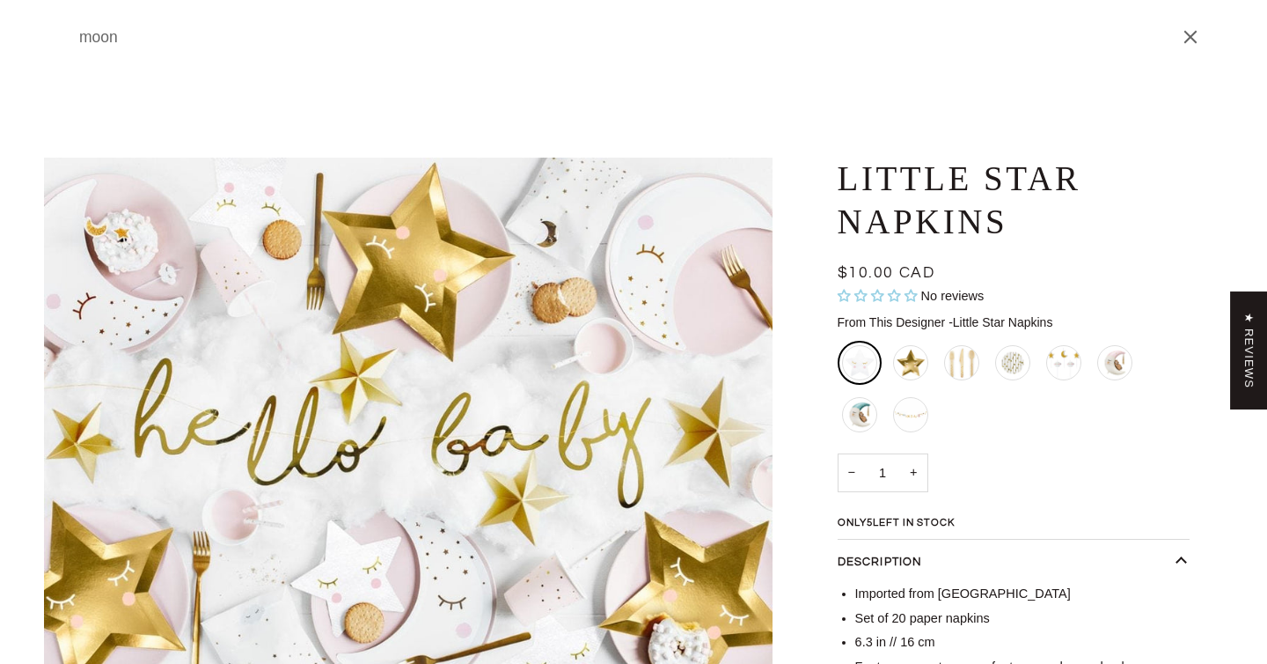
type input "moon"
click at [44, 0] on button "Search" at bounding box center [57, 37] width 26 height 74
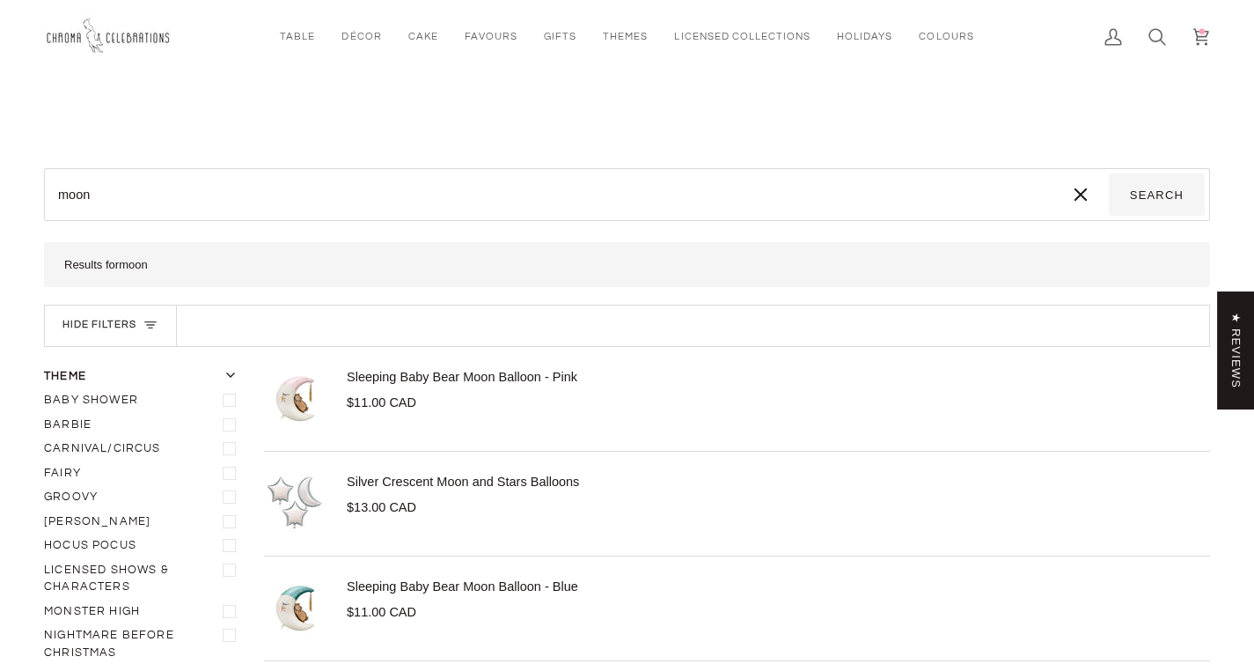
click at [346, 214] on input "moon" at bounding box center [550, 194] width 1003 height 42
type input "moon"
type input "moon p"
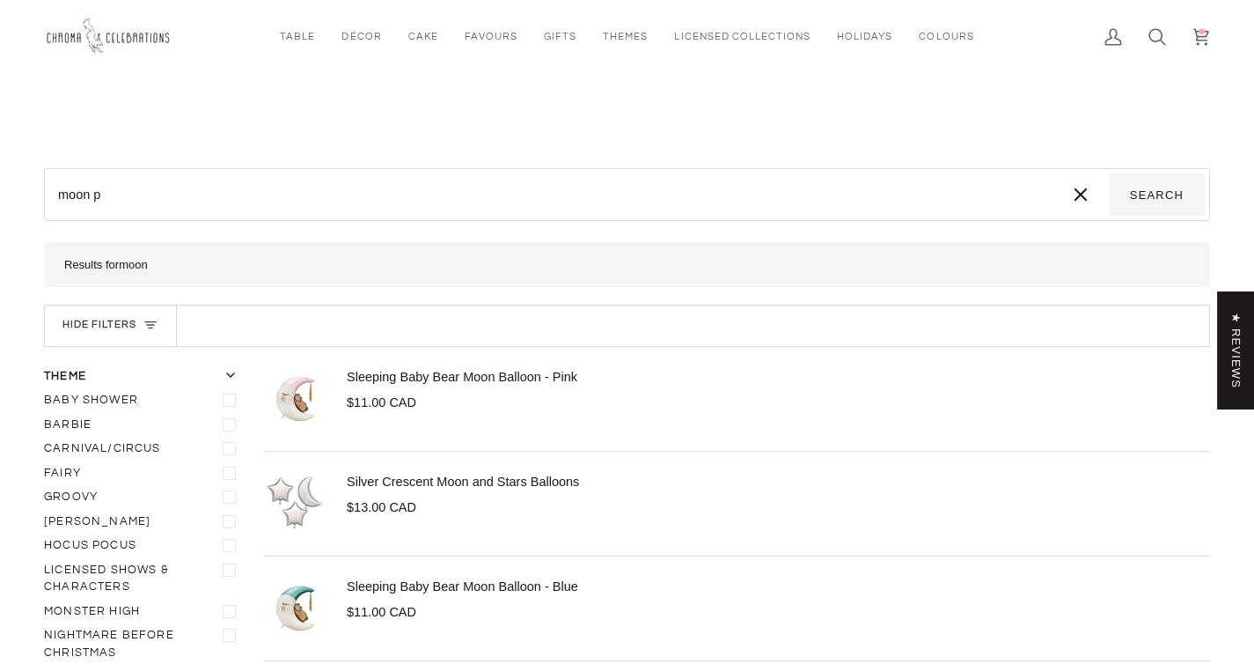
type input "moon pl"
type input "moon pla"
type input "moon plat"
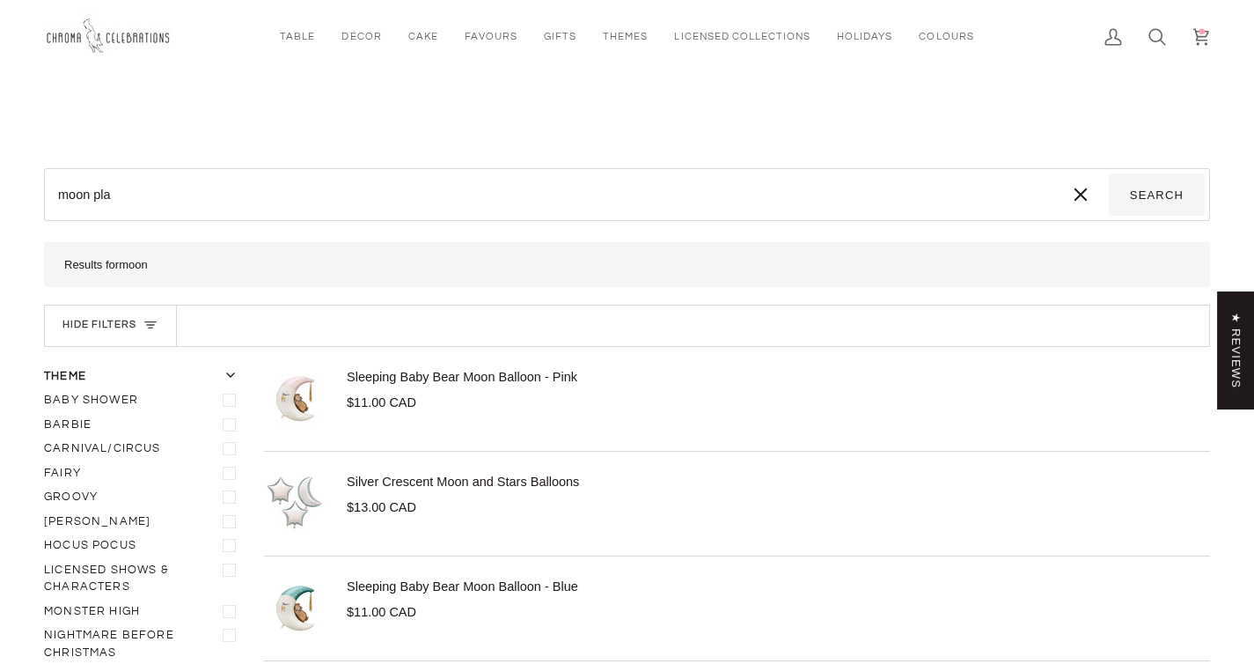
type input "moon plat"
type input "moon plate"
click at [1109, 173] on button "Search" at bounding box center [1157, 194] width 96 height 42
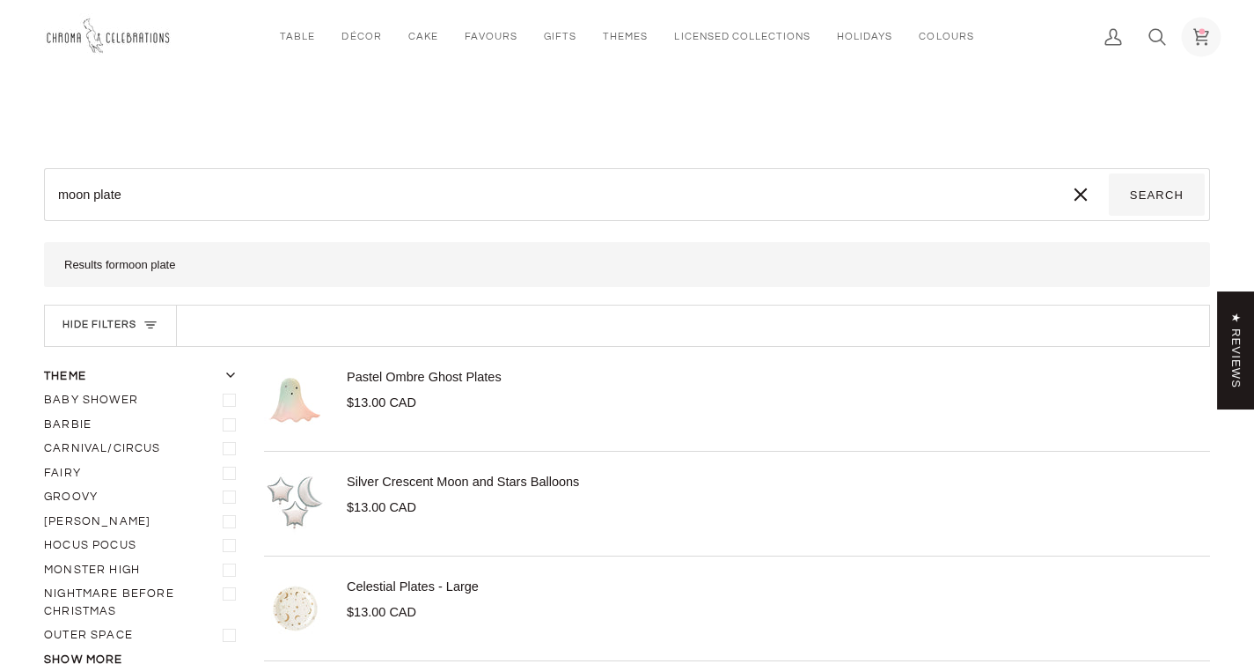
click at [1205, 36] on icon at bounding box center [1200, 37] width 15 height 16
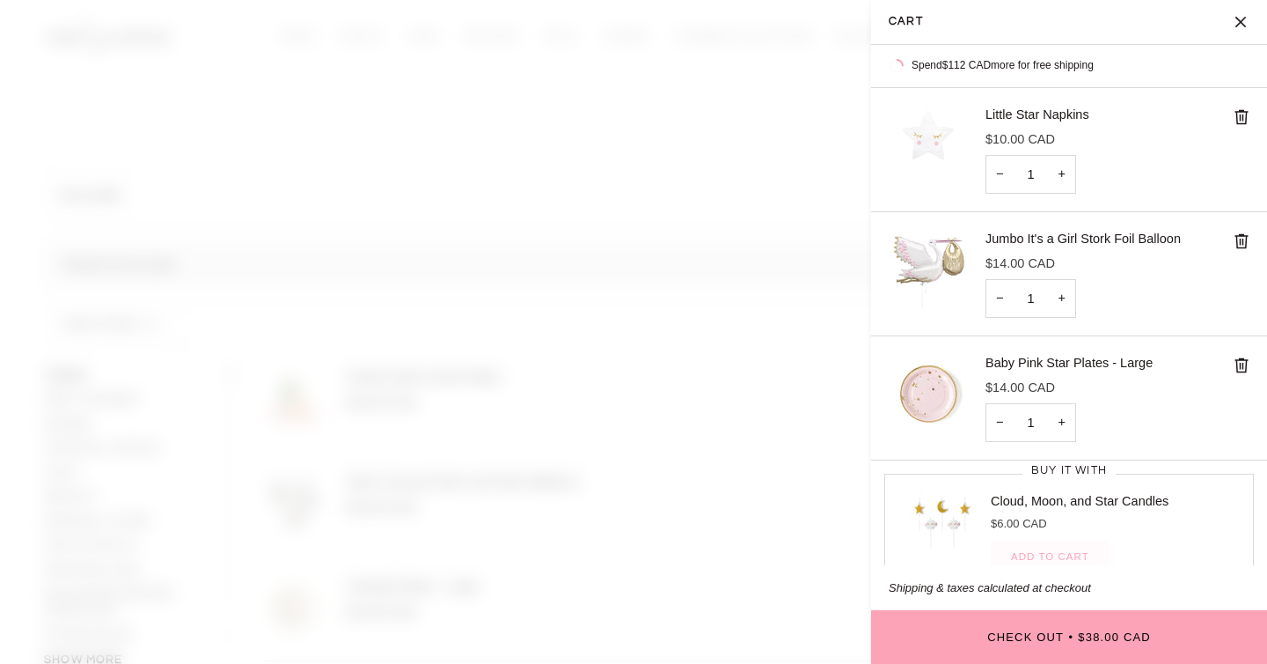
click at [1240, 25] on button "Close" at bounding box center [1245, 22] width 44 height 44
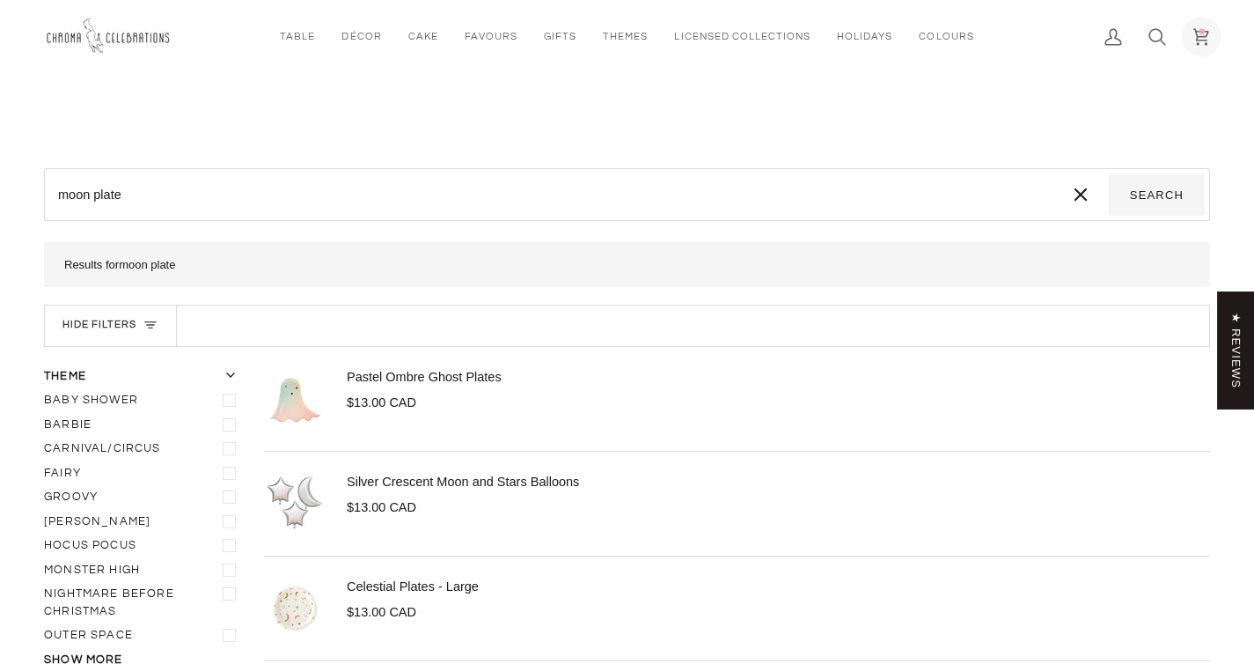
click at [1204, 33] on icon at bounding box center [1201, 37] width 18 height 18
